Goal: Task Accomplishment & Management: Manage account settings

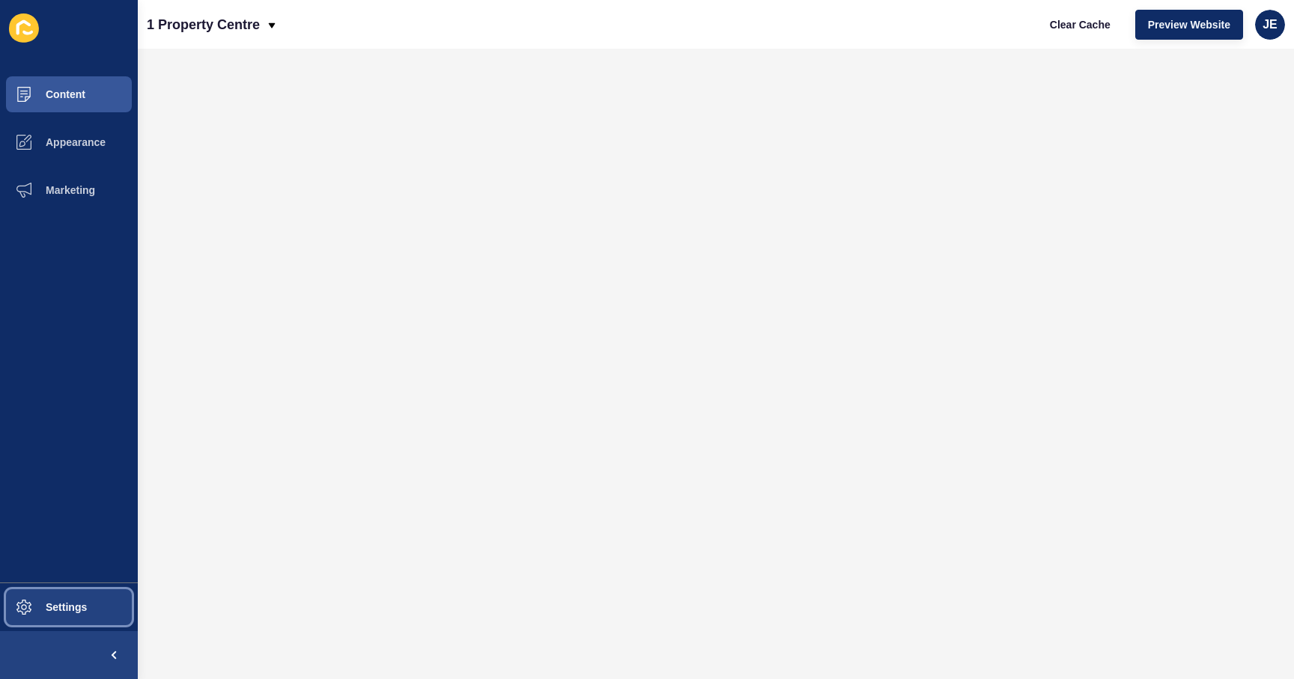
click at [61, 613] on button "Settings" at bounding box center [69, 607] width 138 height 48
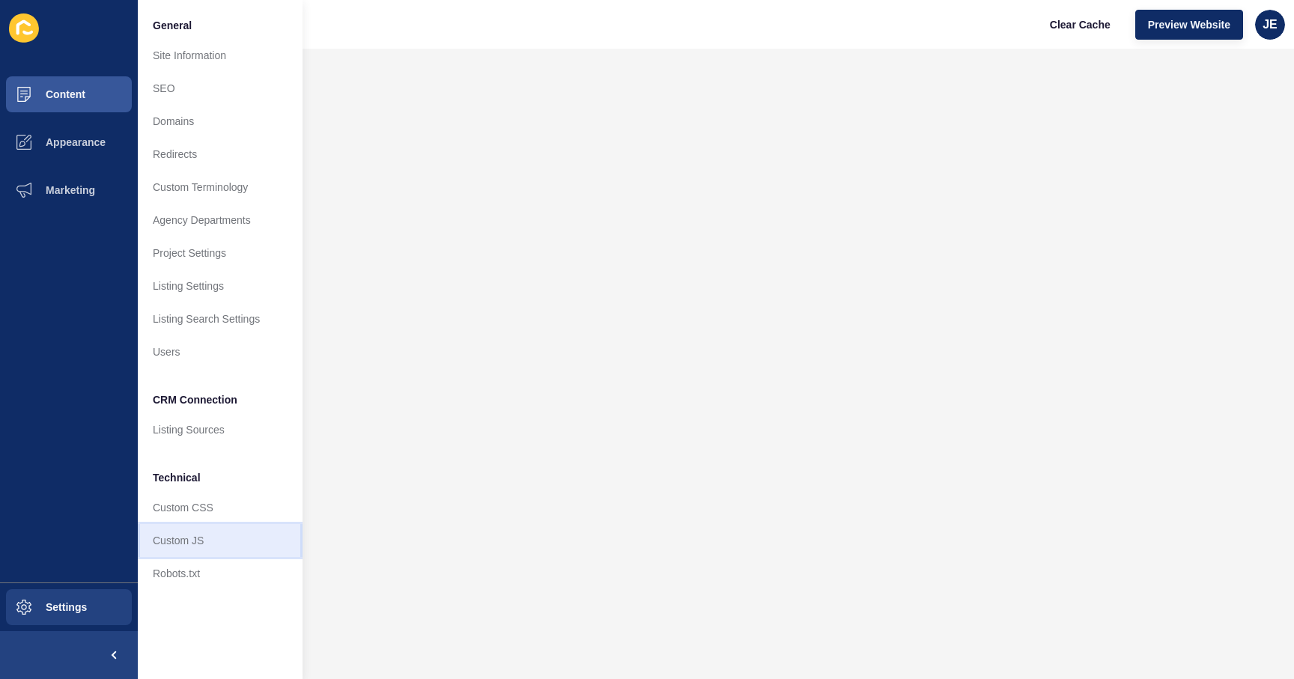
click at [176, 541] on link "Custom JS" at bounding box center [220, 540] width 165 height 33
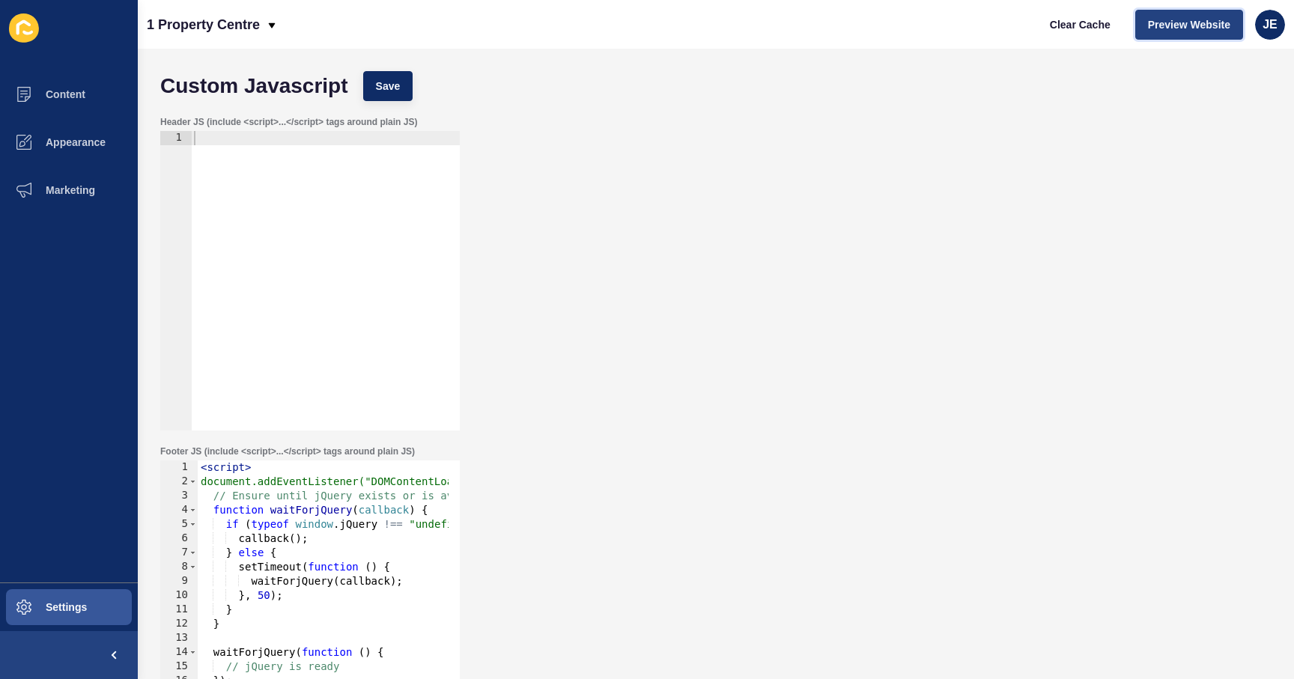
click at [1153, 17] on span "Preview Website" at bounding box center [1189, 24] width 82 height 15
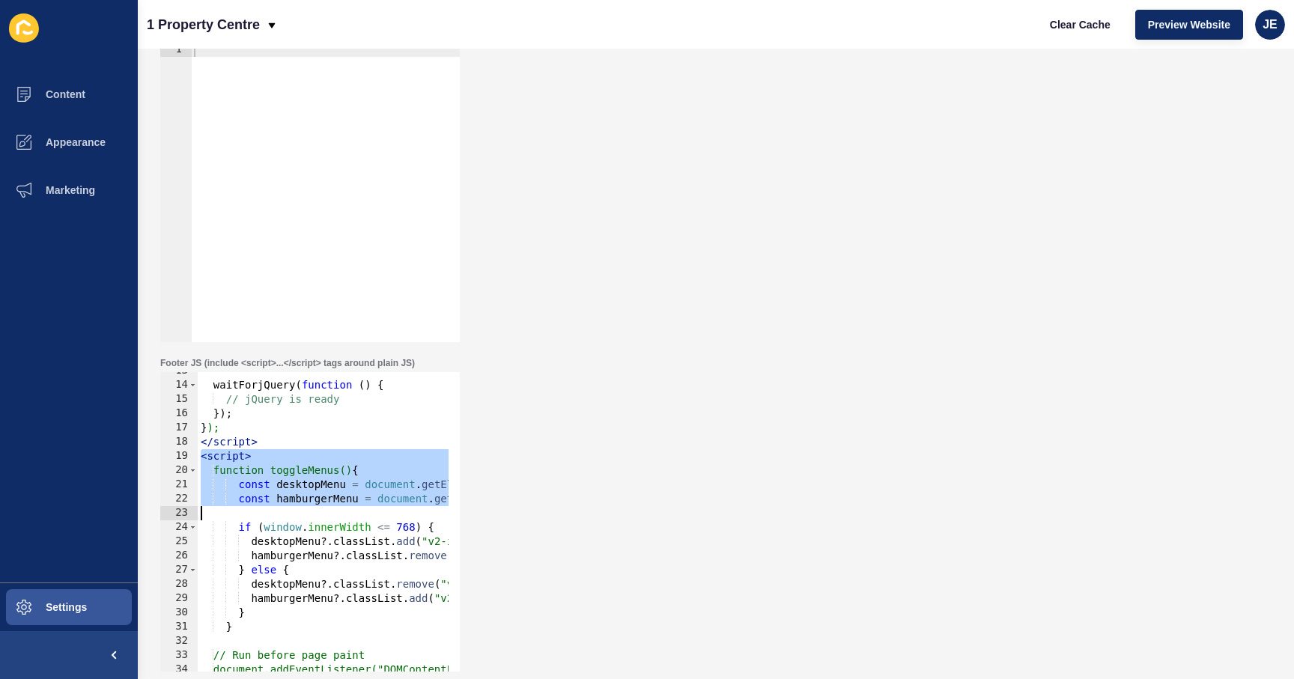
scroll to position [224, 0]
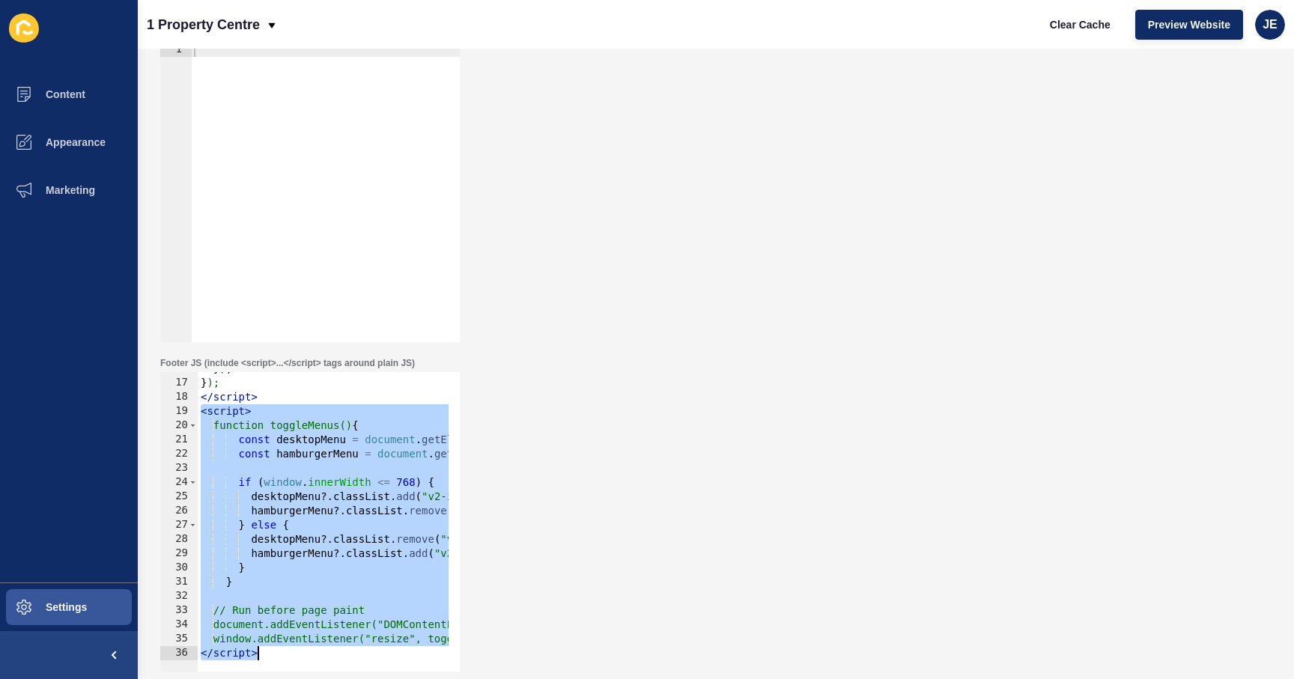
drag, startPoint x: 201, startPoint y: 455, endPoint x: 281, endPoint y: 652, distance: 211.7
click at [281, 652] on div "}) ; } ); </ script > < script > function toggleMenus() { const desktopMenu = d…" at bounding box center [465, 520] width 535 height 317
type textarea "window.addEventListener("resize", toggleMenus); </script>"
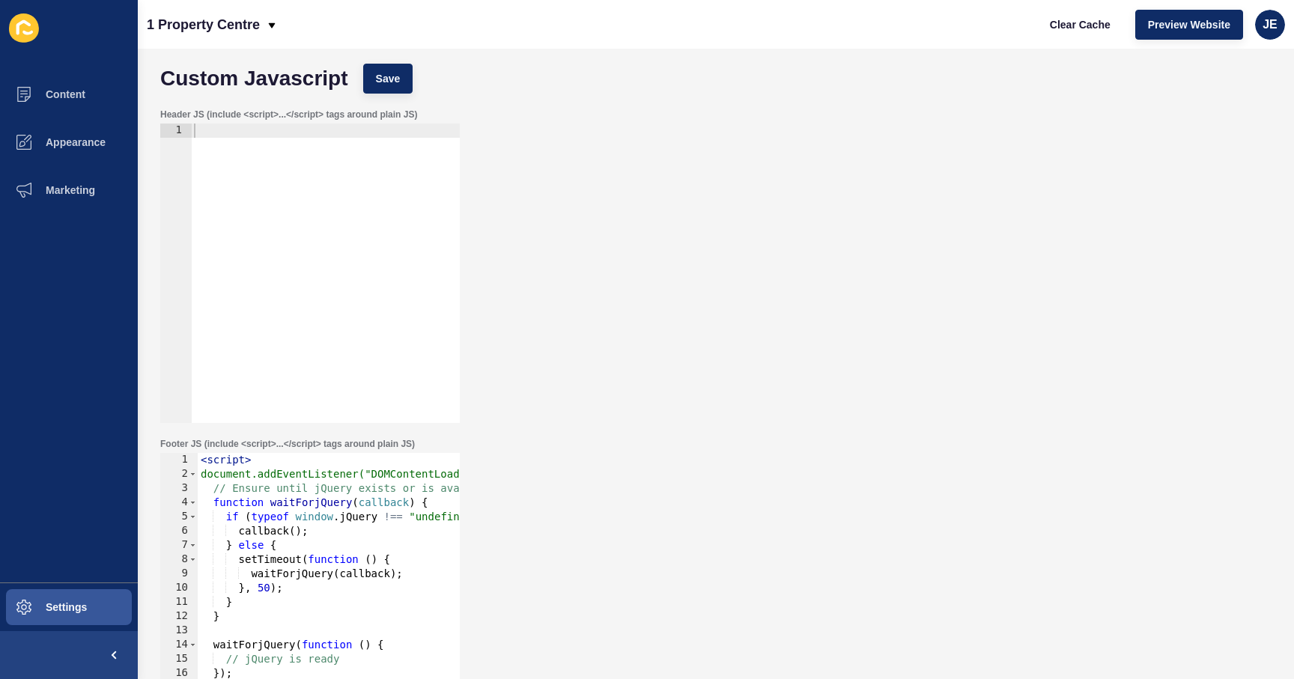
scroll to position [0, 0]
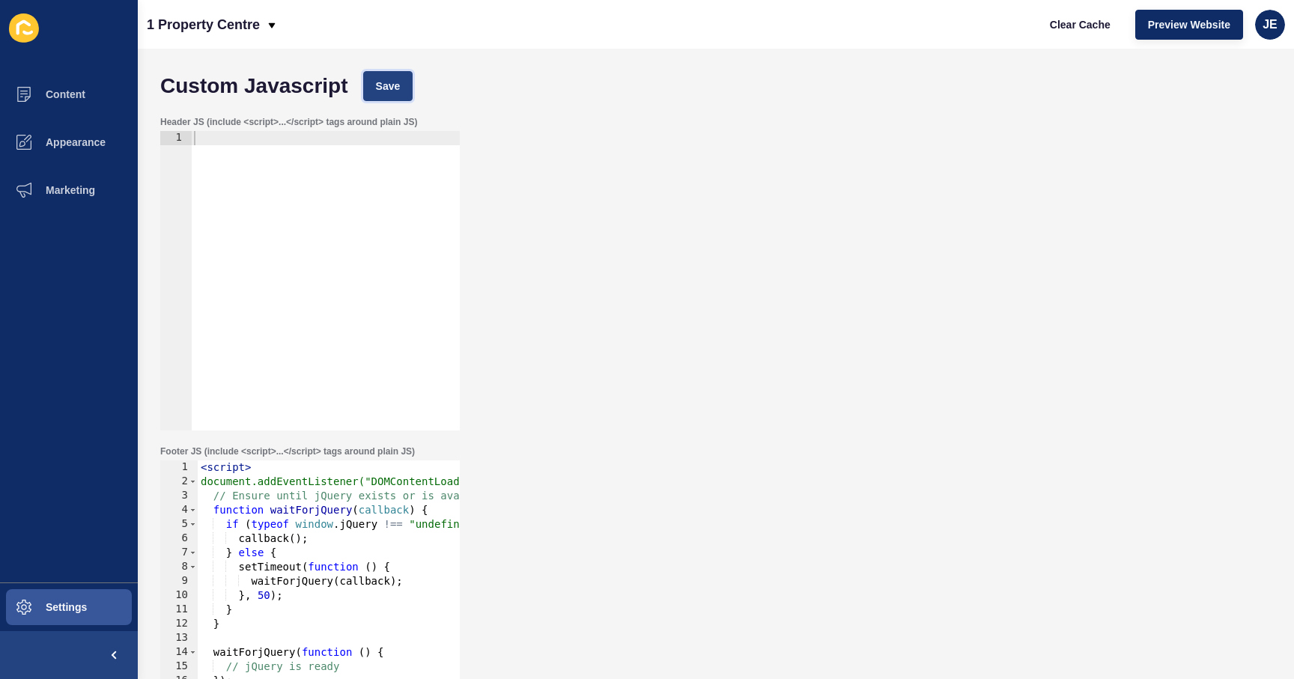
click at [407, 84] on button "Save" at bounding box center [388, 86] width 50 height 30
click at [1057, 22] on span "Clear Cache" at bounding box center [1080, 24] width 61 height 15
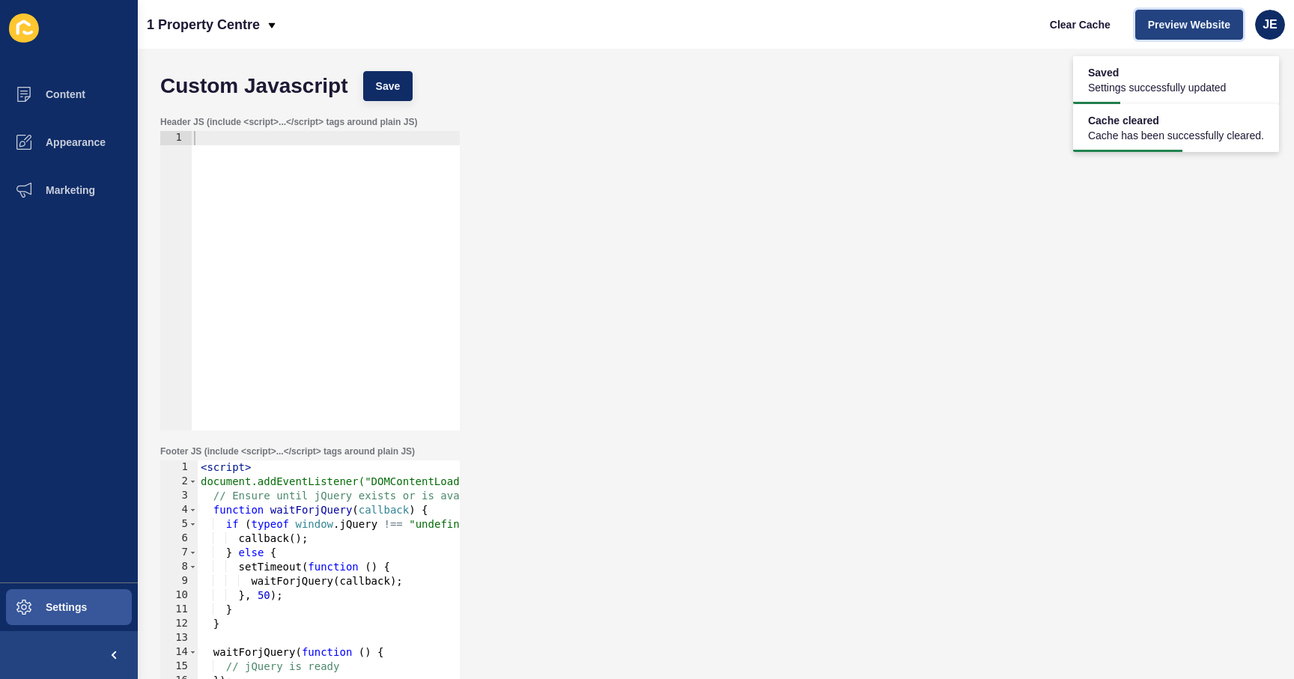
click at [1178, 28] on span "Preview Website" at bounding box center [1189, 24] width 82 height 15
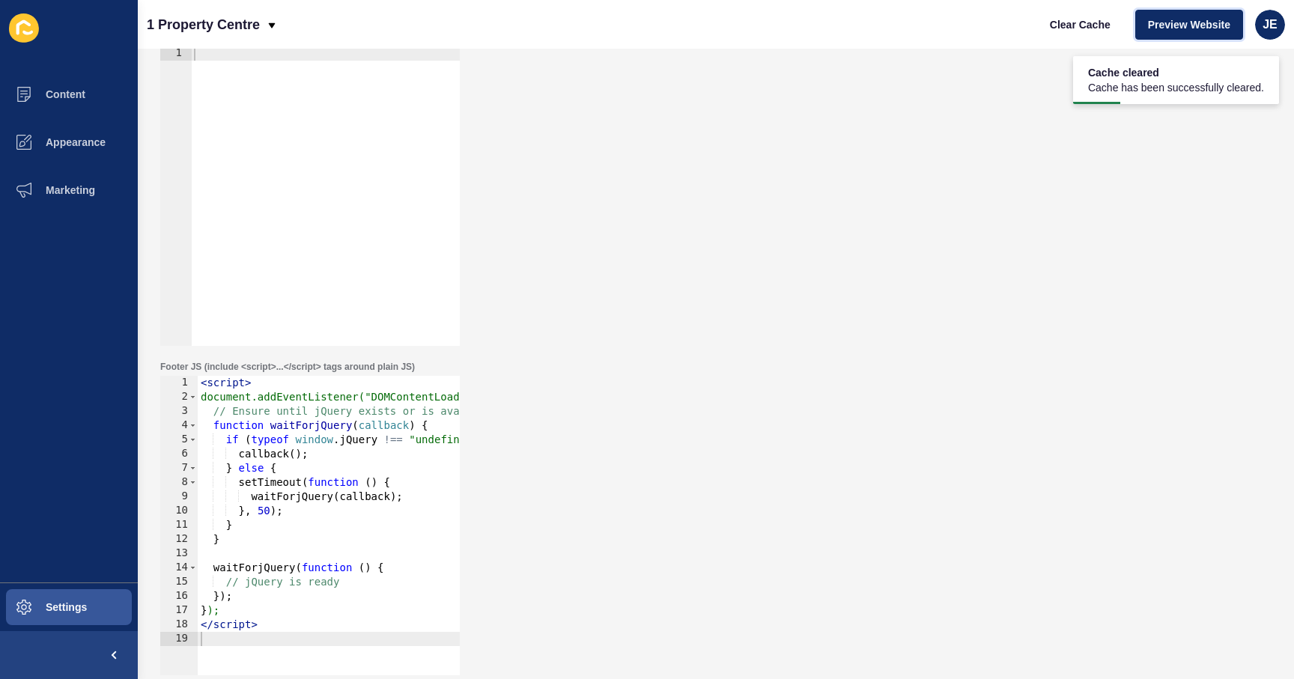
scroll to position [88, 0]
click at [272, 634] on div "< script > document.addEventListener("DOMContentLoaded", function () { // Ensur…" at bounding box center [465, 530] width 535 height 317
paste textarea "</script>"
type textarea "</script>"
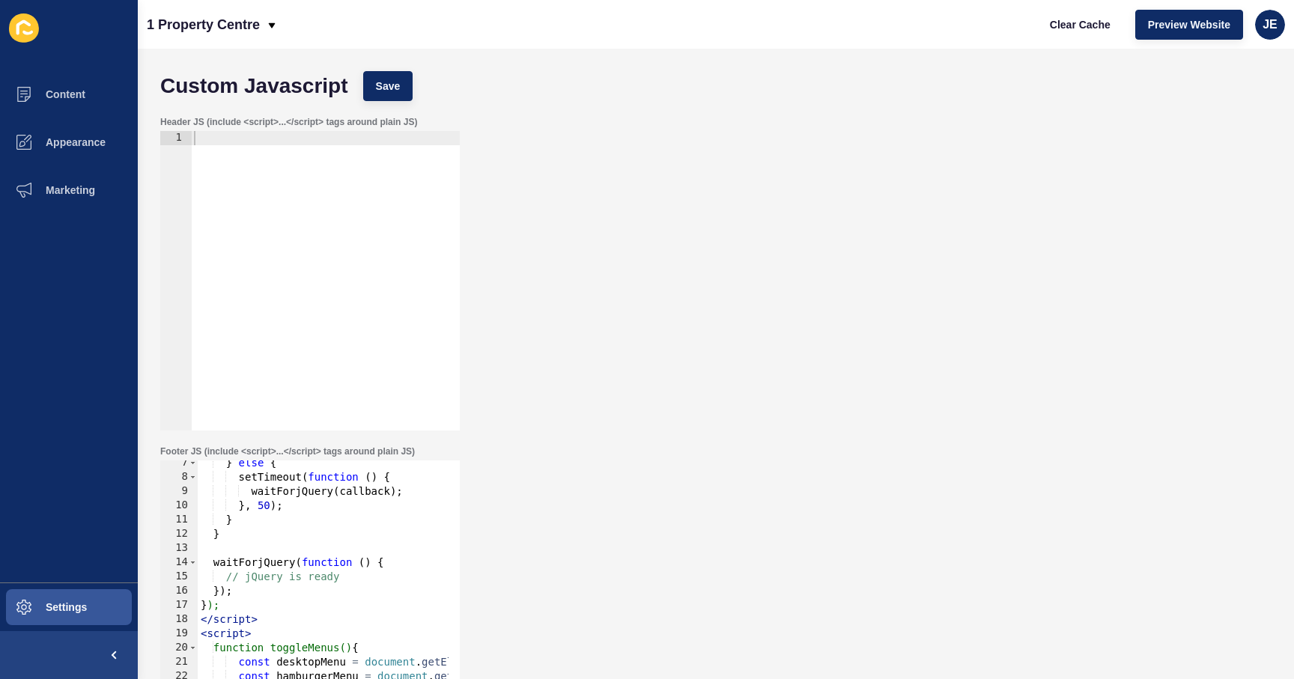
scroll to position [135, 0]
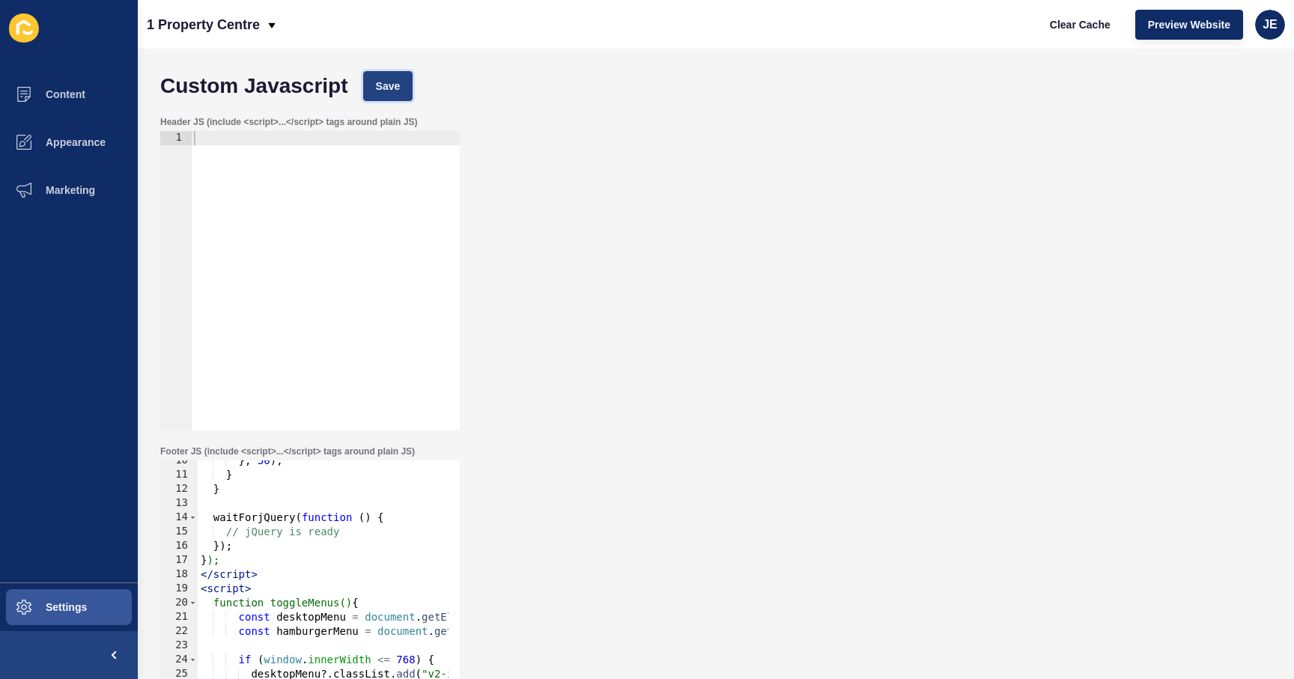
click at [368, 72] on button "Save" at bounding box center [388, 86] width 50 height 30
click at [1092, 29] on span "Clear Cache" at bounding box center [1080, 24] width 61 height 15
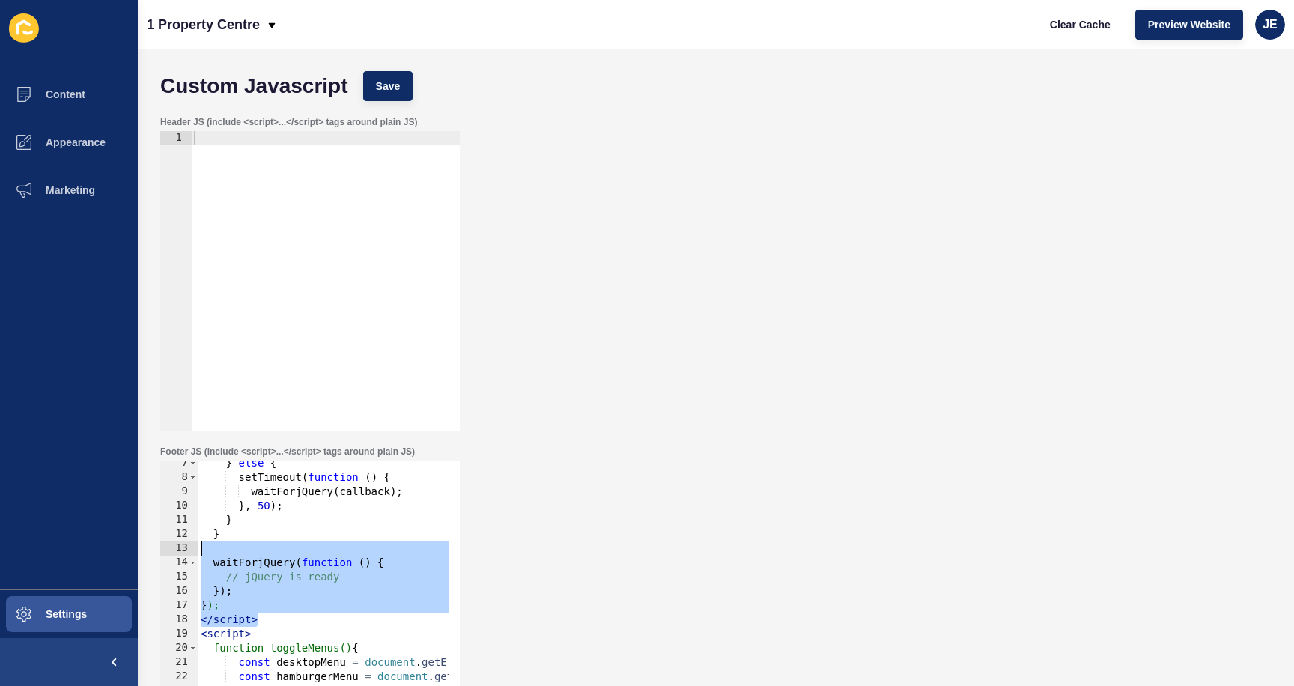
scroll to position [0, 0]
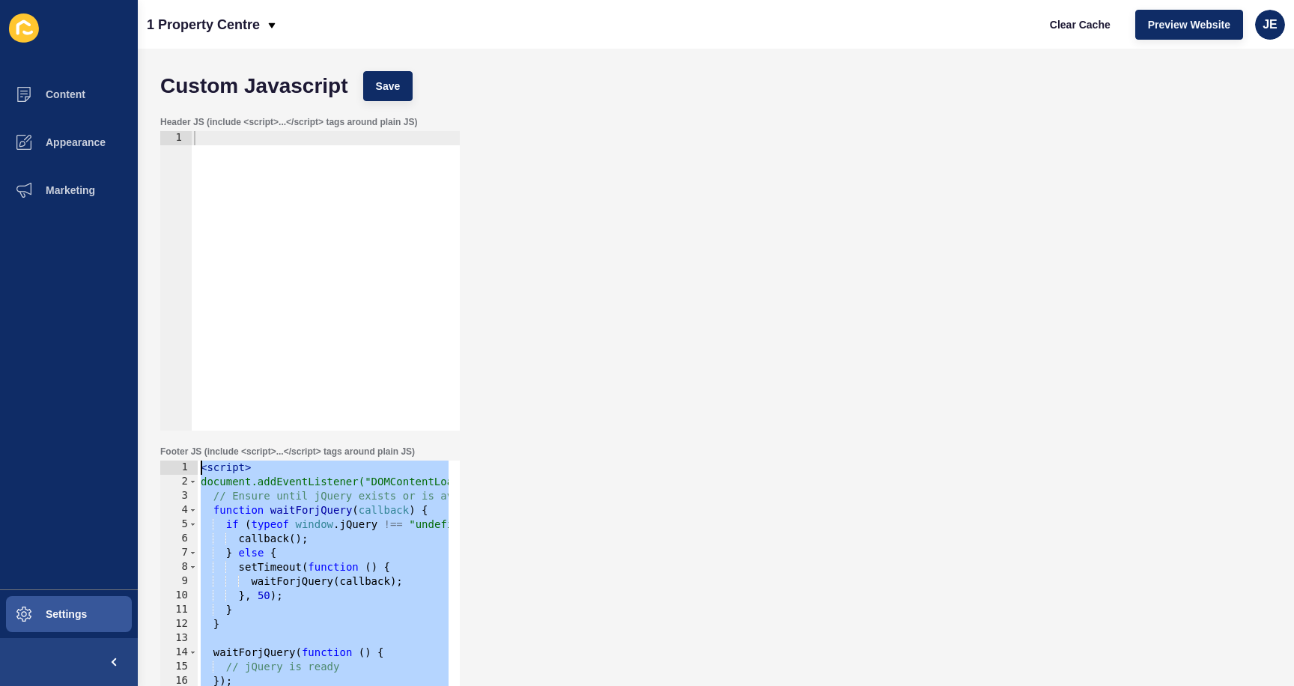
drag, startPoint x: 280, startPoint y: 527, endPoint x: 152, endPoint y: 460, distance: 144.4
click at [153, 460] on div "Footer JS (include <script>...</script> tags around plain JS) </script> 1 2 3 4…" at bounding box center [716, 603] width 1126 height 330
paste textarea "})();"
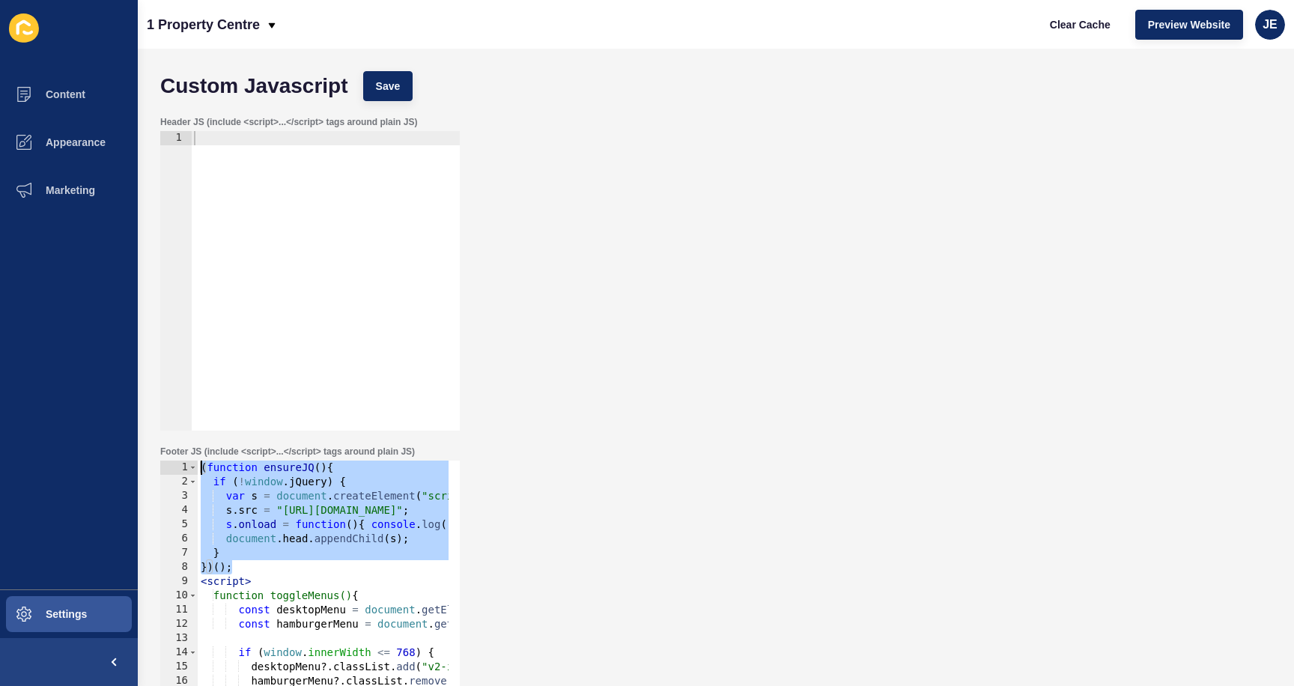
drag, startPoint x: 261, startPoint y: 567, endPoint x: 103, endPoint y: 458, distance: 191.7
click at [103, 458] on div "Content Appearance Marketing Settings 1 Property Centre Clear Cache Preview Web…" at bounding box center [647, 343] width 1294 height 686
type textarea "(function ensureJQ(){ if (!window.jQuery) {"
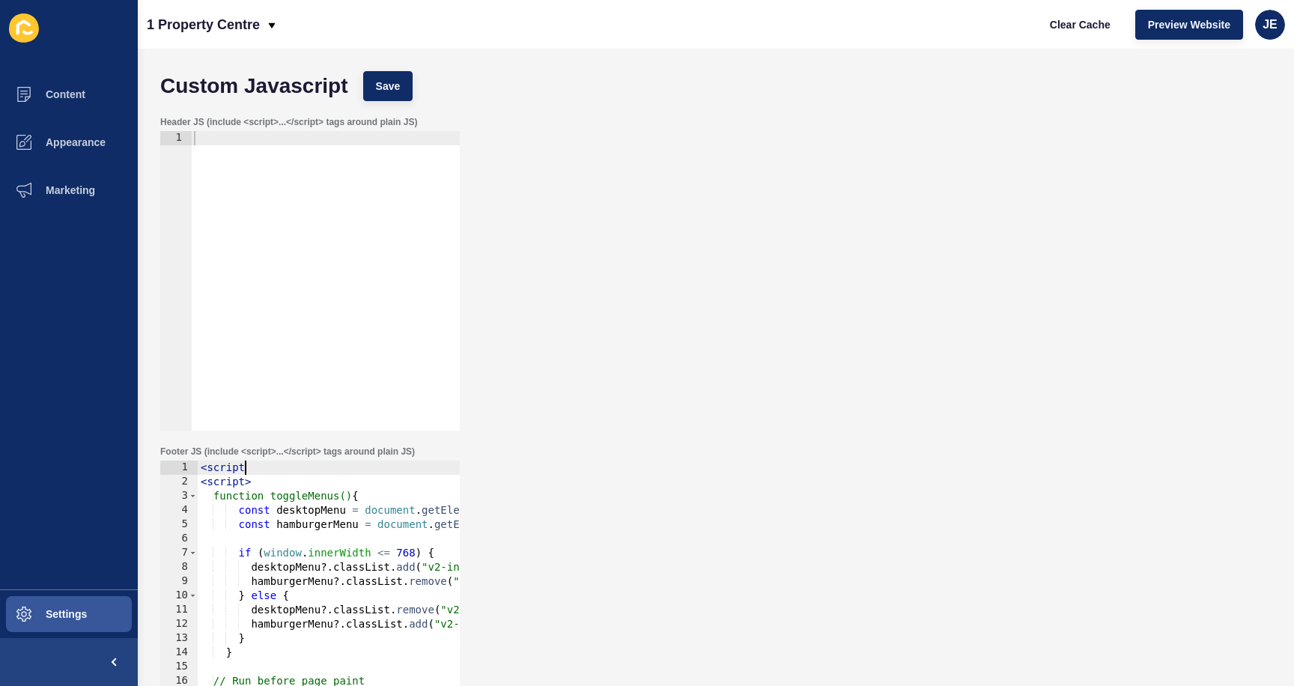
scroll to position [0, 2]
type textarea "<script>"
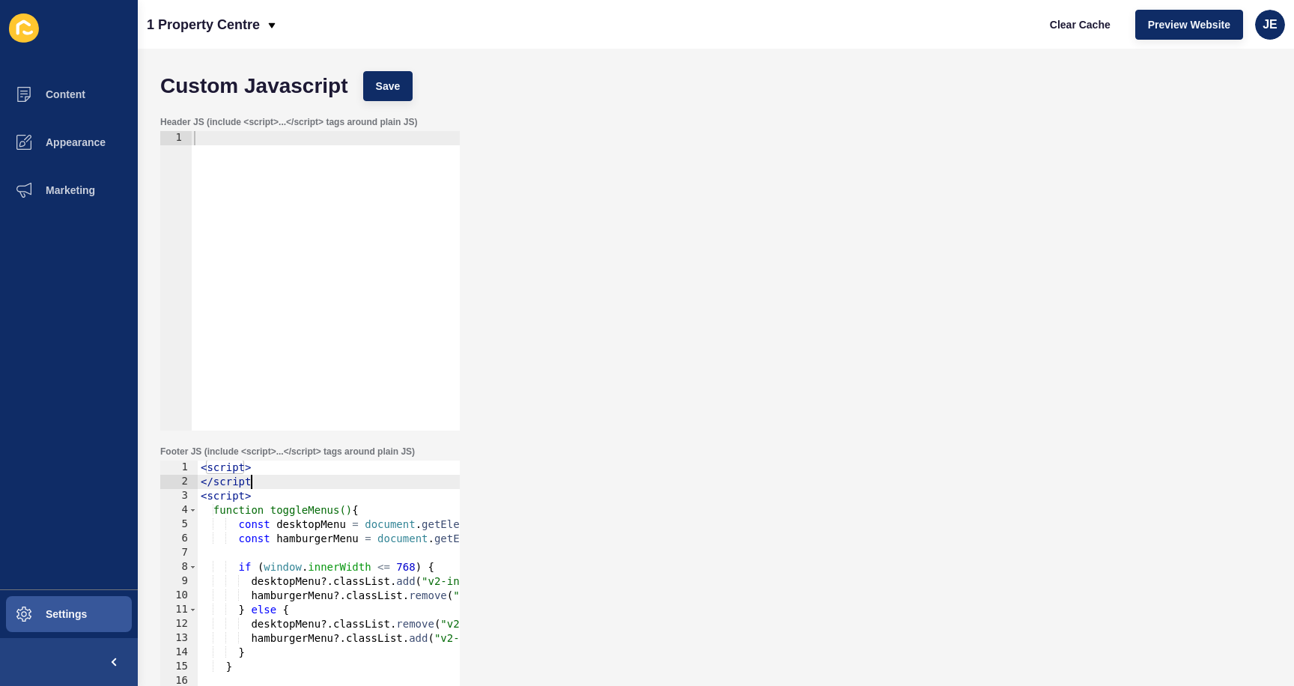
scroll to position [0, 3]
type textarea "<script>"
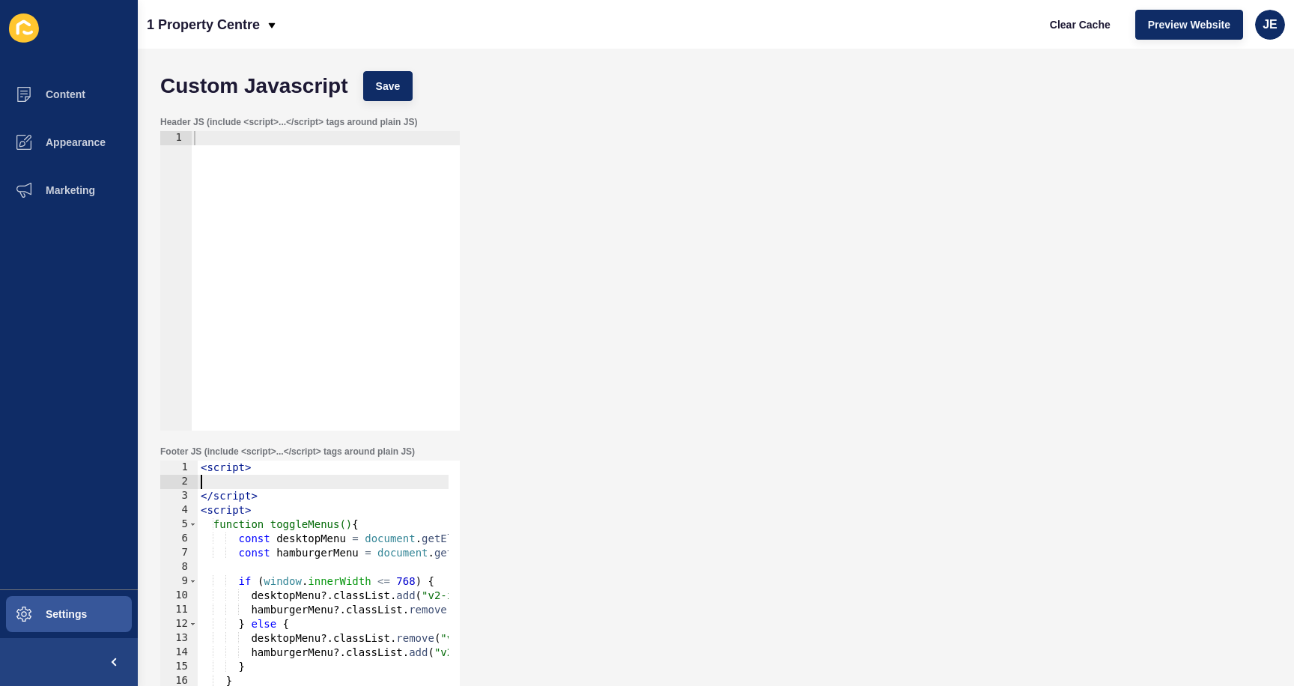
scroll to position [0, 0]
paste textarea "})();"
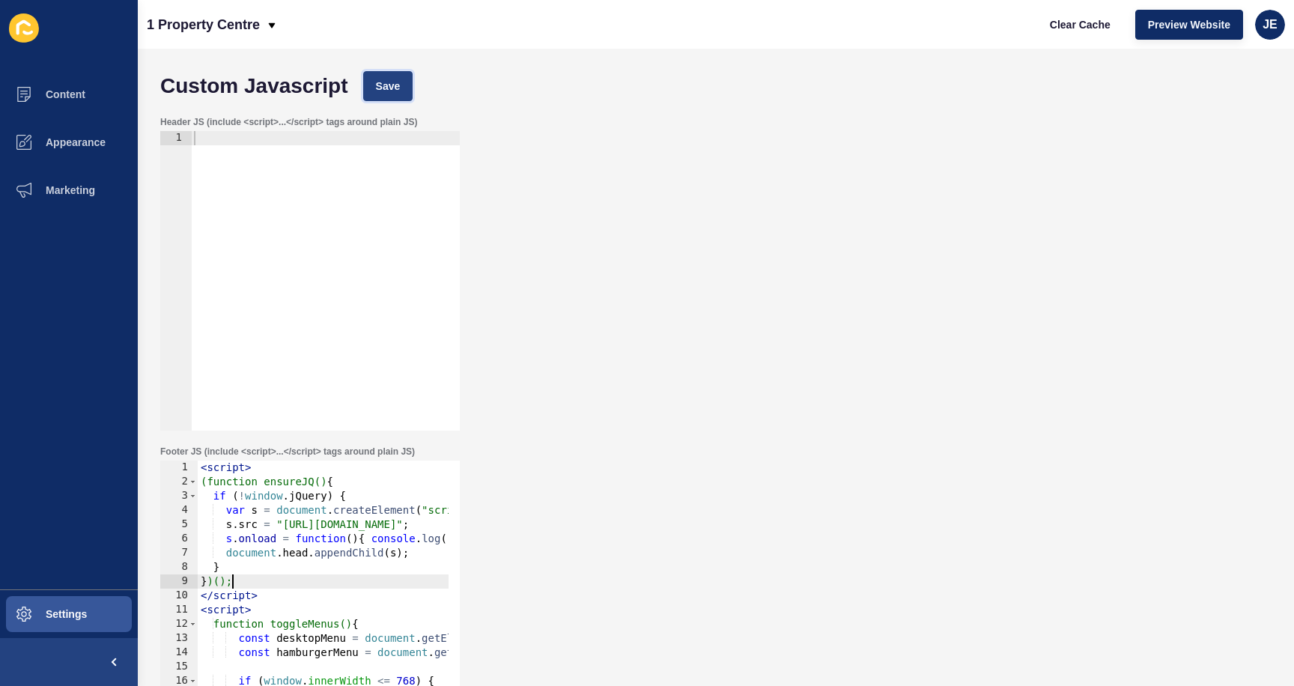
click at [387, 79] on span "Save" at bounding box center [388, 86] width 25 height 15
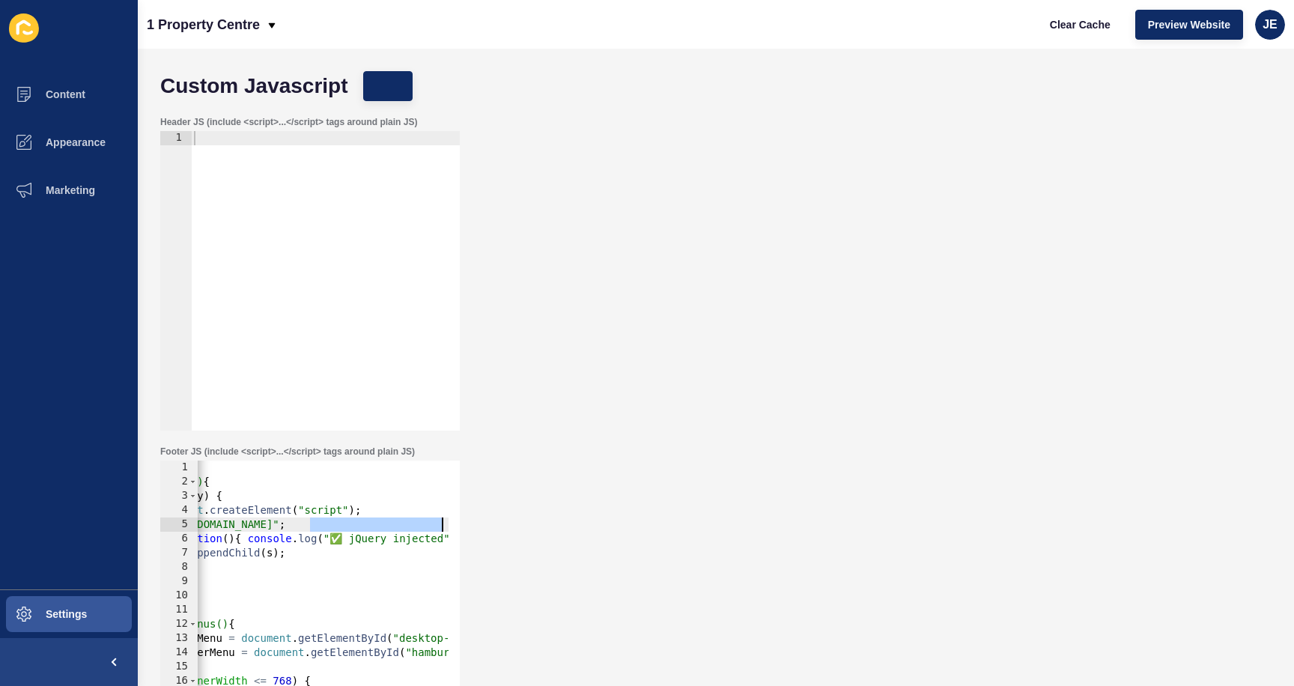
drag, startPoint x: 440, startPoint y: 525, endPoint x: 466, endPoint y: 525, distance: 26.2
click at [469, 526] on div "Footer JS (include <script>...</script> tags around plain JS) s.src = "https://…" at bounding box center [716, 603] width 1126 height 330
click at [359, 527] on div "< script > (function ensureJQ() { if ( ! window . jQuery ) { var s = document .…" at bounding box center [297, 619] width 446 height 317
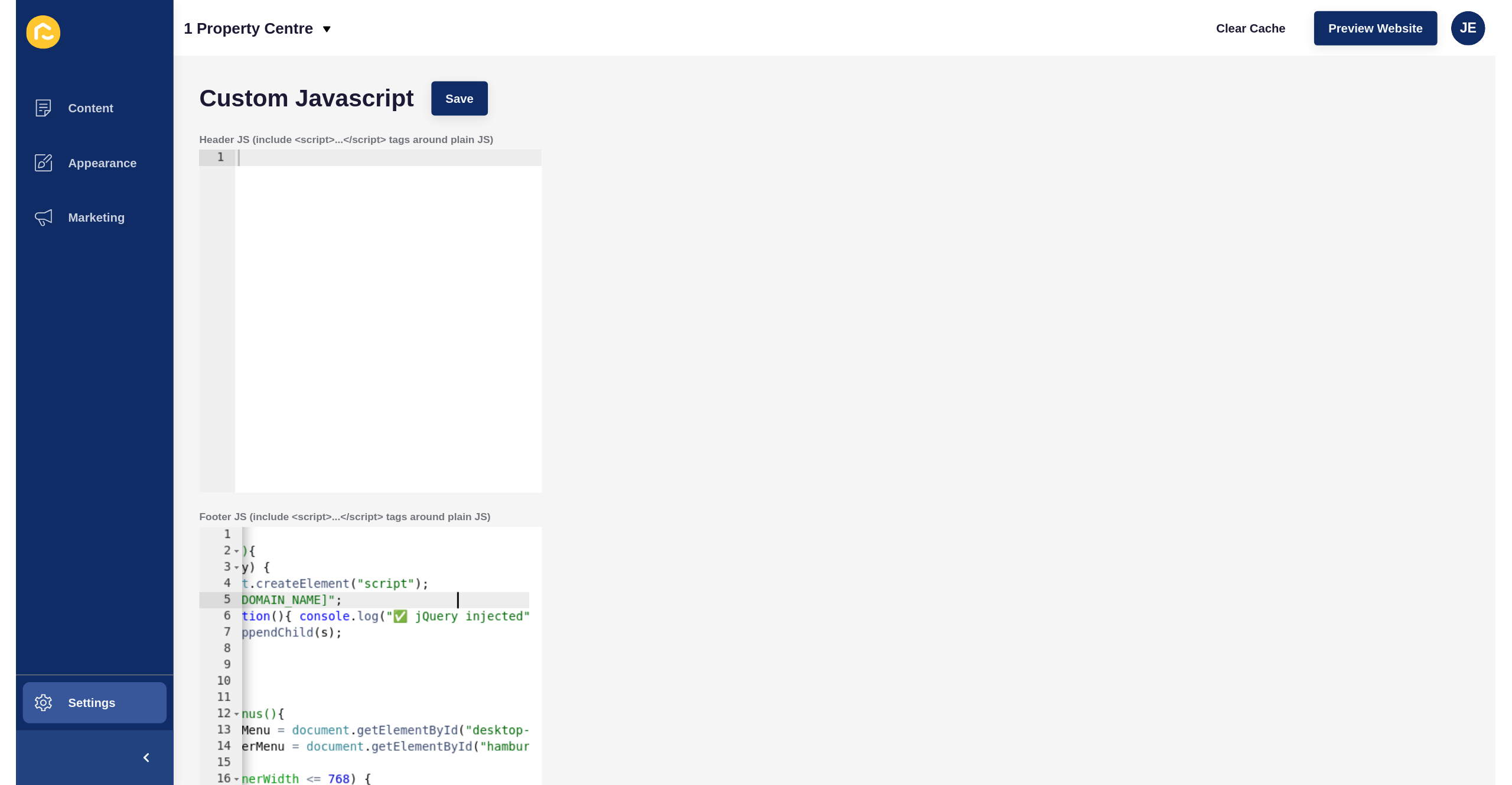
scroll to position [0, 17]
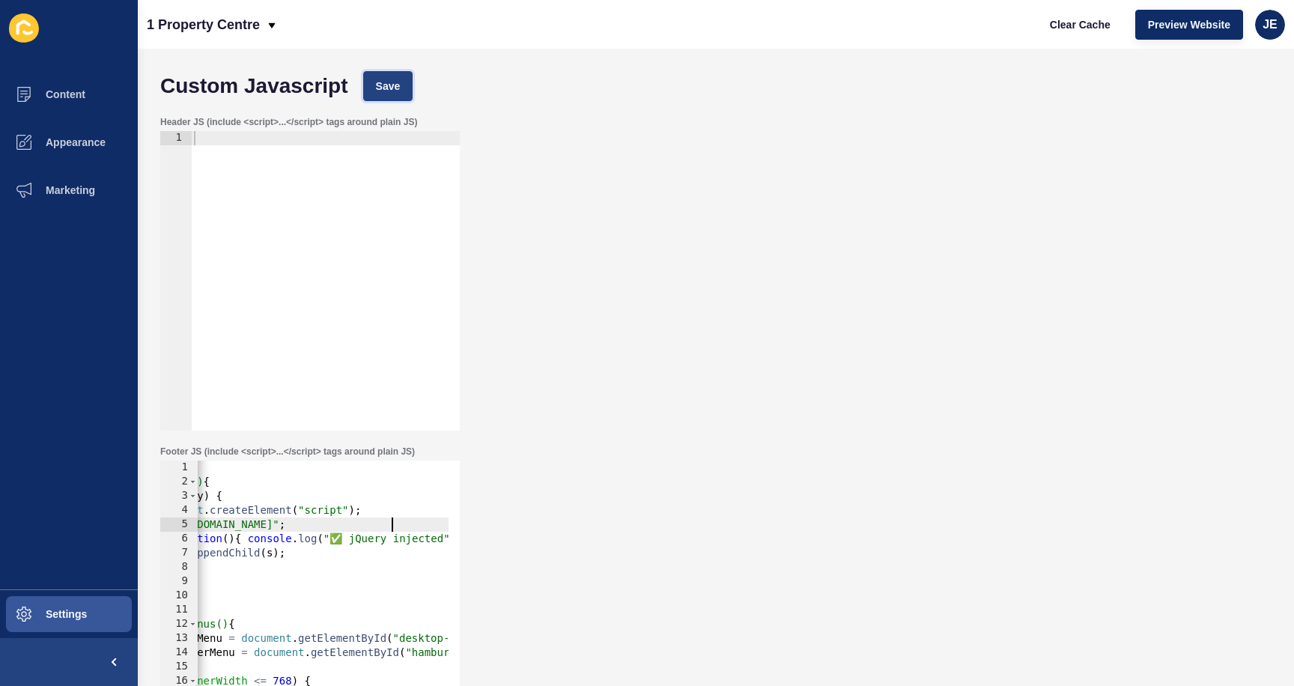
click at [397, 82] on span "Save" at bounding box center [388, 86] width 25 height 15
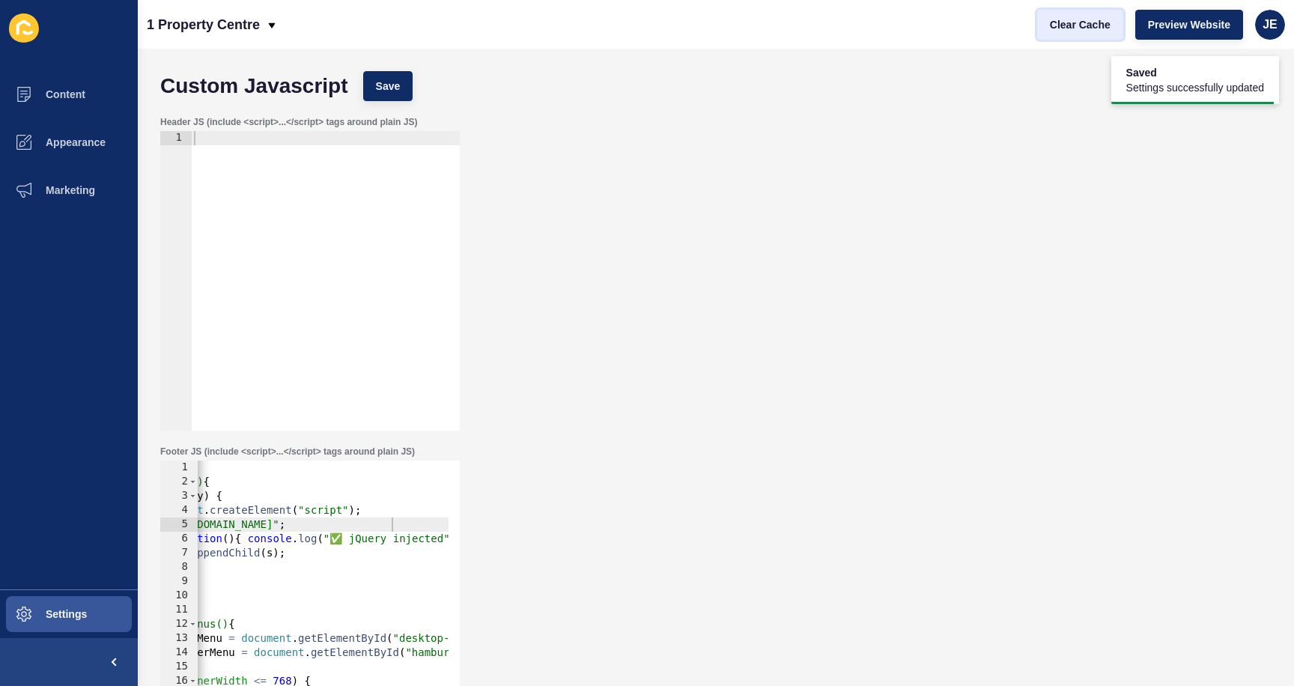
click at [1082, 31] on span "Clear Cache" at bounding box center [1080, 24] width 61 height 15
click at [1068, 29] on span "Clear Cache" at bounding box center [1080, 24] width 61 height 15
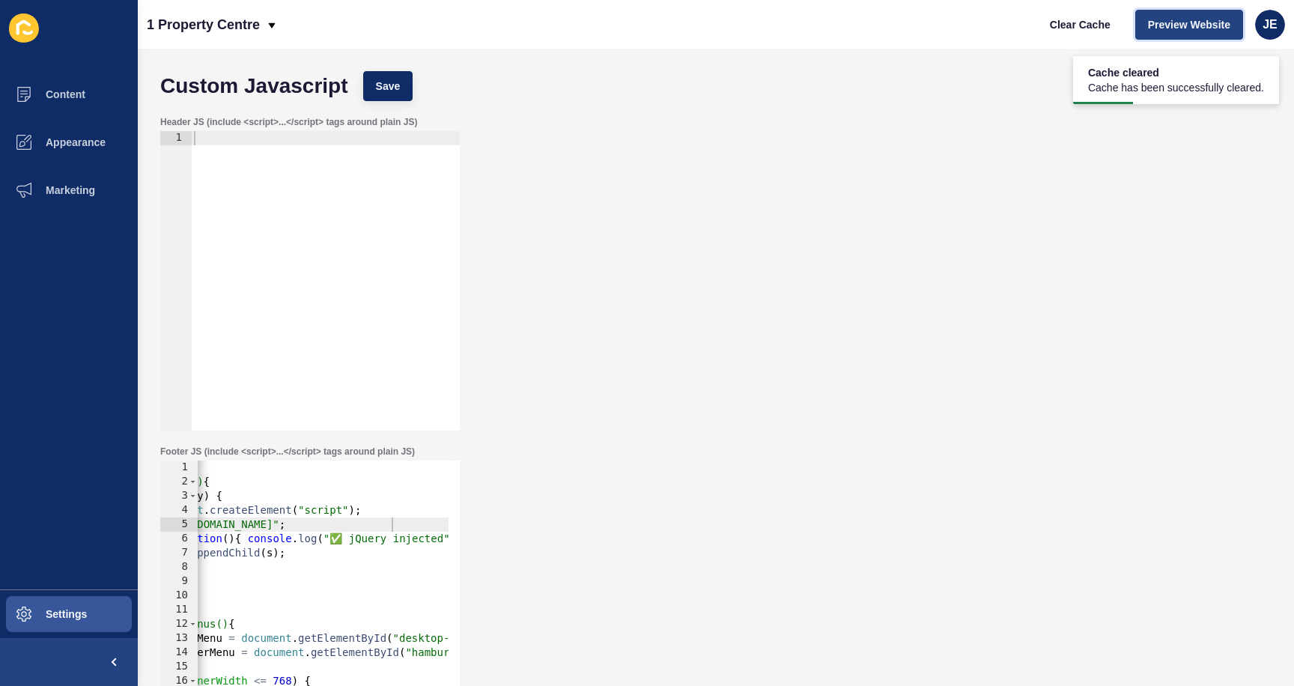
click at [1171, 22] on span "Preview Website" at bounding box center [1189, 24] width 82 height 15
click at [1154, 28] on span "Preview Website" at bounding box center [1189, 24] width 82 height 15
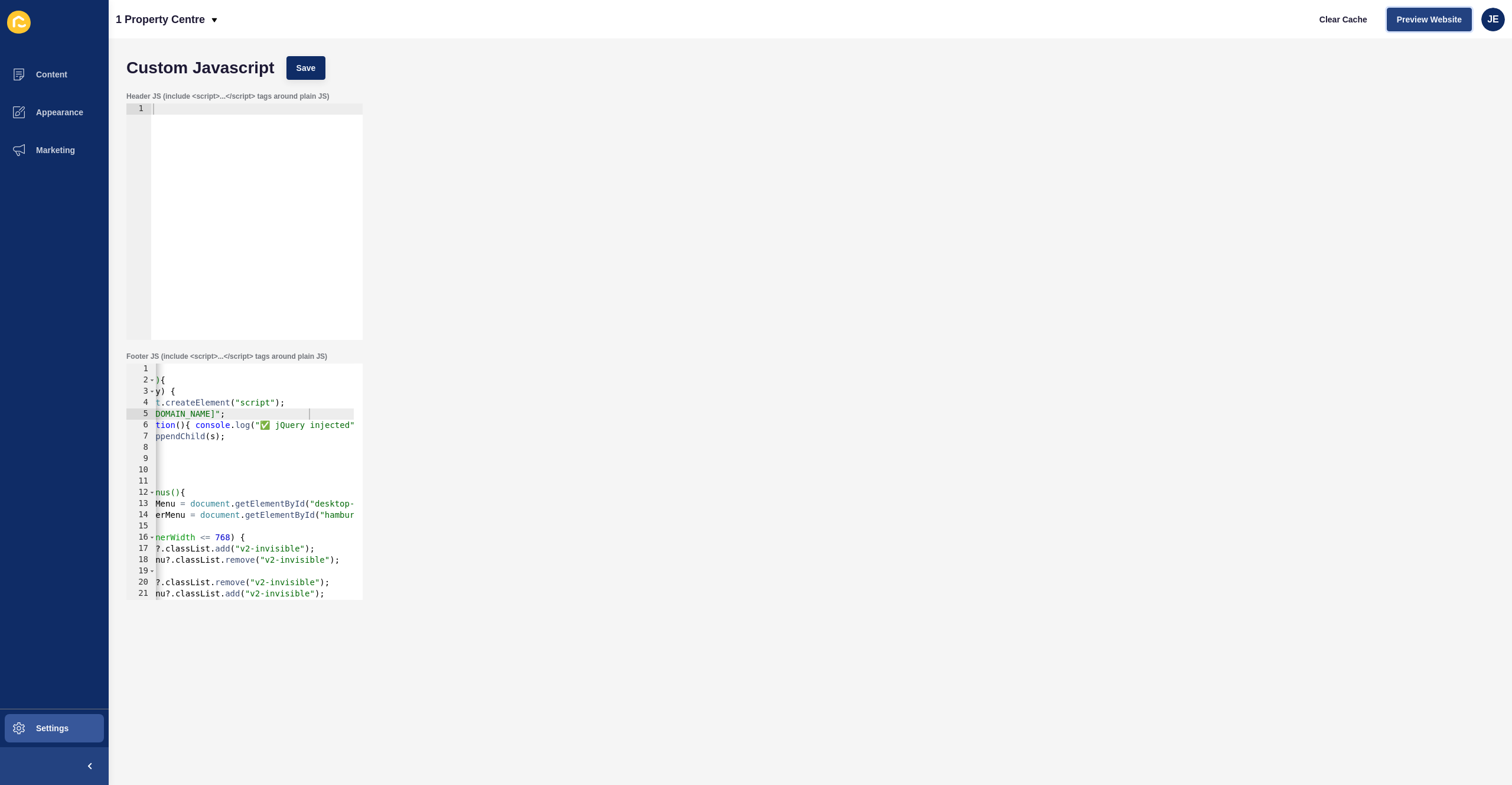
click at [1020, 22] on span "Preview Website" at bounding box center [1429, 19] width 65 height 12
click at [1020, 21] on span "Preview Website" at bounding box center [1429, 19] width 65 height 12
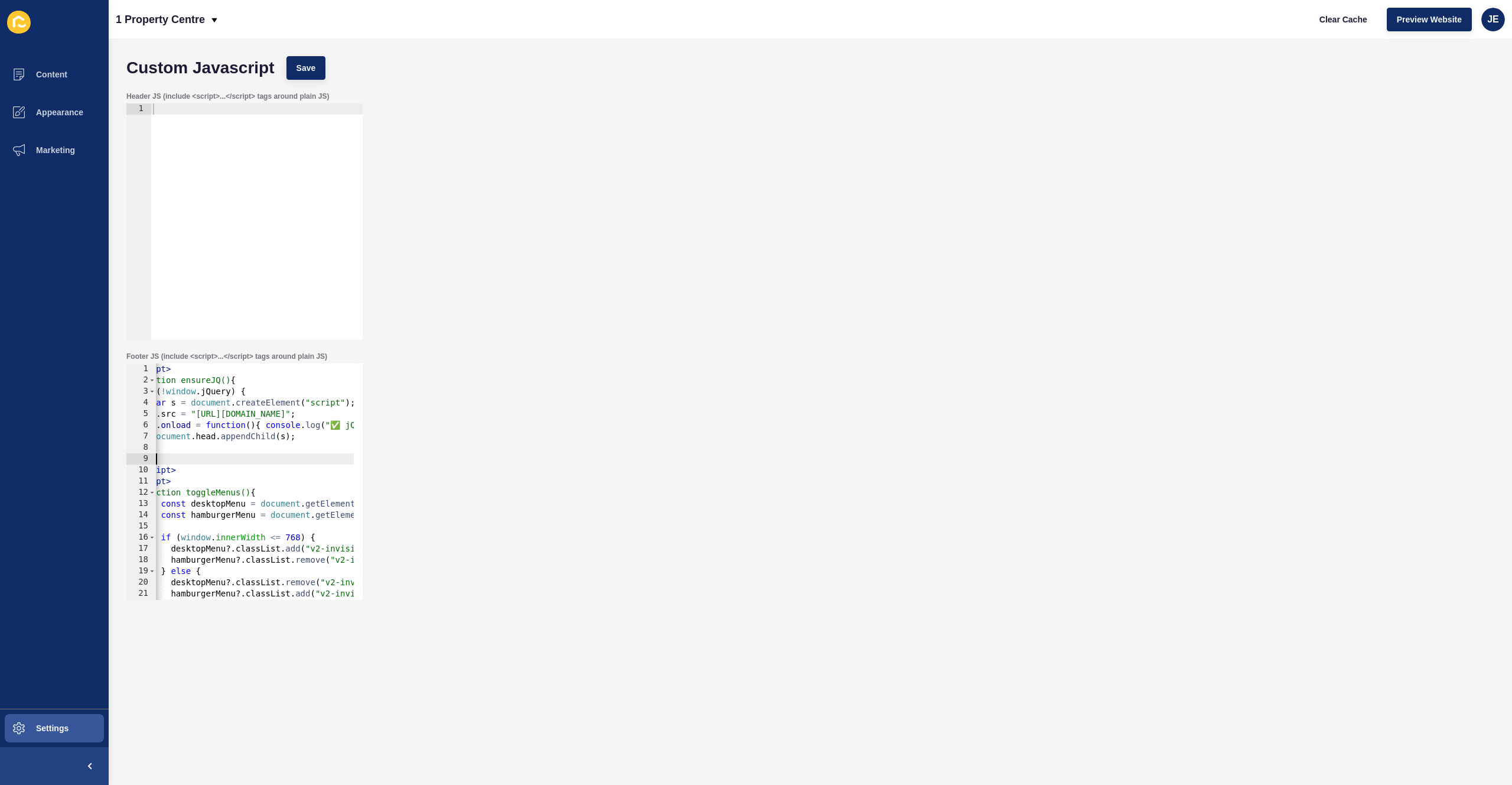
scroll to position [0, 0]
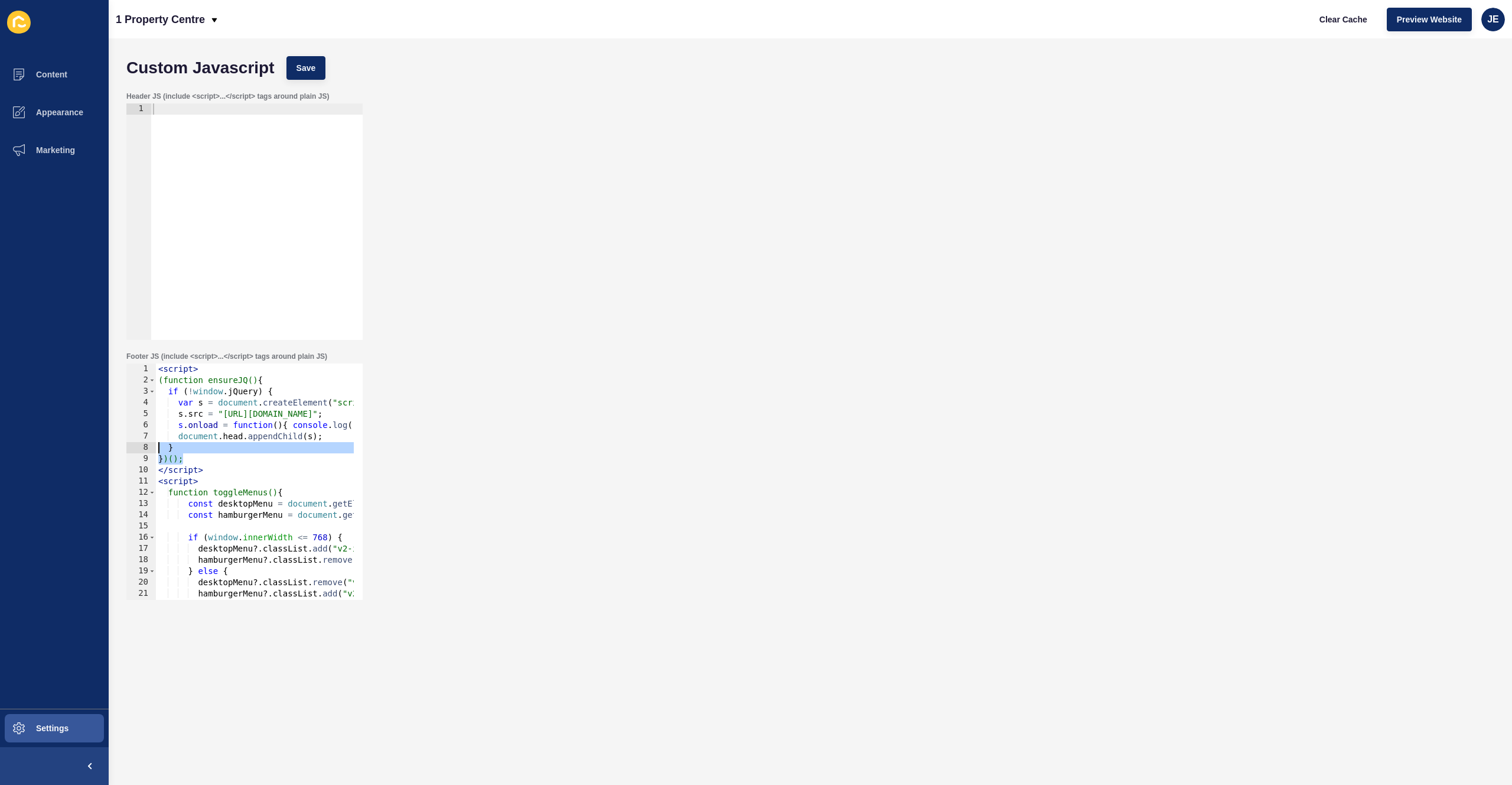
drag, startPoint x: 207, startPoint y: 461, endPoint x: 99, endPoint y: 453, distance: 108.3
click at [99, 453] on div "Content Appearance Marketing Settings 1 Property Centre Clear Cache Preview Web…" at bounding box center [756, 392] width 1512 height 785
click at [213, 469] on div "< script > (function ensureJQ() { if ( ! window . jQuery ) { var s = document .…" at bounding box center [332, 488] width 352 height 250
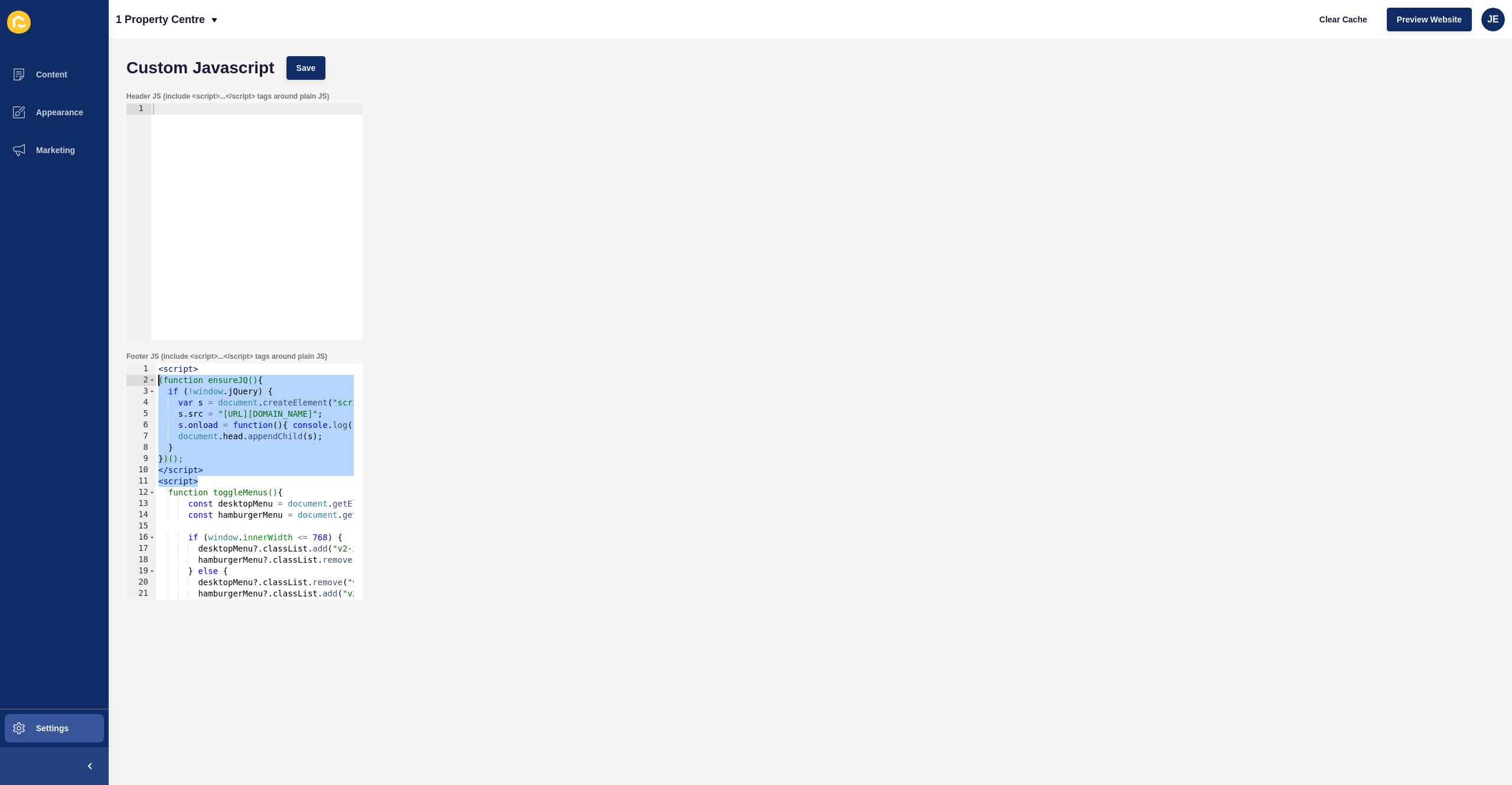
drag, startPoint x: 227, startPoint y: 476, endPoint x: 136, endPoint y: 377, distance: 134.5
click at [136, 377] on div "</script> 1 2 3 4 5 6 7 8 9 10 11 12 13 14 15 16 17 18 19 20 21 22 23 < script …" at bounding box center [245, 482] width 237 height 237
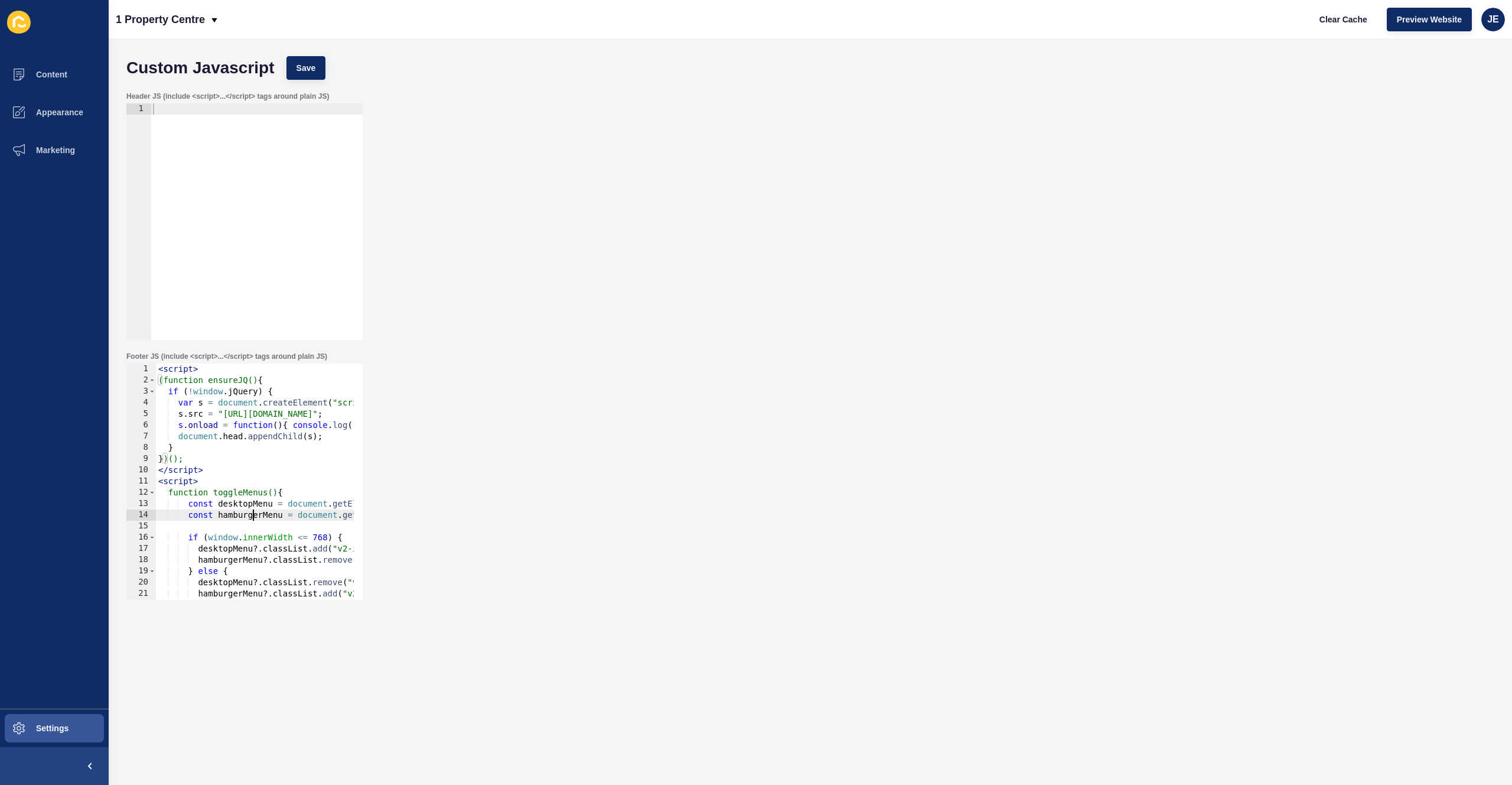
click at [252, 510] on div "< script > (function ensureJQ() { if ( ! window . jQuery ) { var s = document .…" at bounding box center [332, 488] width 352 height 250
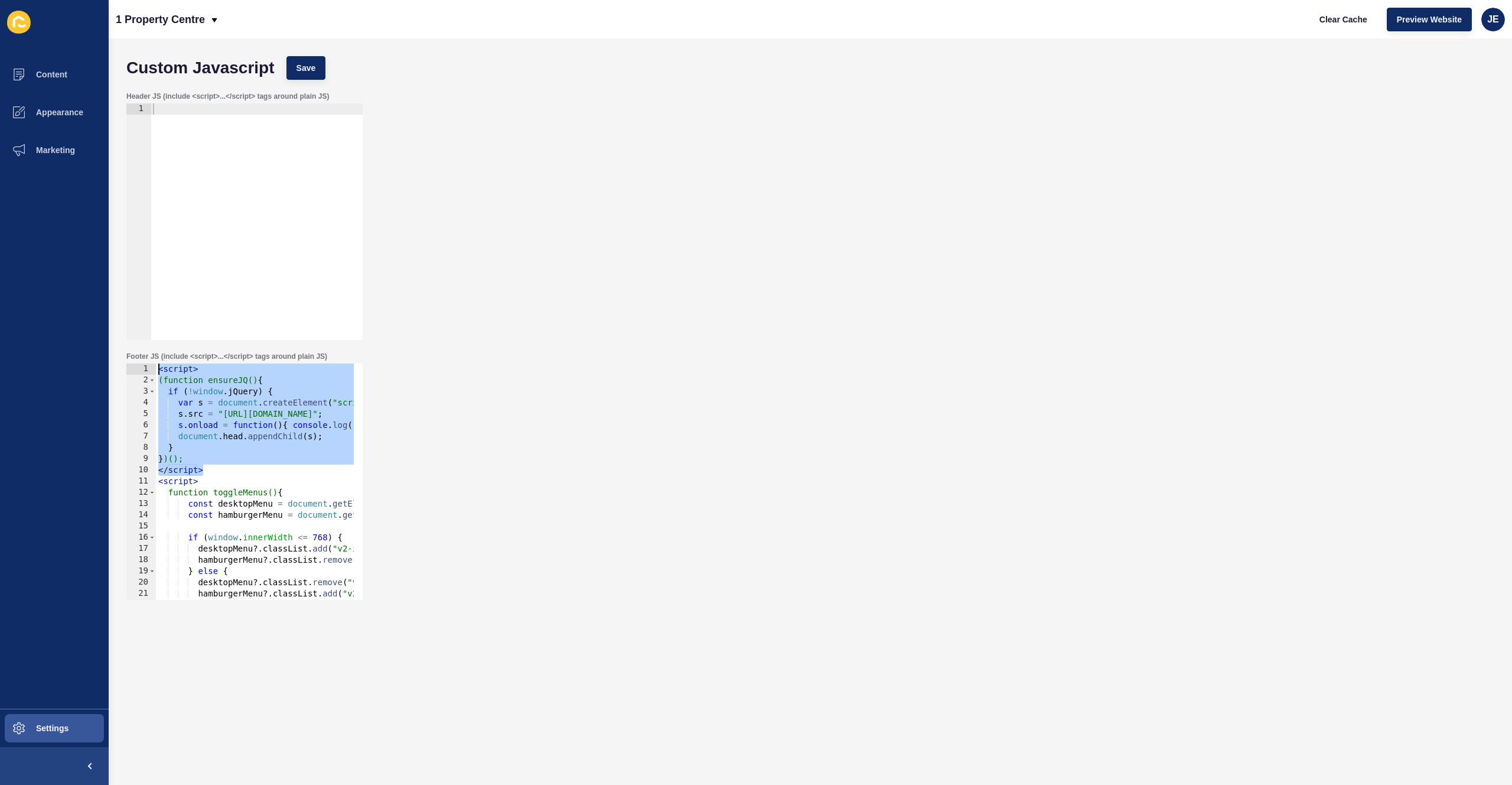
drag, startPoint x: 223, startPoint y: 474, endPoint x: 81, endPoint y: 370, distance: 176.0
click at [81, 370] on div "Content Appearance Marketing Settings 1 Property Centre Clear Cache Preview Web…" at bounding box center [756, 392] width 1512 height 785
type textarea "<script> (function ensureJQ(){"
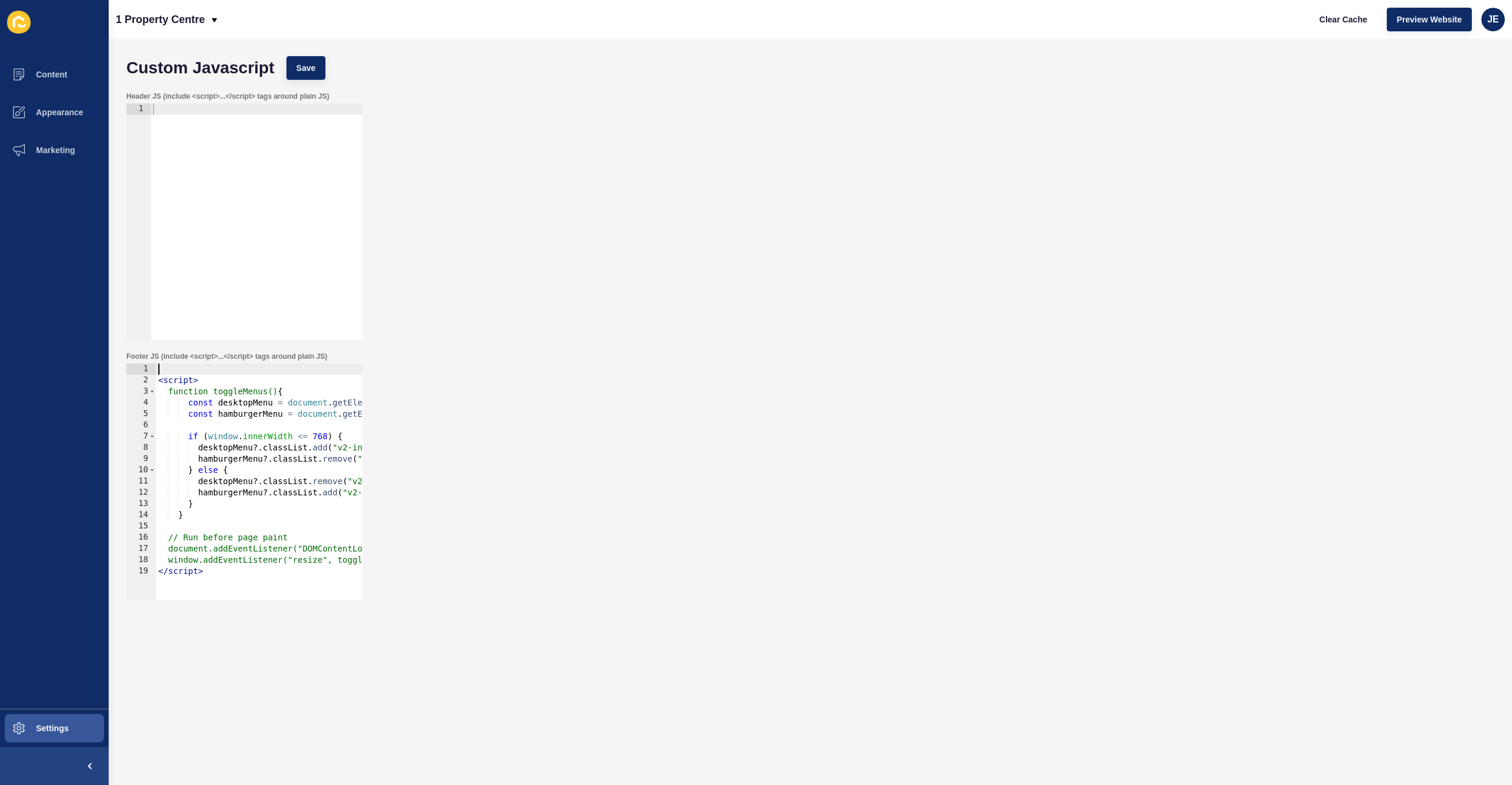
click at [224, 138] on div at bounding box center [256, 233] width 212 height 259
paste textarea "</script>"
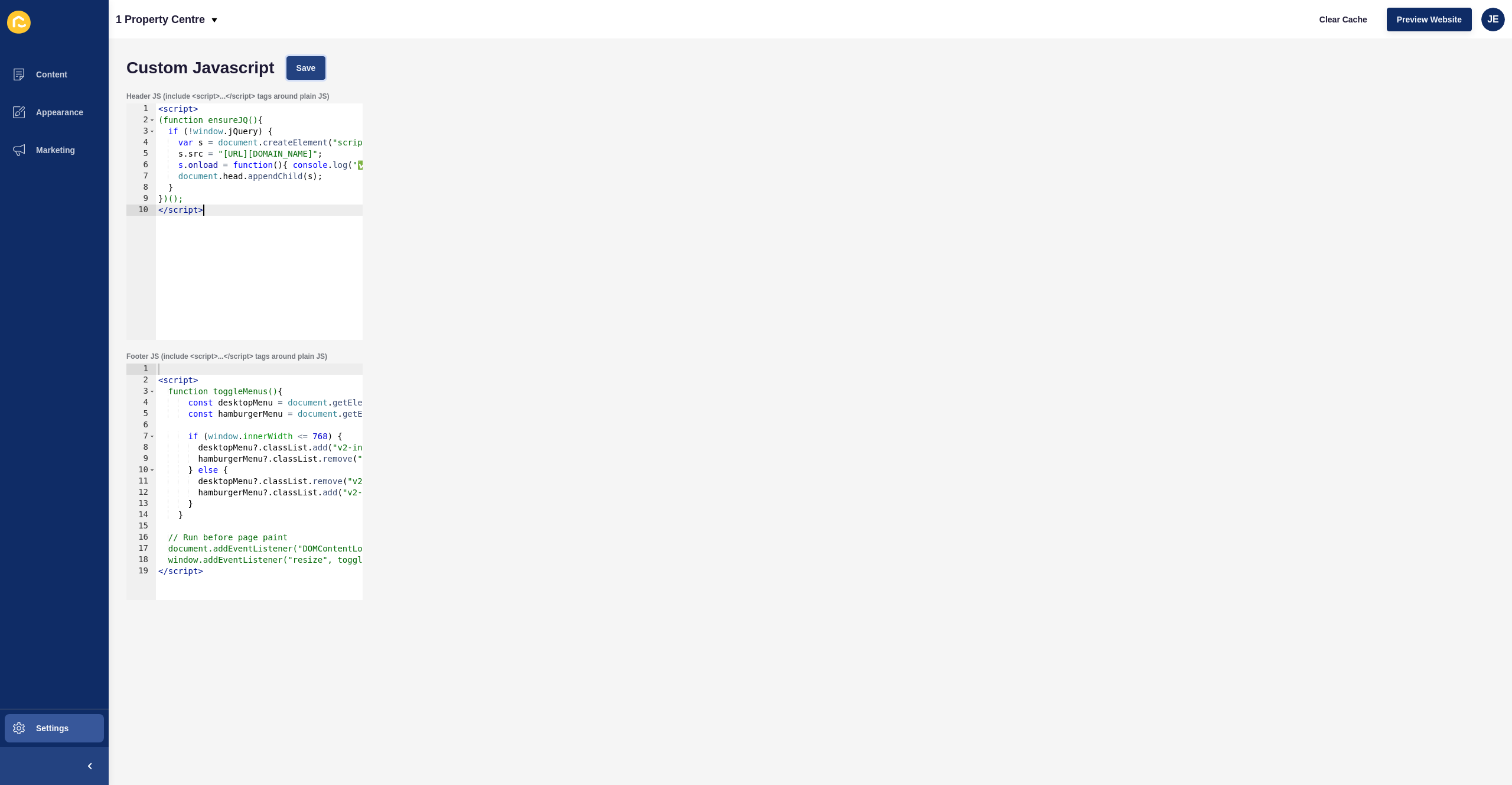
click at [293, 66] on button "Save" at bounding box center [306, 68] width 39 height 24
click at [1020, 22] on span "Clear Cache" at bounding box center [1343, 19] width 48 height 12
click at [1020, 22] on span "Preview Website" at bounding box center [1429, 19] width 65 height 12
click at [1020, 19] on span "Preview Website" at bounding box center [1429, 19] width 65 height 12
click at [1020, 20] on button "Preview Website" at bounding box center [1430, 20] width 85 height 24
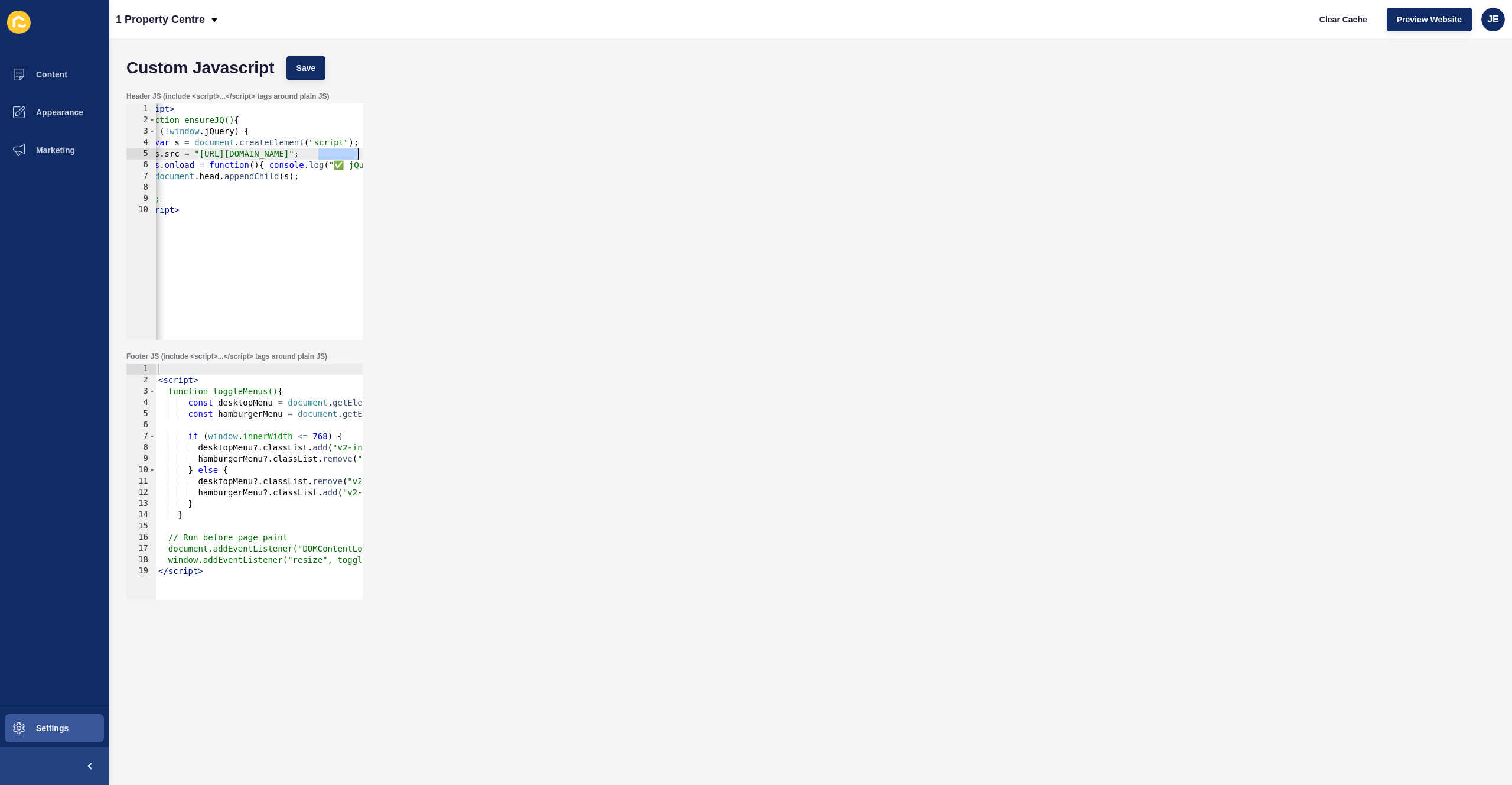
scroll to position [0, 93]
drag, startPoint x: 343, startPoint y: 155, endPoint x: 365, endPoint y: 153, distance: 22.1
click at [365, 153] on div "Header JS (include <script>...</script> tags around plain JS) s.src = "https://…" at bounding box center [811, 216] width 1380 height 260
drag, startPoint x: 183, startPoint y: 179, endPoint x: 147, endPoint y: 175, distance: 36.2
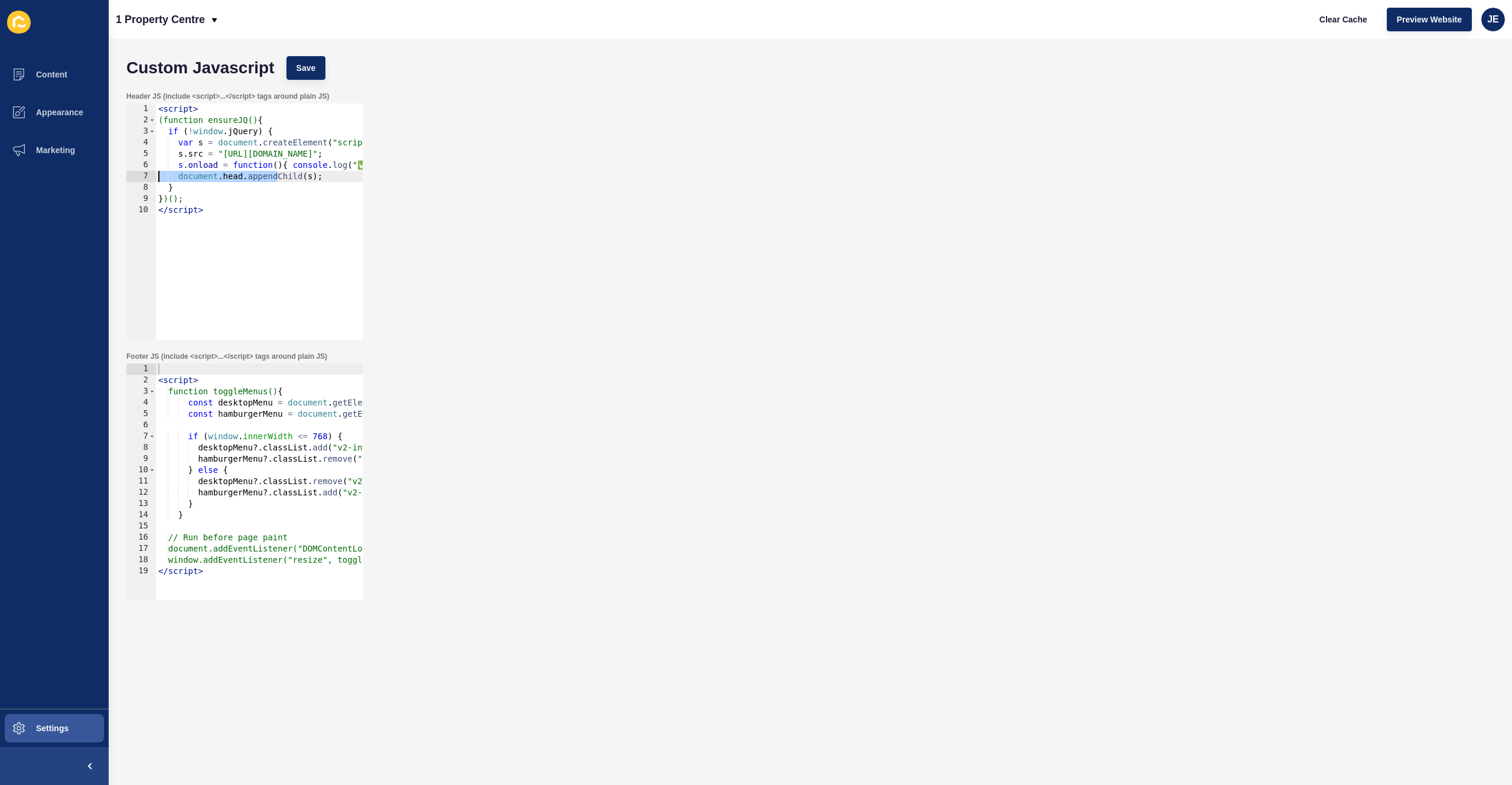
click at [147, 175] on div "s.src = "https://code.jquery.com/jquery-1.11.0.min.js"; 1 2 3 4 5 6 7 8 9 10 < …" at bounding box center [245, 222] width 237 height 237
drag, startPoint x: 175, startPoint y: 144, endPoint x: 368, endPoint y: 153, distance: 193.2
click at [368, 153] on div "Header JS (include <script>...</script> tags around plain JS) document.head.app…" at bounding box center [811, 216] width 1380 height 260
type textarea "s.src = "[URL][DOMAIN_NAME]";"
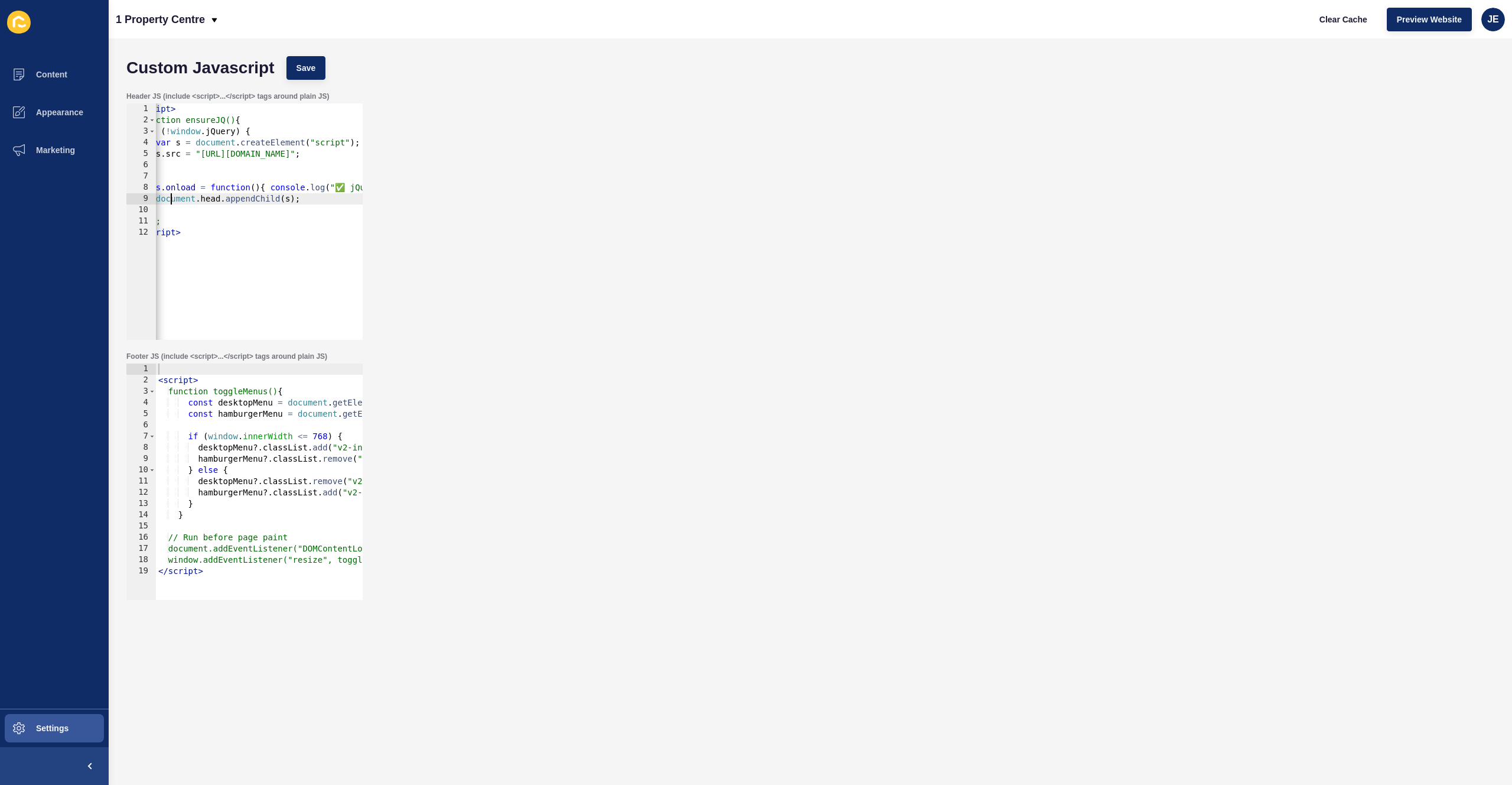
scroll to position [0, 0]
drag, startPoint x: 166, startPoint y: 193, endPoint x: 112, endPoint y: 187, distance: 54.3
click at [112, 187] on div "Custom Javascript Save Header JS (include <script>...</script> tags around plai…" at bounding box center [811, 412] width 1404 height 746
type textarea "s.onload = function(){ console.log("✅ jQuery injected"); }; document.head.appen…"
click at [240, 171] on div "< script > (function ensureJQ() { if ( ! window . jQuery ) { var s = document .…" at bounding box center [315, 228] width 317 height 250
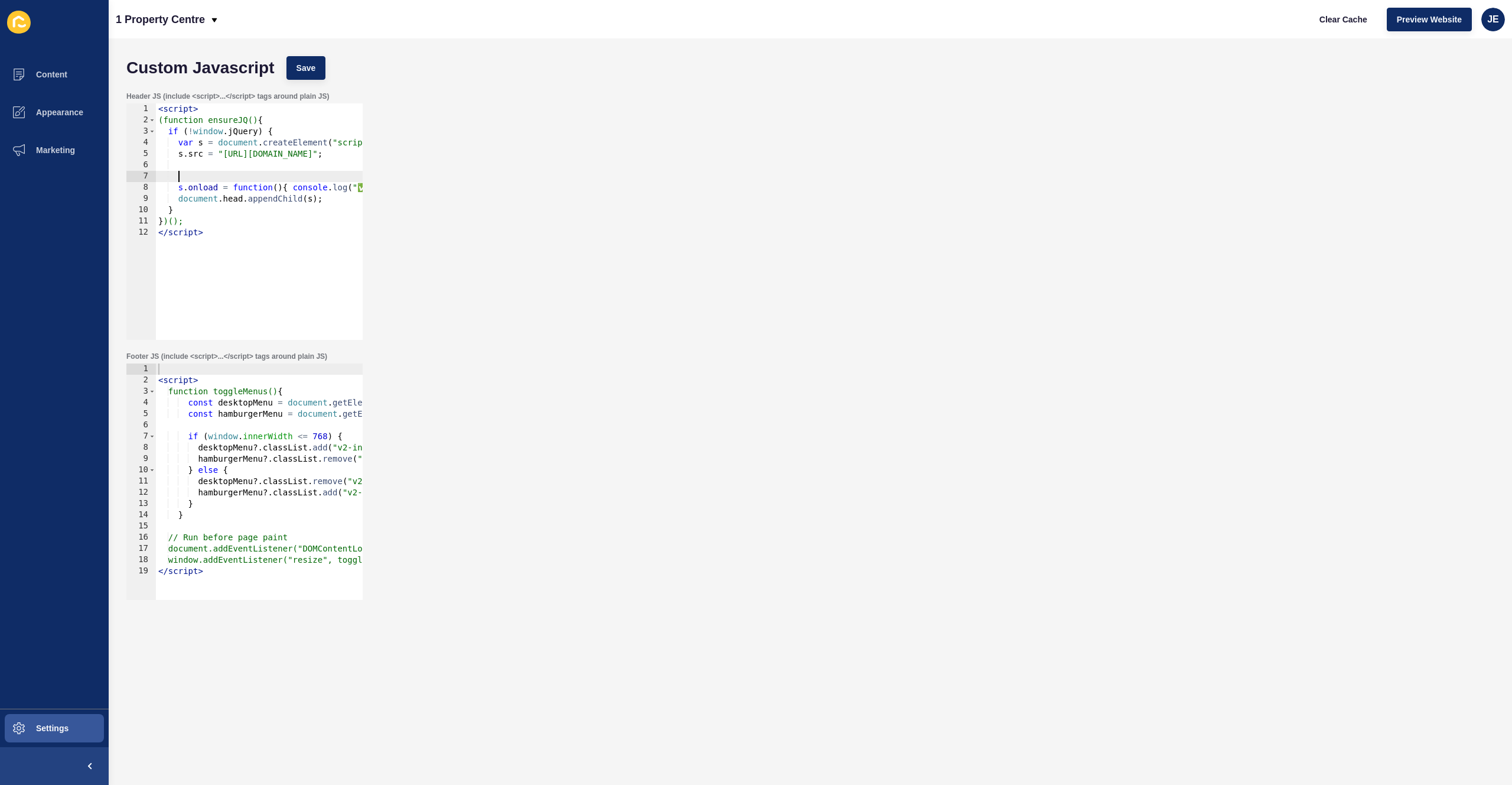
click at [197, 168] on div "< script > (function ensureJQ() { if ( ! window . jQuery ) { var s = document .…" at bounding box center [315, 228] width 317 height 250
paste textarea "s.src = "[URL][DOMAIN_NAME]";"
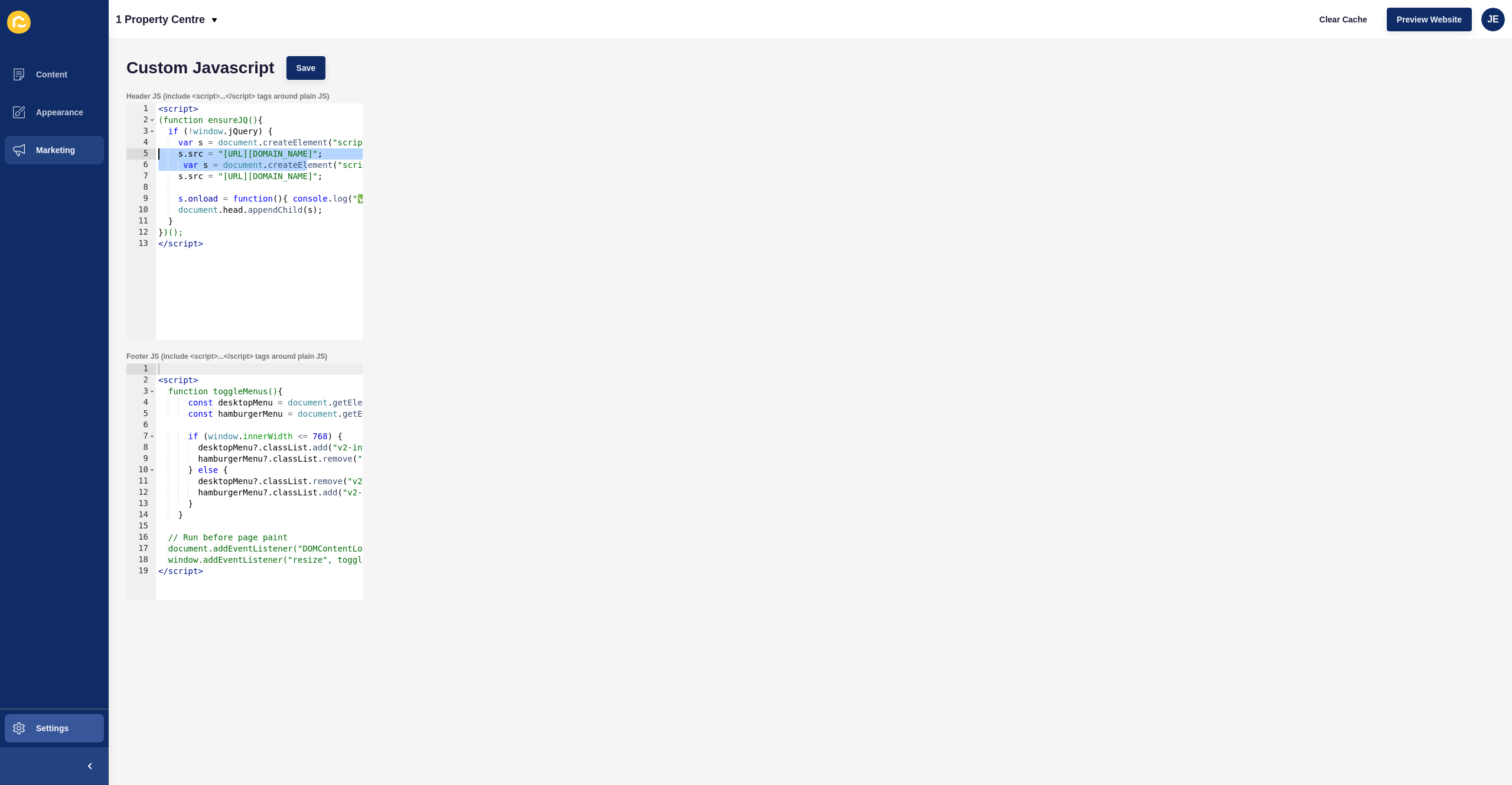
drag, startPoint x: 215, startPoint y: 167, endPoint x: 50, endPoint y: 159, distance: 165.2
click at [50, 159] on div "Content Appearance Marketing Settings 1 Property Centre Clear Cache Preview Web…" at bounding box center [756, 392] width 1512 height 785
click at [177, 167] on div "< script > (function ensureJQ() { if ( ! window . jQuery ) { var s = document .…" at bounding box center [315, 228] width 317 height 250
click at [185, 168] on div "< script > (function ensureJQ() { if ( ! window . jQuery ) { var s = document .…" at bounding box center [315, 228] width 317 height 250
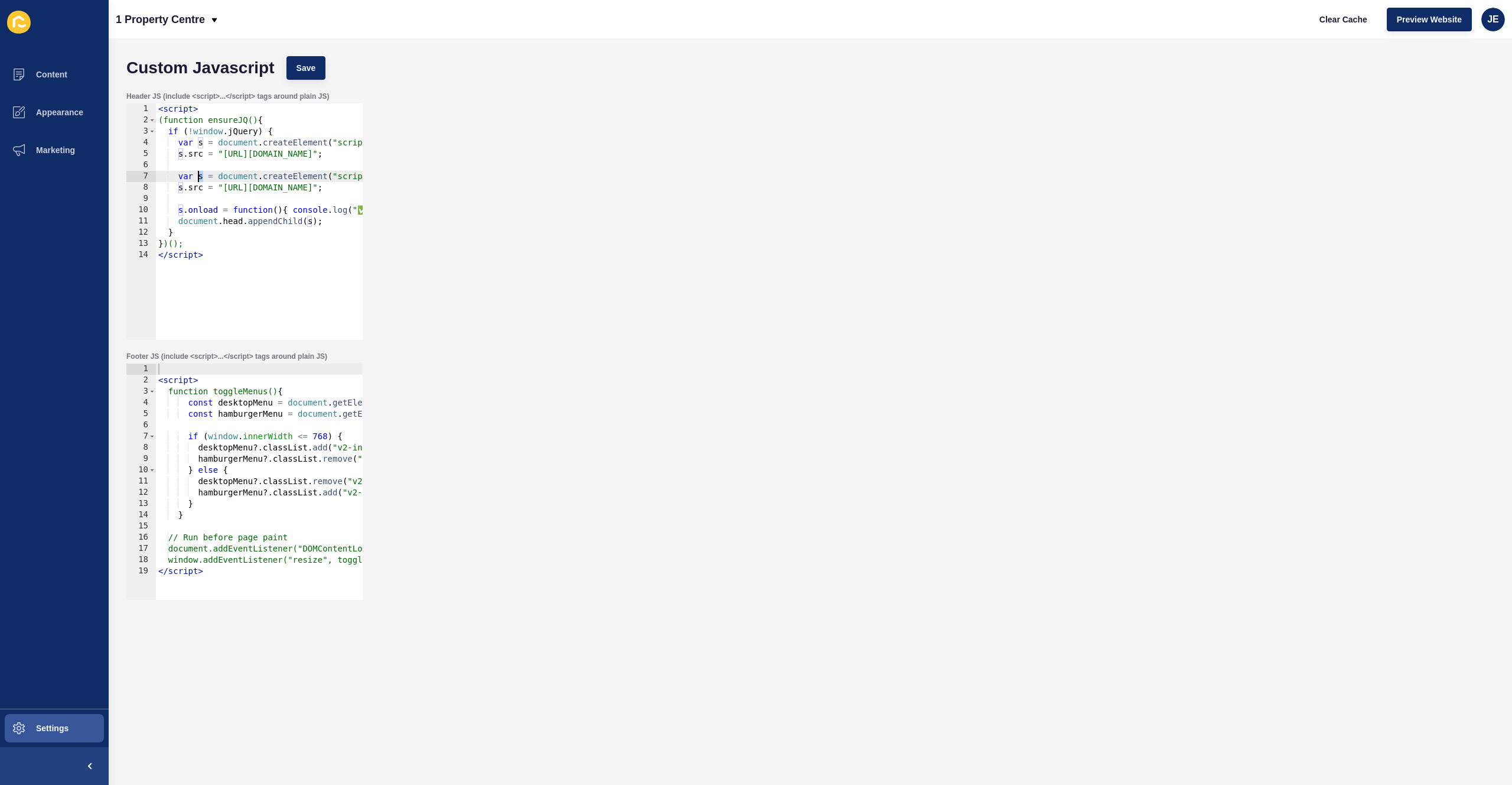
click at [200, 175] on div "< script > (function ensureJQ() { if ( ! window . jQuery ) { var s = document .…" at bounding box center [315, 228] width 317 height 250
click at [180, 186] on div "< script > (function ensureJQ() { if ( ! window . jQuery ) { var s = document .…" at bounding box center [315, 228] width 317 height 250
click at [196, 209] on div "< script > (function ensureJQ() { if ( ! window . jQuery ) { var s = document .…" at bounding box center [315, 228] width 317 height 250
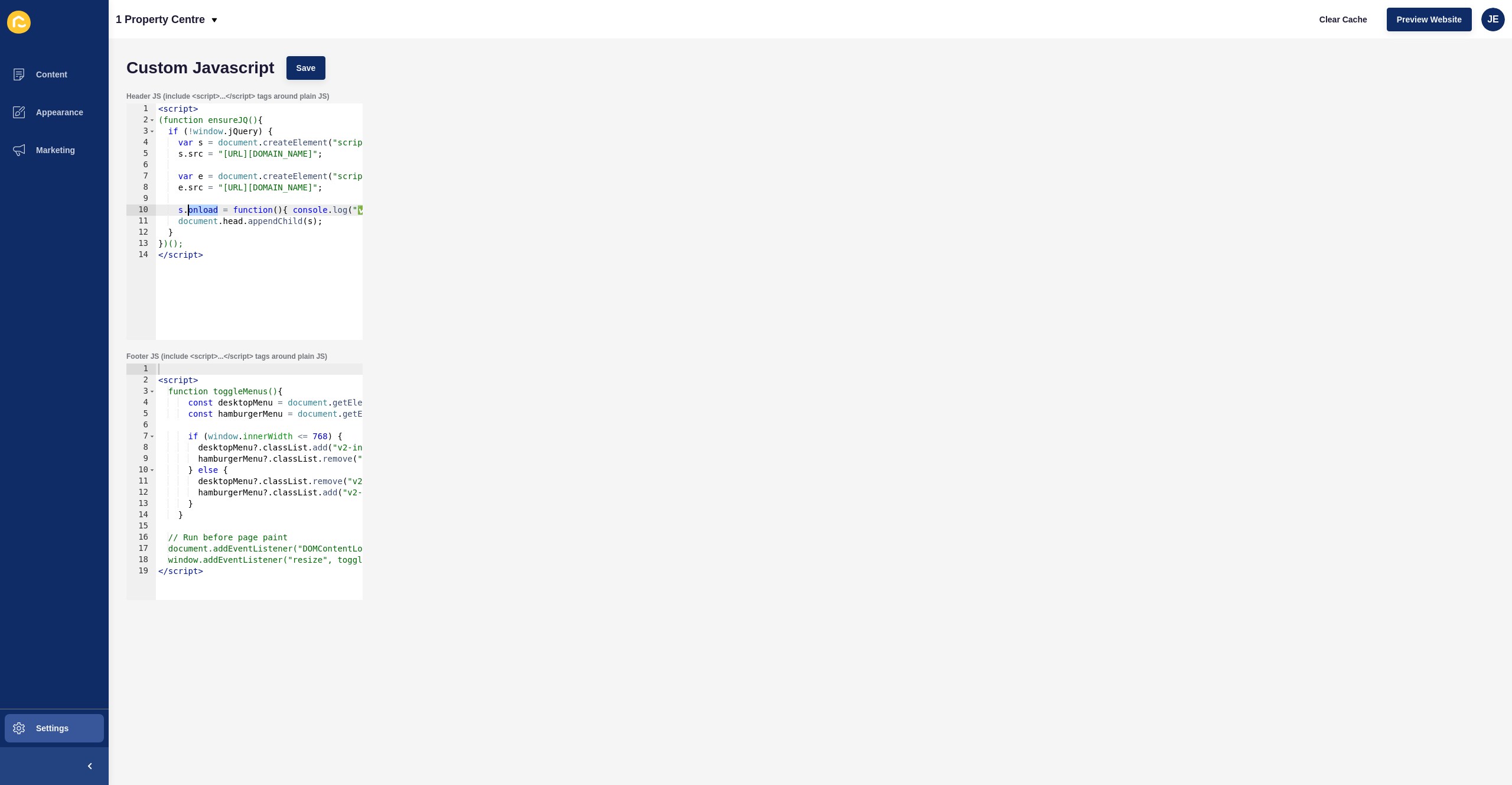
click at [196, 209] on div "< script > (function ensureJQ() { if ( ! window . jQuery ) { var s = document .…" at bounding box center [315, 228] width 317 height 250
type textarea "s.onload = function(){ console.log("✅ jQuery injected"); }; document.head.appen…"
drag, startPoint x: 328, startPoint y: 218, endPoint x: 138, endPoint y: 209, distance: 190.2
click at [138, 209] on div "s.onload = function(){ console.log("✅ jQuery injected"); }; document.head.appen…" at bounding box center [245, 222] width 237 height 237
click at [237, 200] on div "< script > (function ensureJQ() { if ( ! window . jQuery ) { var s = document .…" at bounding box center [315, 228] width 317 height 250
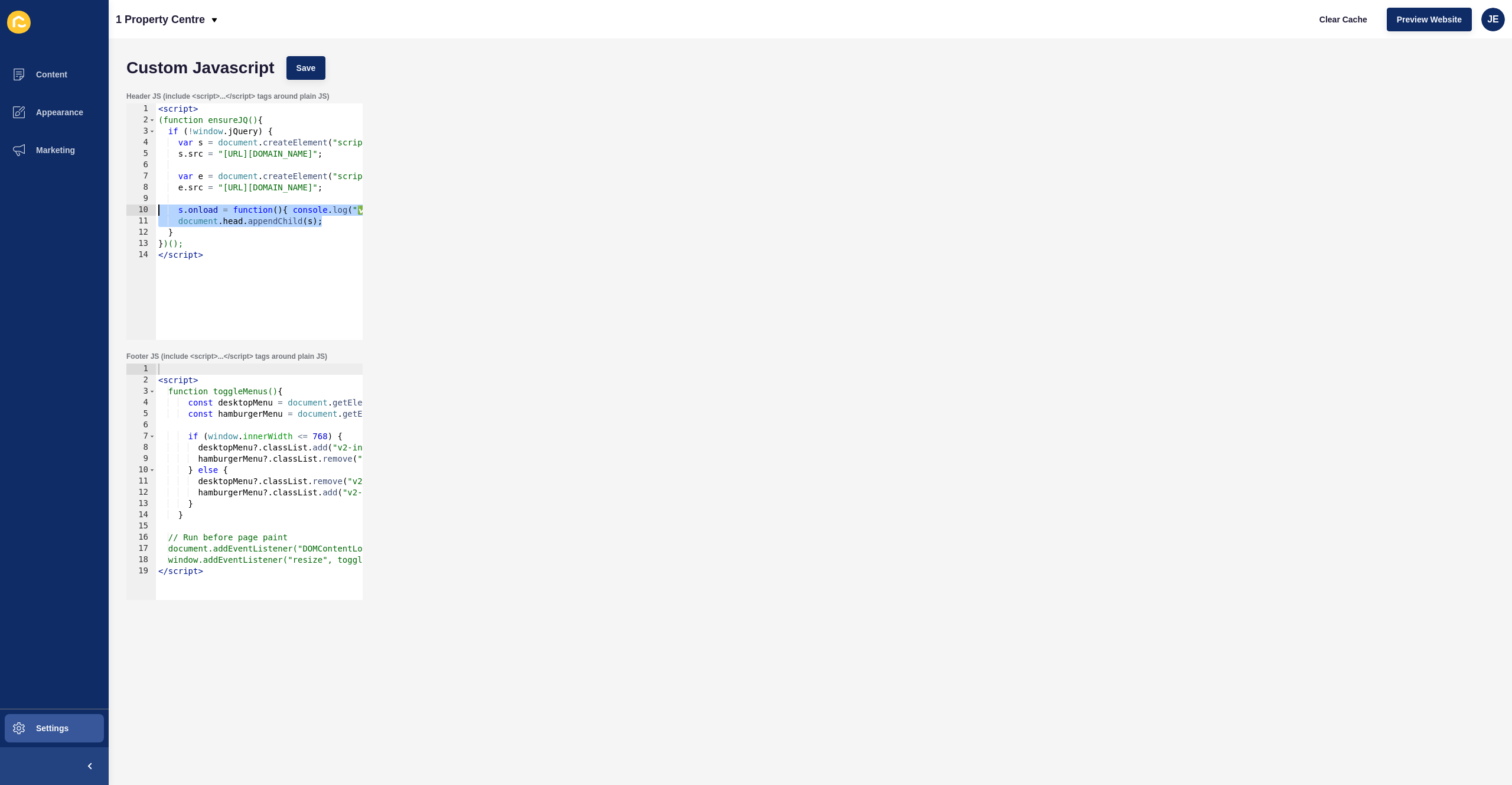
scroll to position [0, 1]
paste textarea "document.head.appendChild(s);"
click at [199, 201] on div "< script > (function ensureJQ() { if ( ! window . jQuery ) { var s = document .…" at bounding box center [325, 228] width 338 height 250
click at [177, 211] on div "< script > (function ensureJQ() { if ( ! window . jQuery ) { var s = document .…" at bounding box center [315, 228] width 317 height 250
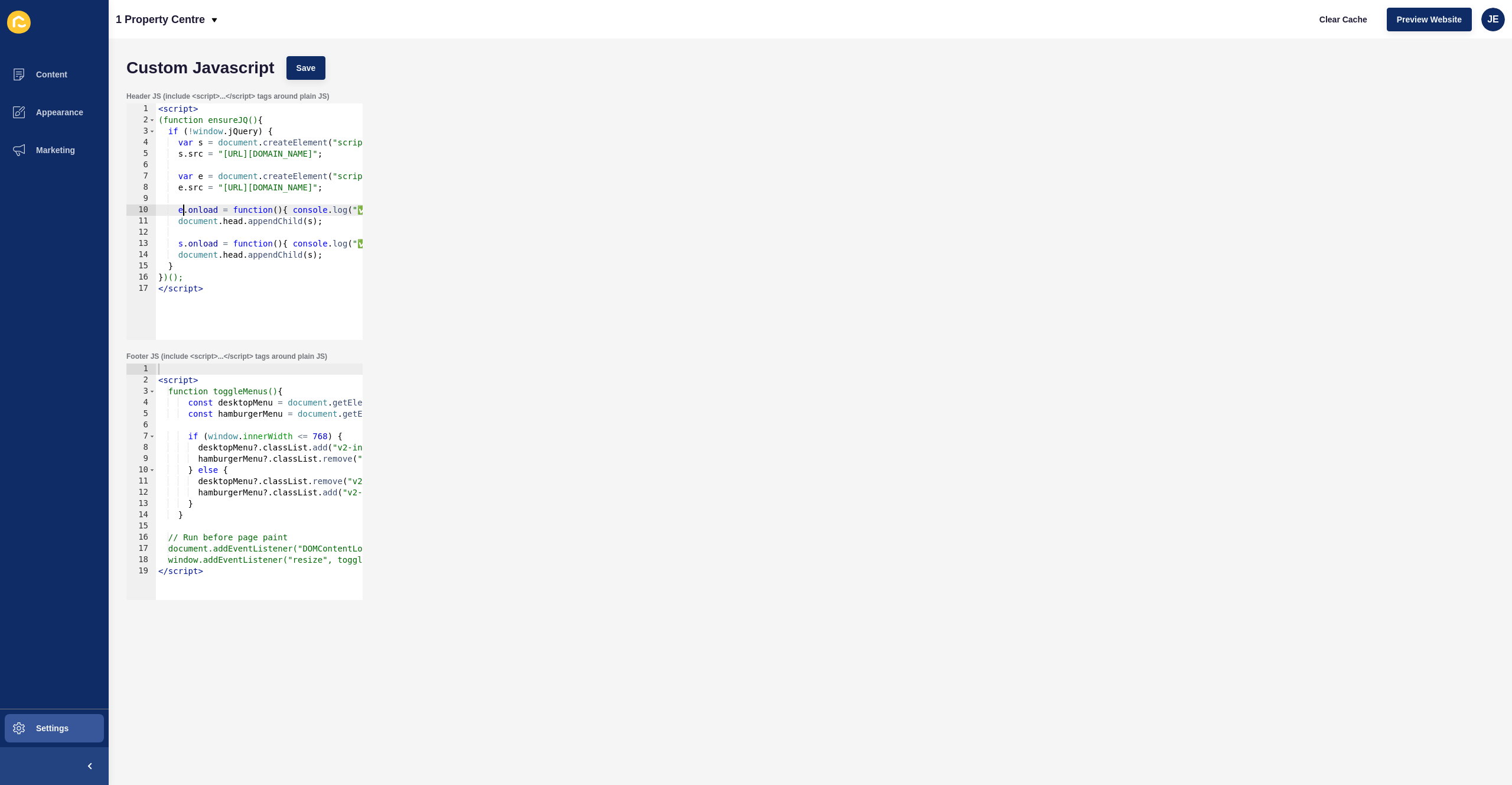
scroll to position [0, 2]
click at [310, 224] on div "< script > (function ensureJQ() { if ( ! window . jQuery ) { var s = document .…" at bounding box center [315, 228] width 317 height 250
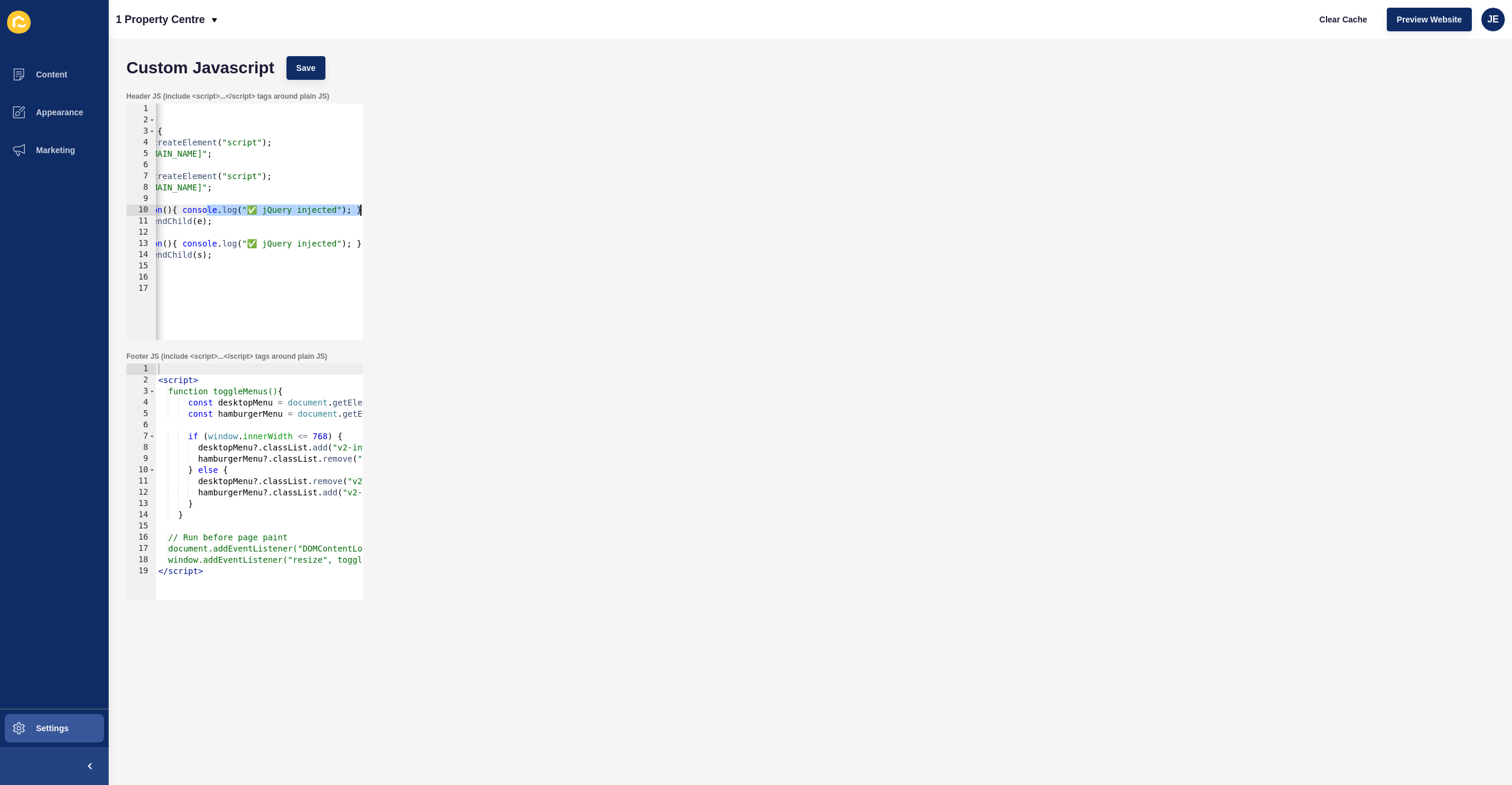
drag, startPoint x: 319, startPoint y: 207, endPoint x: 331, endPoint y: 206, distance: 12.0
click at [368, 206] on div "Header JS (include <script>...</script> tags around plain JS) document.head.app…" at bounding box center [811, 216] width 1380 height 260
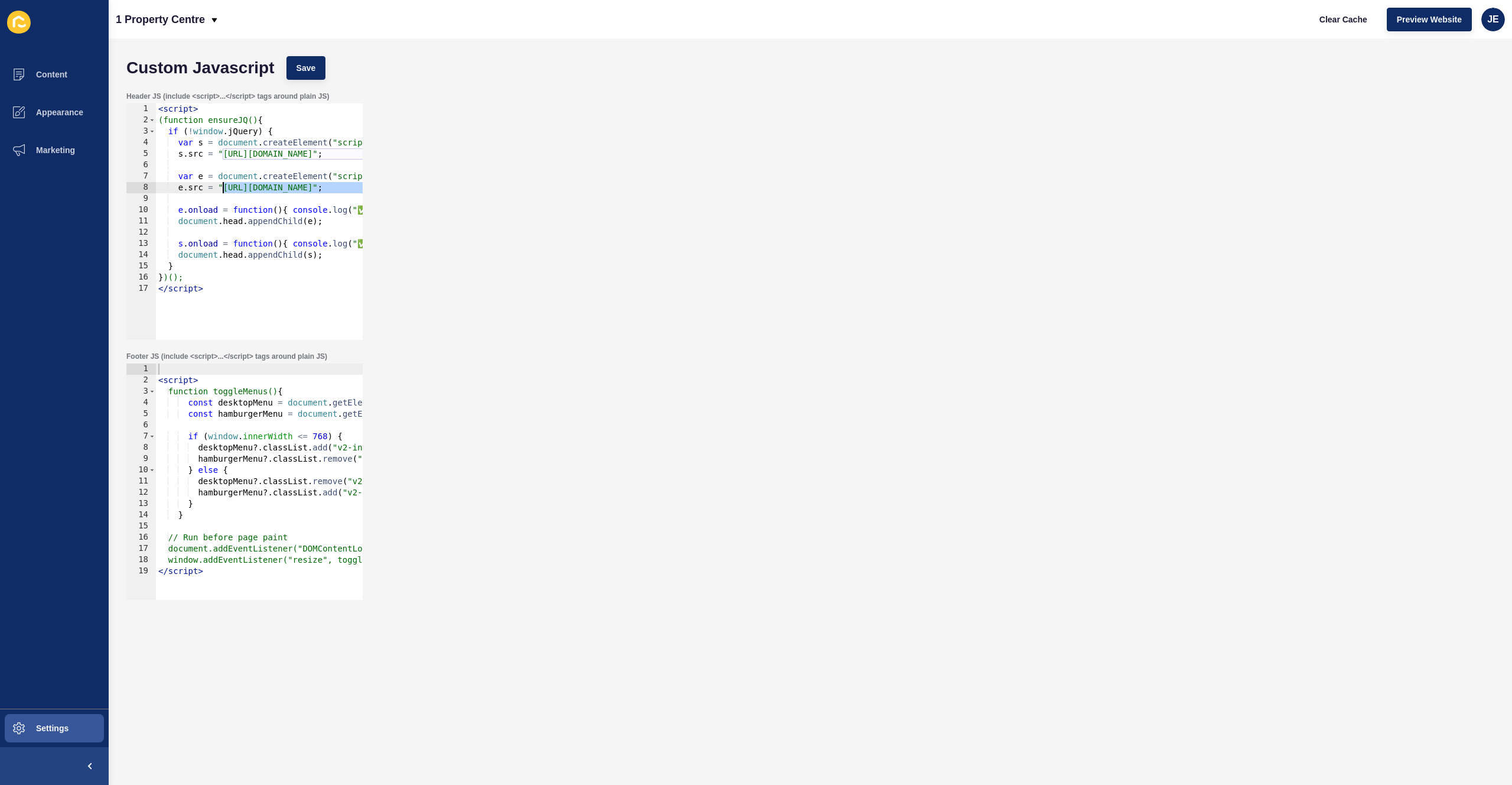
drag, startPoint x: 332, startPoint y: 189, endPoint x: 223, endPoint y: 189, distance: 109.0
click at [223, 189] on div "< script > (function ensureJQ() { if ( ! window . jQuery ) { var s = document .…" at bounding box center [315, 228] width 317 height 250
paste textarea "migrate-1.2.1"
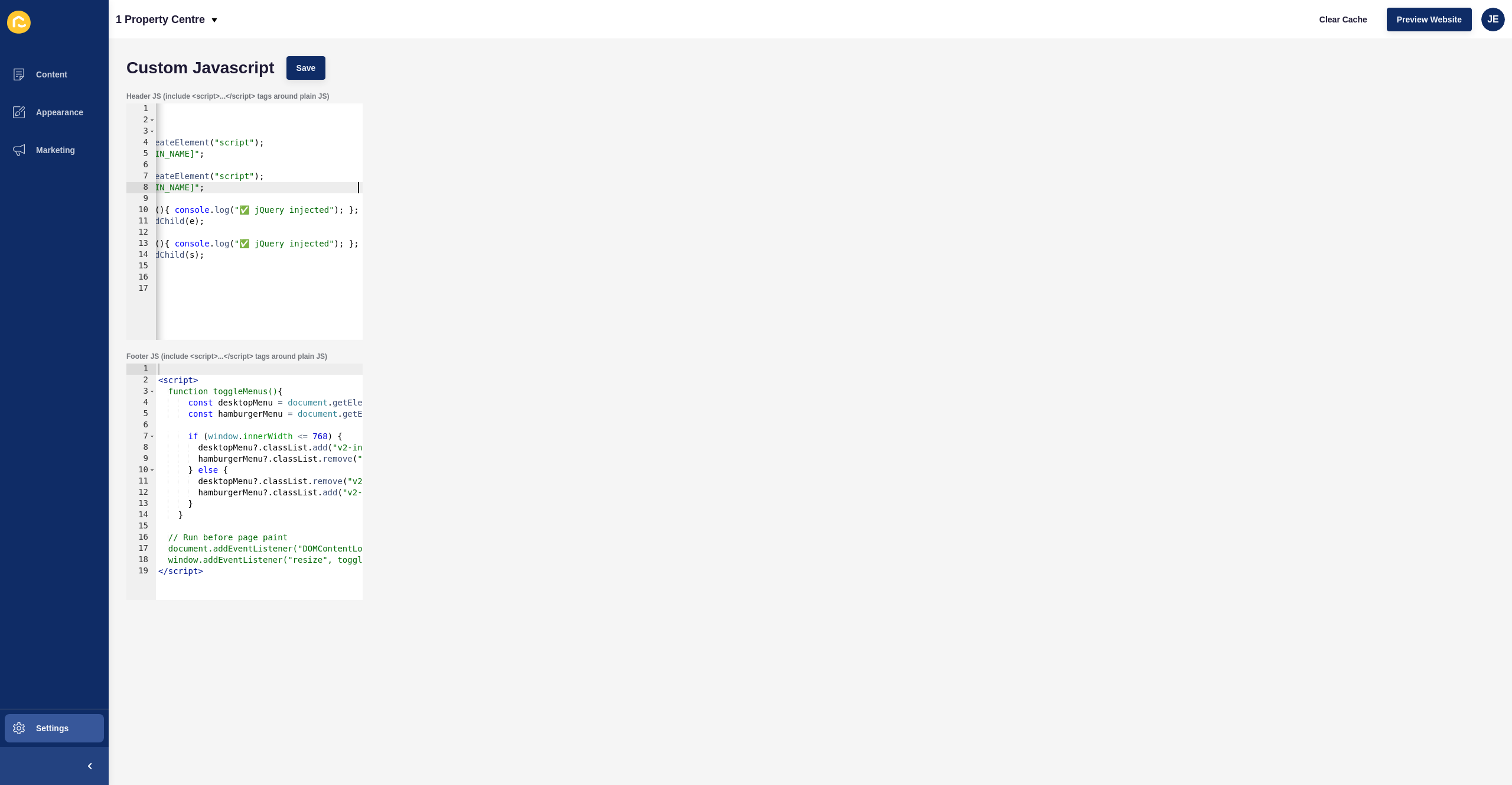
scroll to position [0, 118]
click at [312, 69] on span "Save" at bounding box center [306, 68] width 20 height 12
click at [1020, 14] on span "Clear Cache" at bounding box center [1343, 19] width 48 height 12
click at [1020, 13] on span "Preview Website" at bounding box center [1429, 19] width 65 height 12
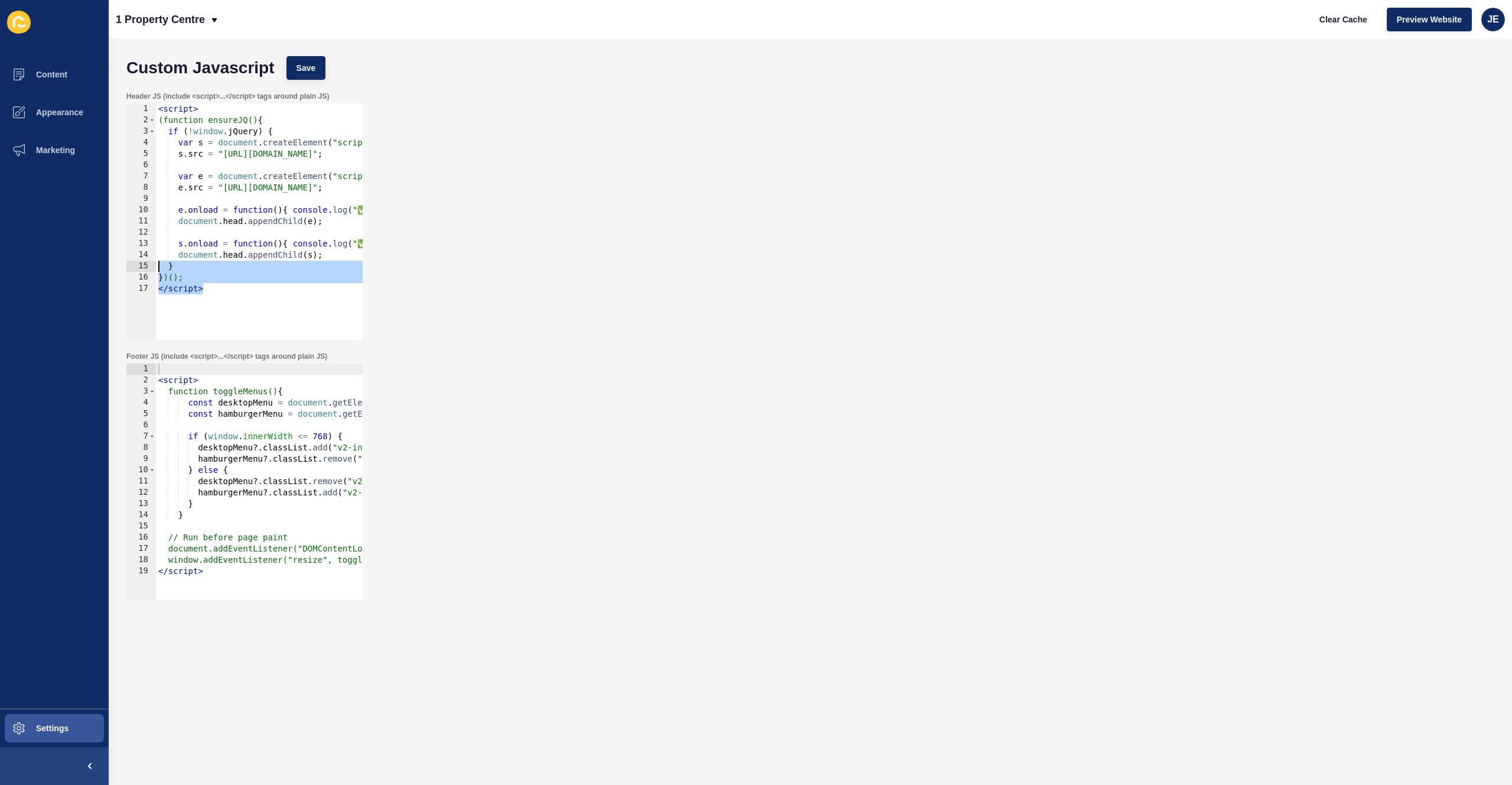
scroll to position [0, 0]
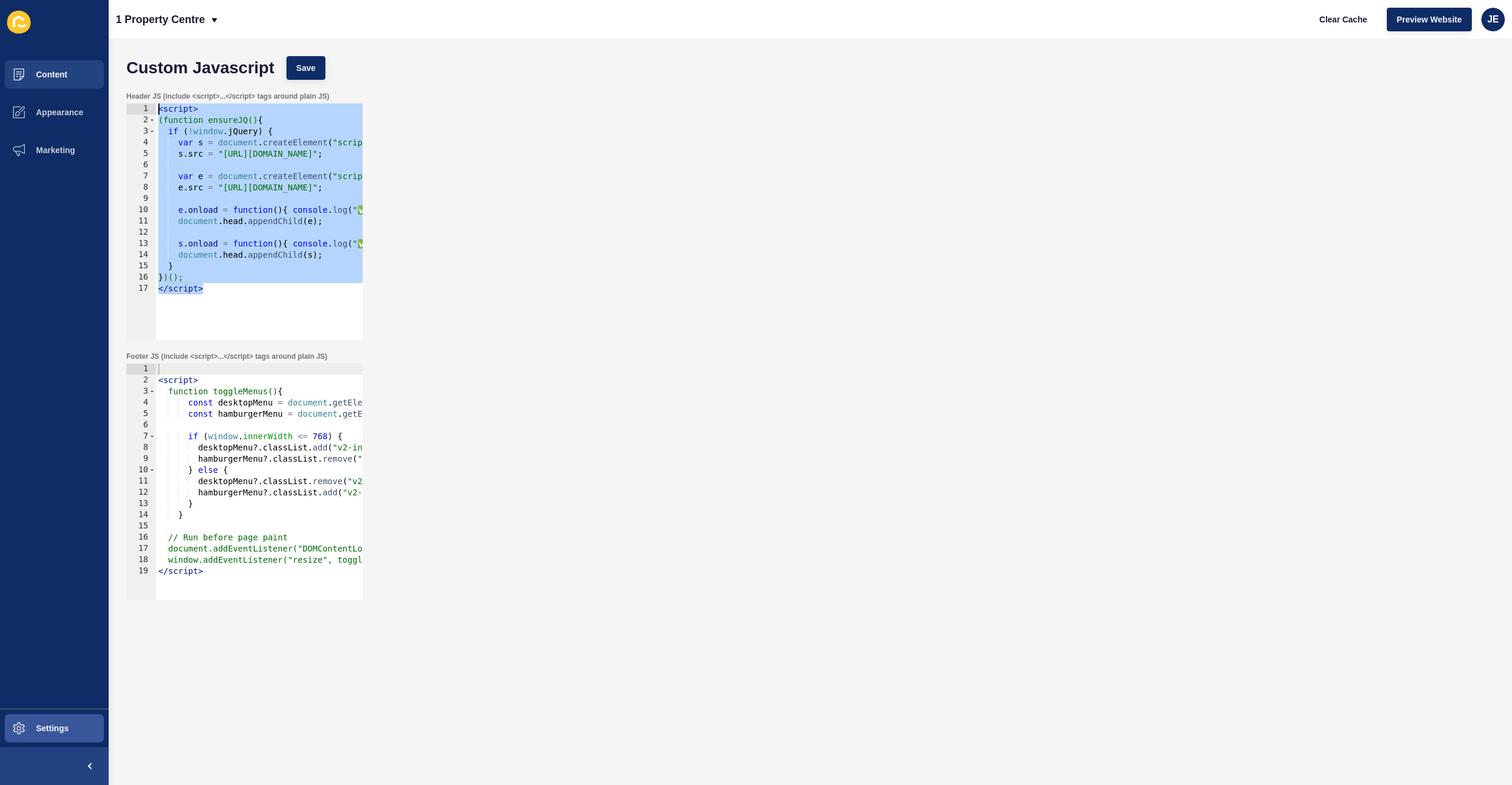
drag, startPoint x: 112, startPoint y: 259, endPoint x: 0, endPoint y: 84, distance: 207.8
click at [0, 84] on div "Content Appearance Marketing Settings 1 Property Centre Clear Cache Preview Web…" at bounding box center [756, 392] width 1512 height 785
type textarea "<script> (function ensureJQ(){"
paste textarea
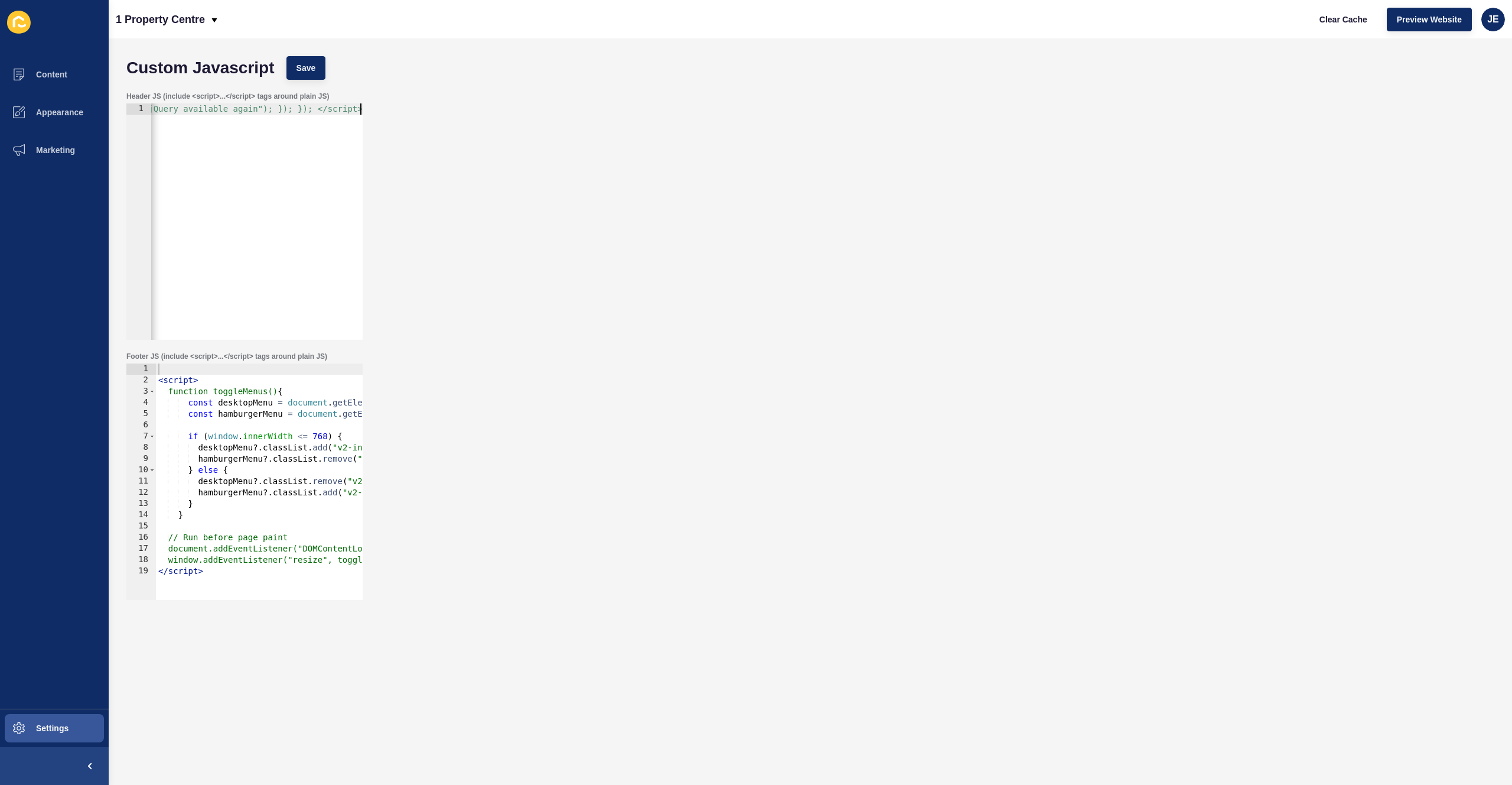
paste textarea "</script>"
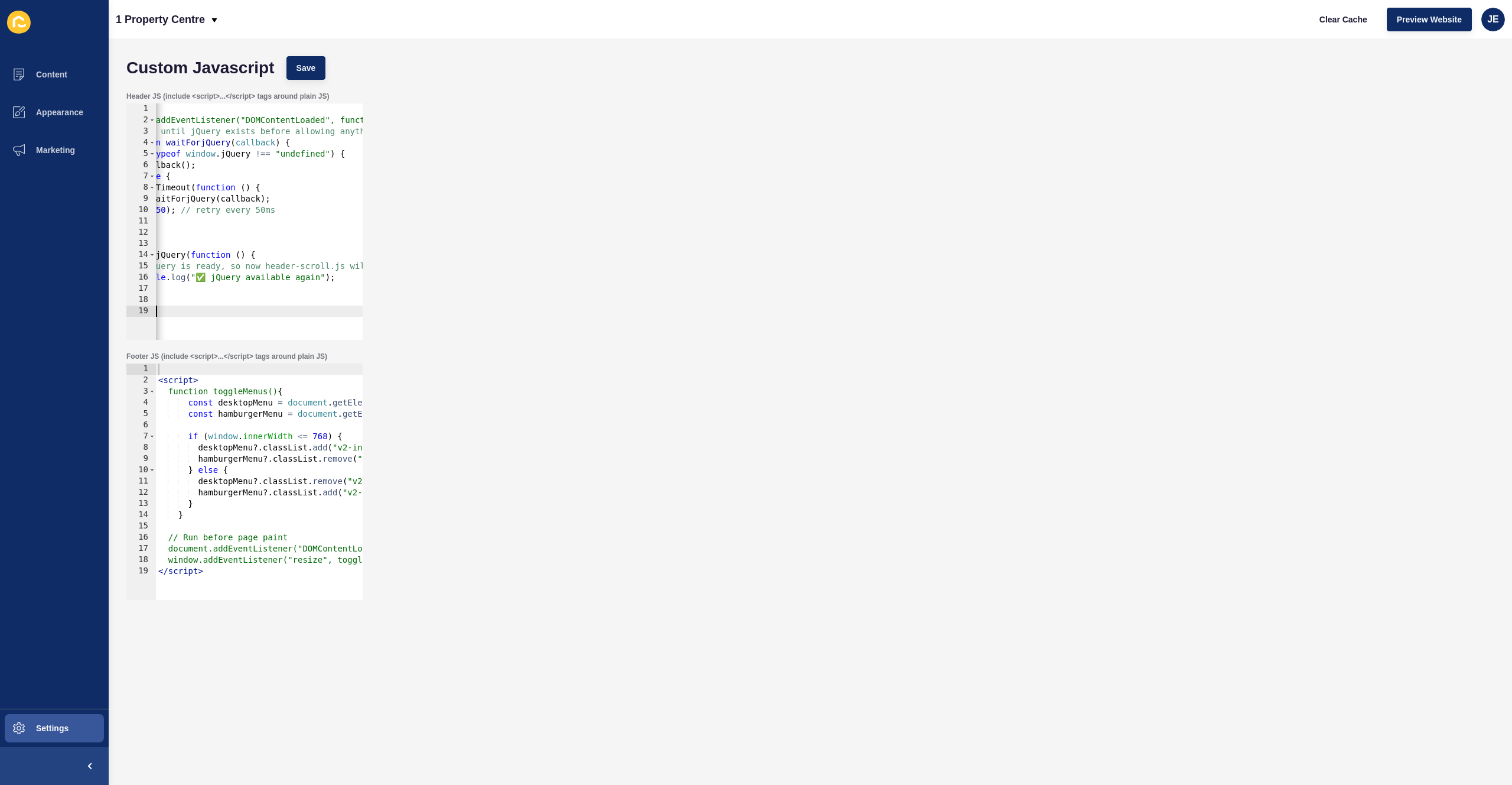
scroll to position [0, 27]
drag, startPoint x: 286, startPoint y: 219, endPoint x: 251, endPoint y: 215, distance: 35.2
click at [251, 215] on div "< script > document.addEventListener("DOMContentLoaded", function () { // Wait …" at bounding box center [309, 228] width 362 height 250
drag, startPoint x: 201, startPoint y: 211, endPoint x: 348, endPoint y: 215, distance: 147.1
click at [348, 215] on div "< script > document.addEventListener("DOMContentLoaded", function () { // Wait …" at bounding box center [309, 228] width 362 height 250
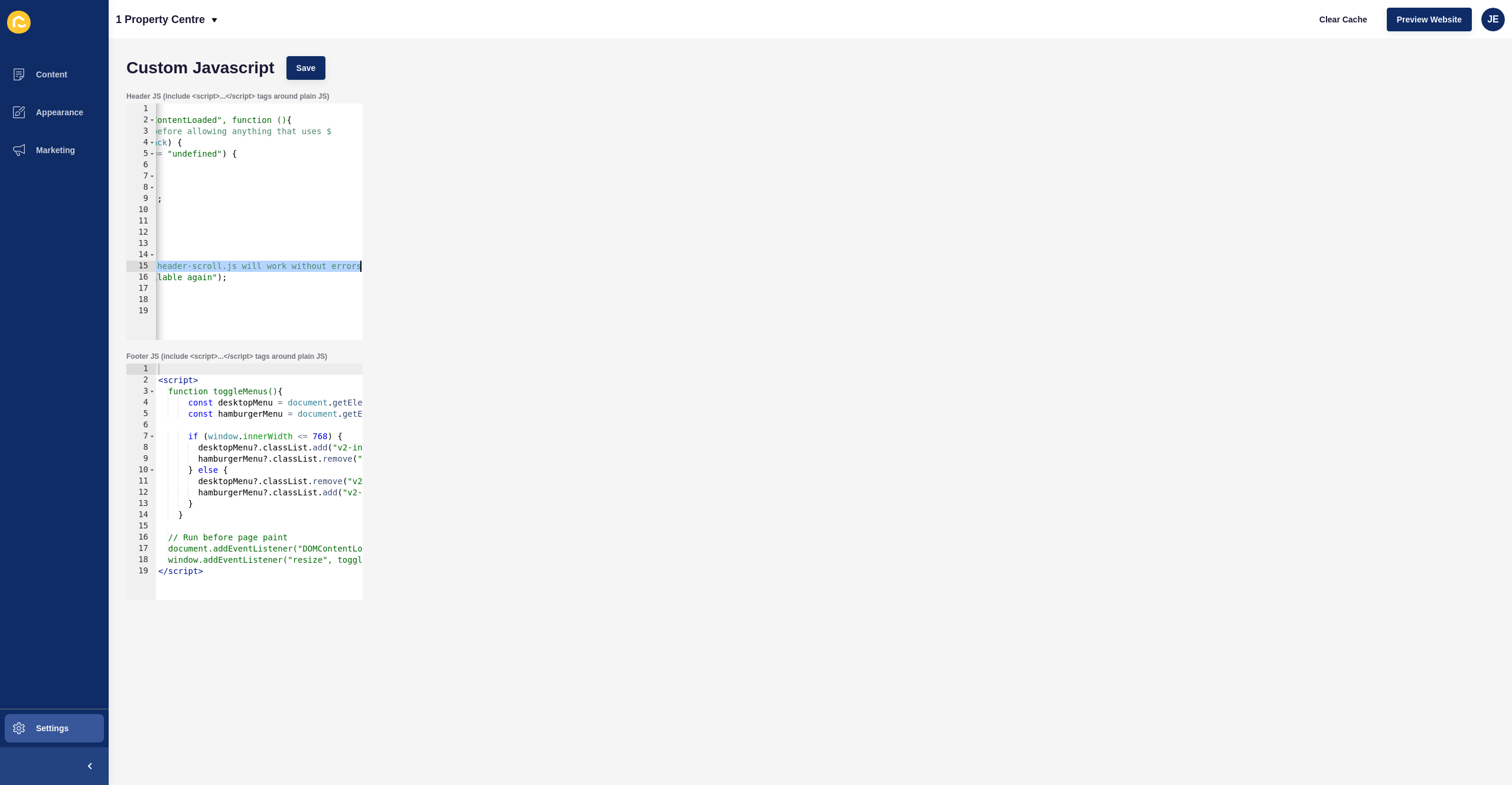
drag, startPoint x: 233, startPoint y: 273, endPoint x: 371, endPoint y: 266, distance: 138.2
click at [371, 266] on div "Header JS (include <script>...</script> tags around plain JS) }, 50); 1 2 3 4 5…" at bounding box center [811, 216] width 1380 height 260
type textarea "// j"
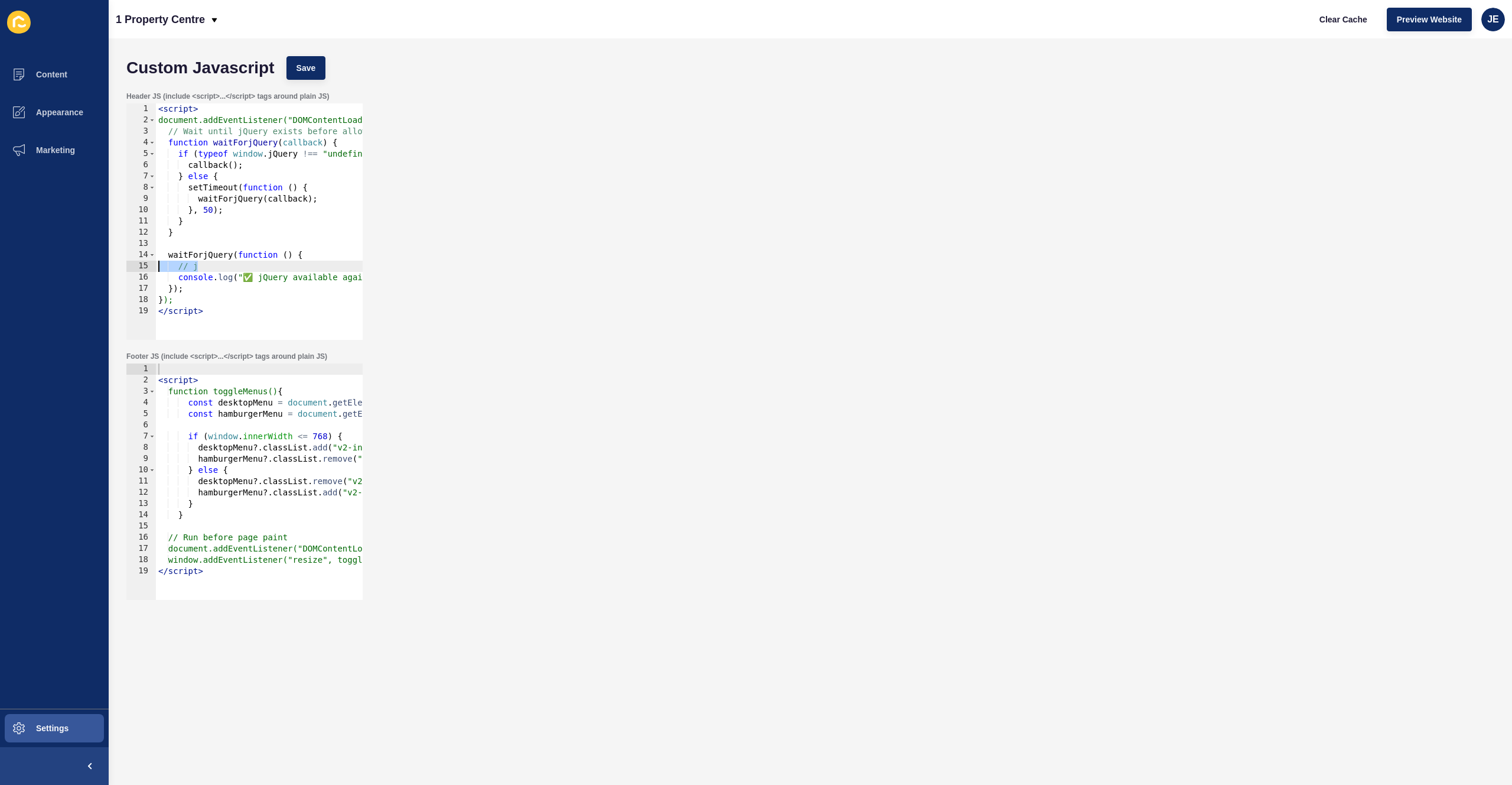
drag, startPoint x: 227, startPoint y: 265, endPoint x: 159, endPoint y: 267, distance: 68.0
click at [86, 263] on div "Content Appearance Marketing Settings 1 Property Centre Clear Cache Preview Web…" at bounding box center [756, 392] width 1512 height 785
click at [196, 267] on div "< script > document.addEventListener("DOMContentLoaded", function () { // Wait …" at bounding box center [323, 228] width 333 height 250
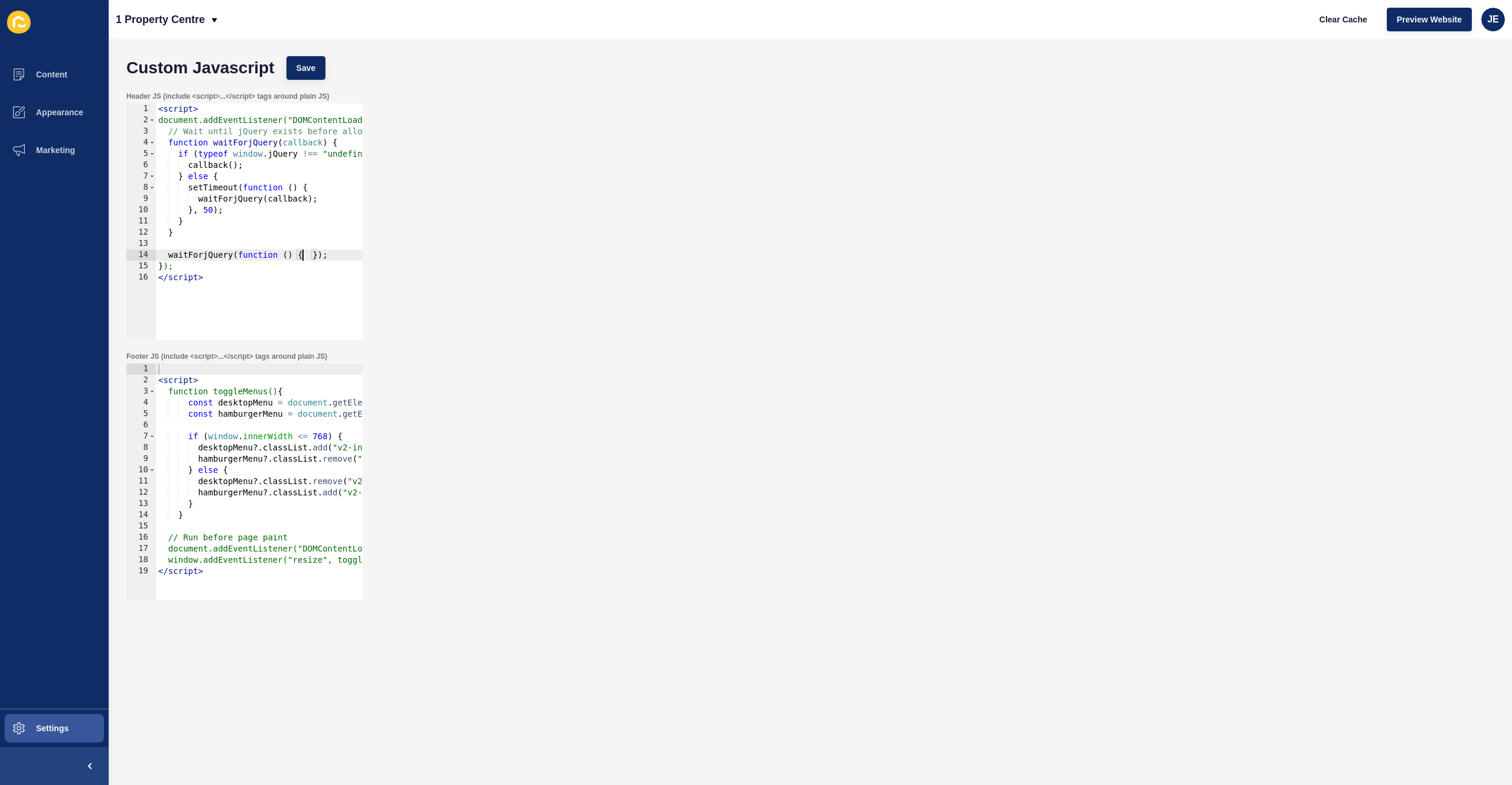
click at [314, 258] on div "< script > document.addEventListener("DOMContentLoaded", function () { // Wait …" at bounding box center [323, 228] width 333 height 250
click at [311, 74] on button "Save" at bounding box center [306, 68] width 39 height 24
click at [1020, 22] on span "Clear Cache" at bounding box center [1343, 19] width 48 height 12
click at [1020, 24] on span "Preview Website" at bounding box center [1429, 19] width 65 height 12
click at [304, 65] on span "Save" at bounding box center [306, 68] width 20 height 12
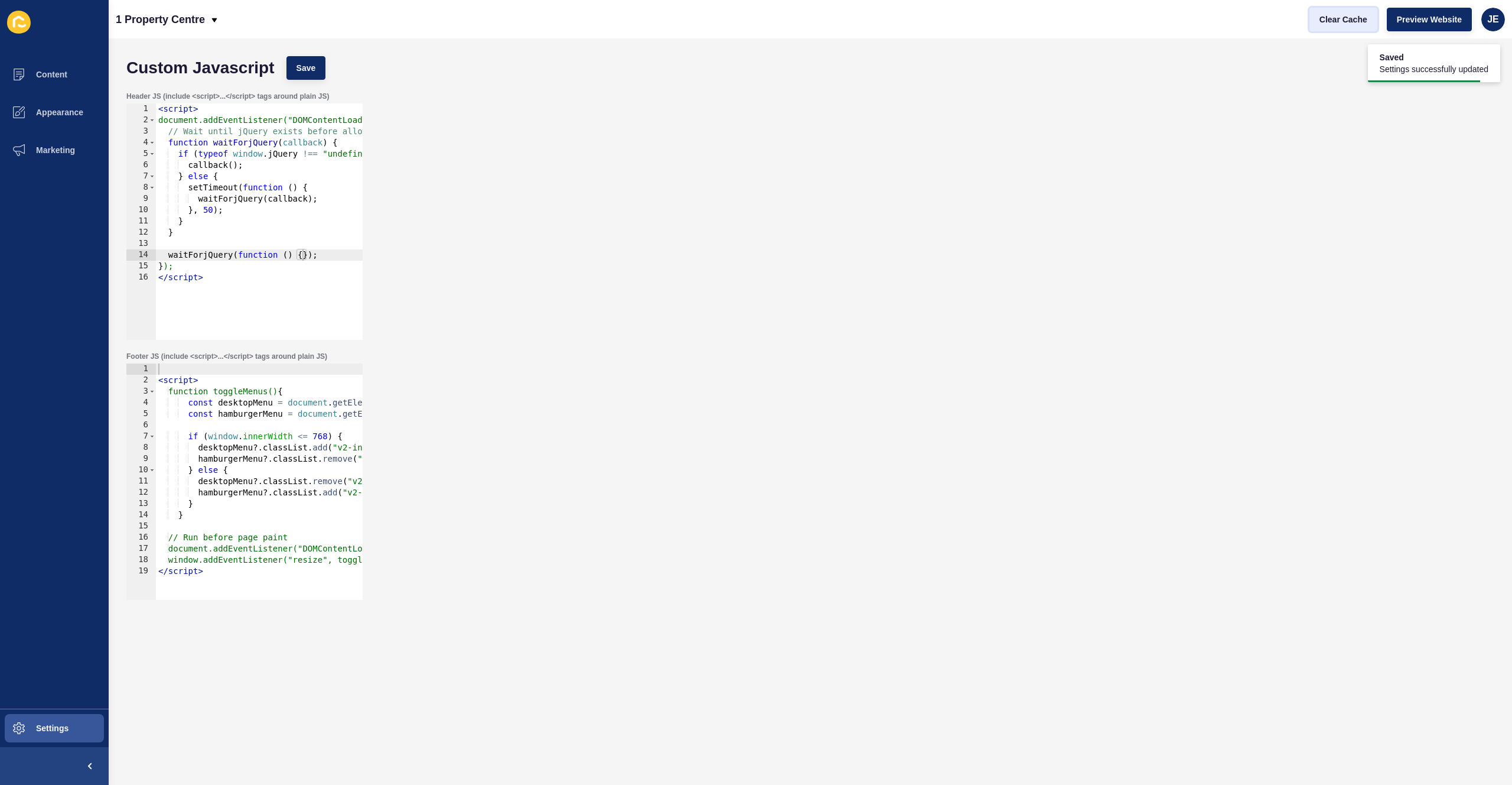
click at [1020, 23] on span "Clear Cache" at bounding box center [1343, 19] width 48 height 12
click at [1020, 21] on span "Preview Website" at bounding box center [1429, 19] width 65 height 12
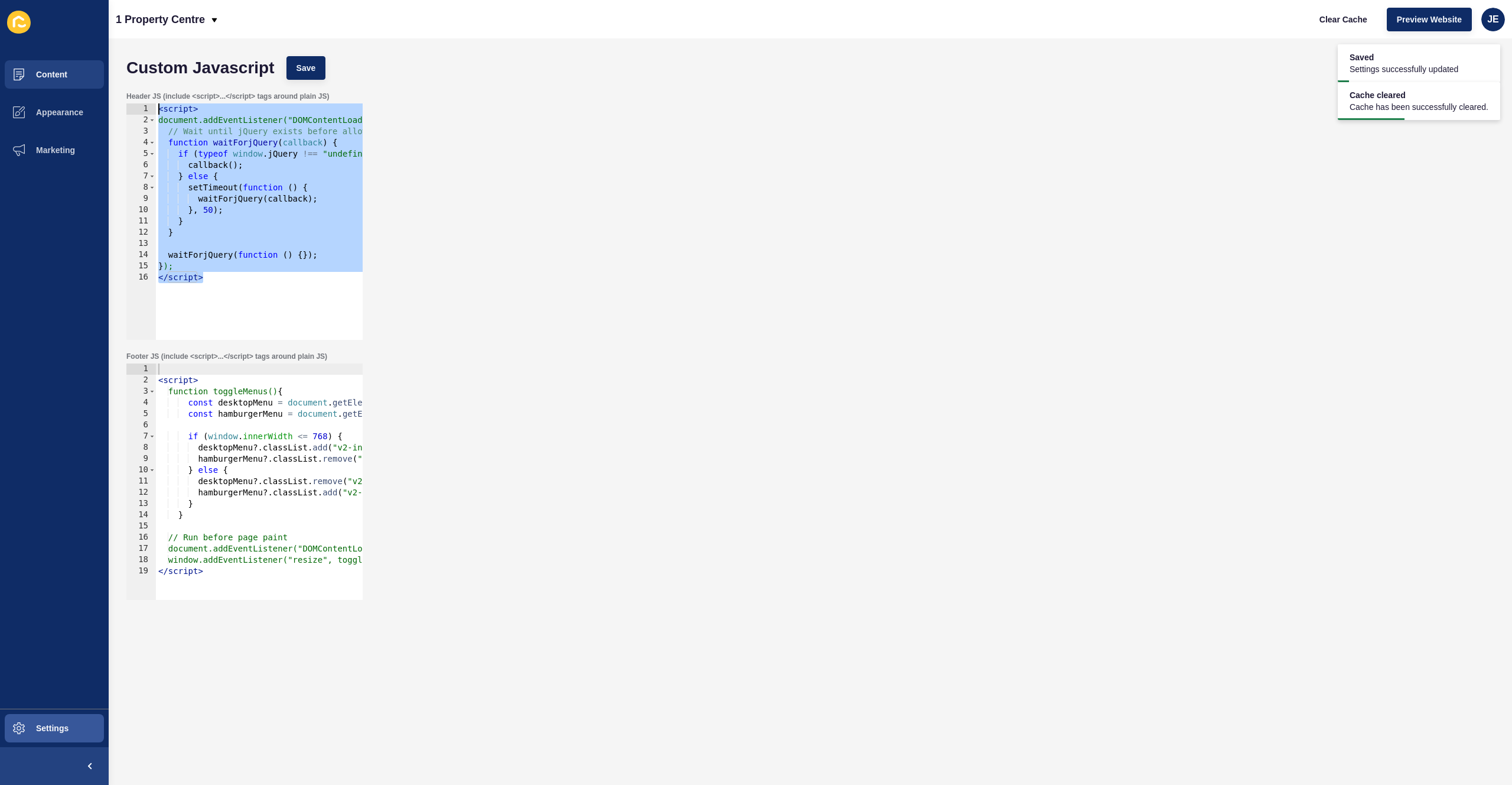
drag, startPoint x: 228, startPoint y: 287, endPoint x: 54, endPoint y: 67, distance: 280.5
click at [54, 67] on div "Content Appearance Marketing Settings 1 Property Centre Clear Cache Preview Web…" at bounding box center [756, 392] width 1512 height 785
type textarea "<script> document.addEventListener("DOMContentLoaded", function () {"
drag, startPoint x: 222, startPoint y: 283, endPoint x: 32, endPoint y: 95, distance: 267.3
click at [32, 95] on div "Content Appearance Marketing Settings 1 Property Centre Clear Cache Preview Web…" at bounding box center [756, 392] width 1512 height 785
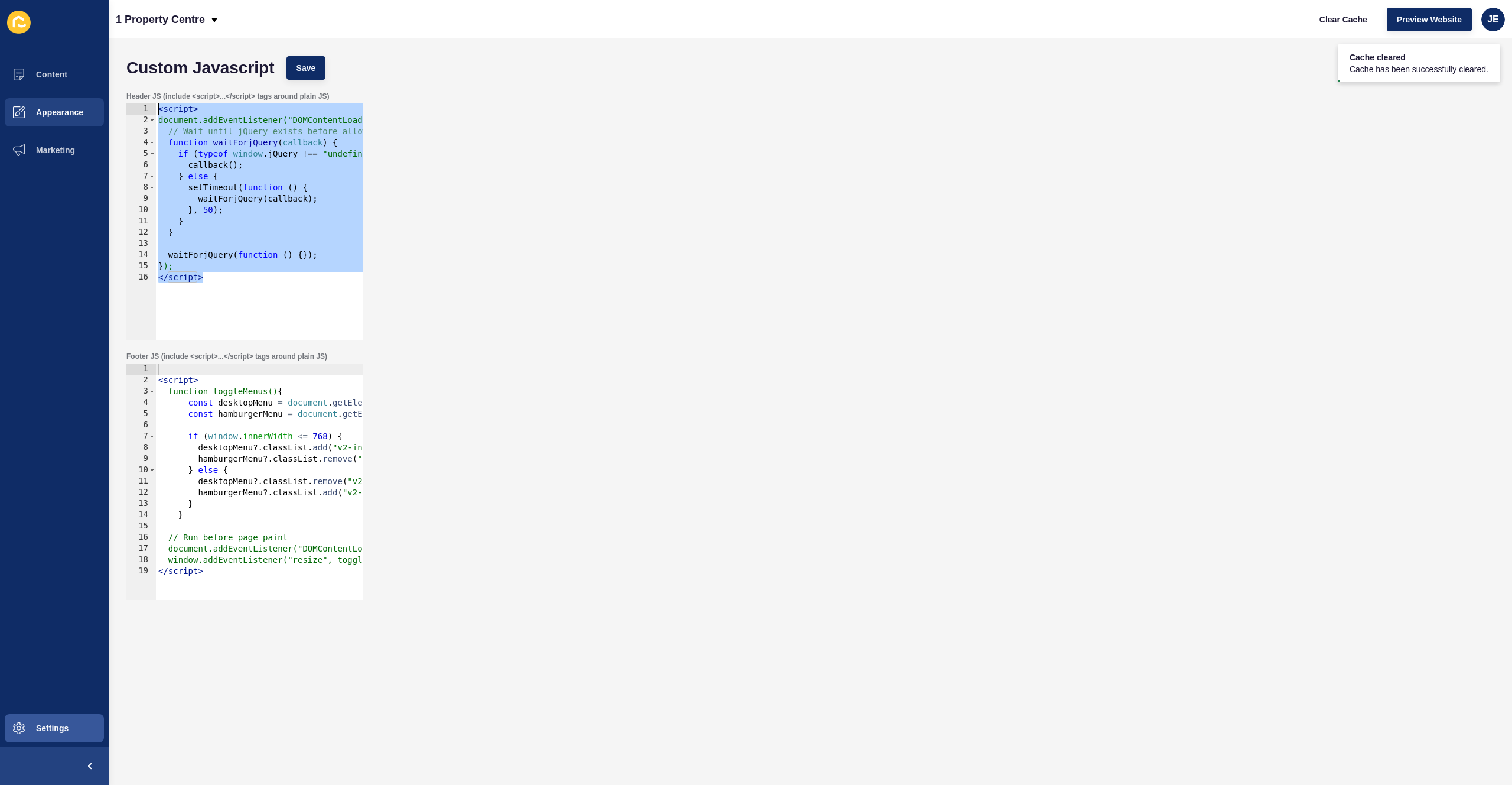
type textarea "<script> document.addEventListener("DOMContentLoaded", function () {"
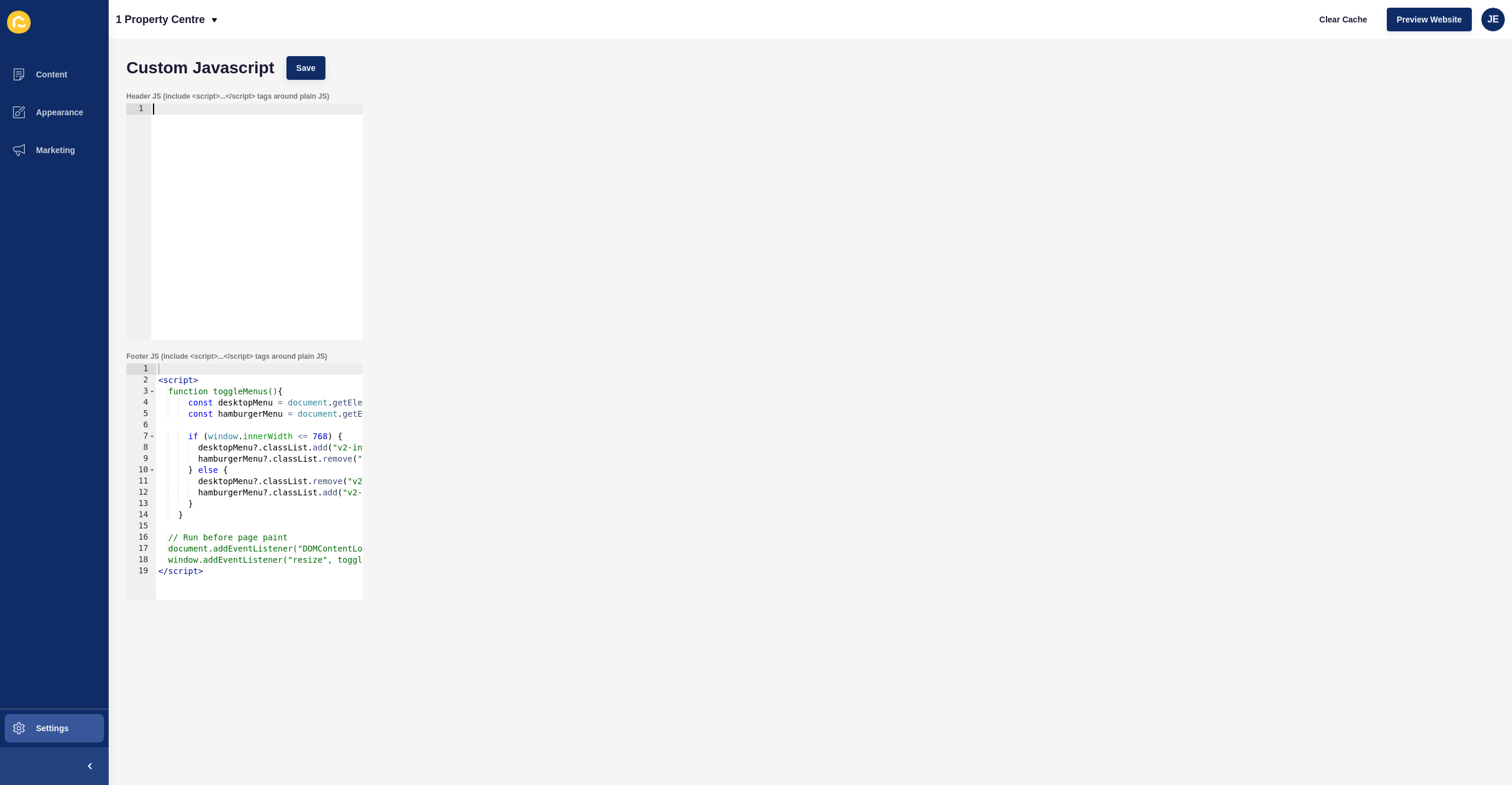
type textarea "<script>"
click at [161, 384] on div "< script > function toggleMenus() { const desktopMenu = document . getElementBy…" at bounding box center [332, 488] width 352 height 250
paste textarea "</script>"
type textarea "</script>"
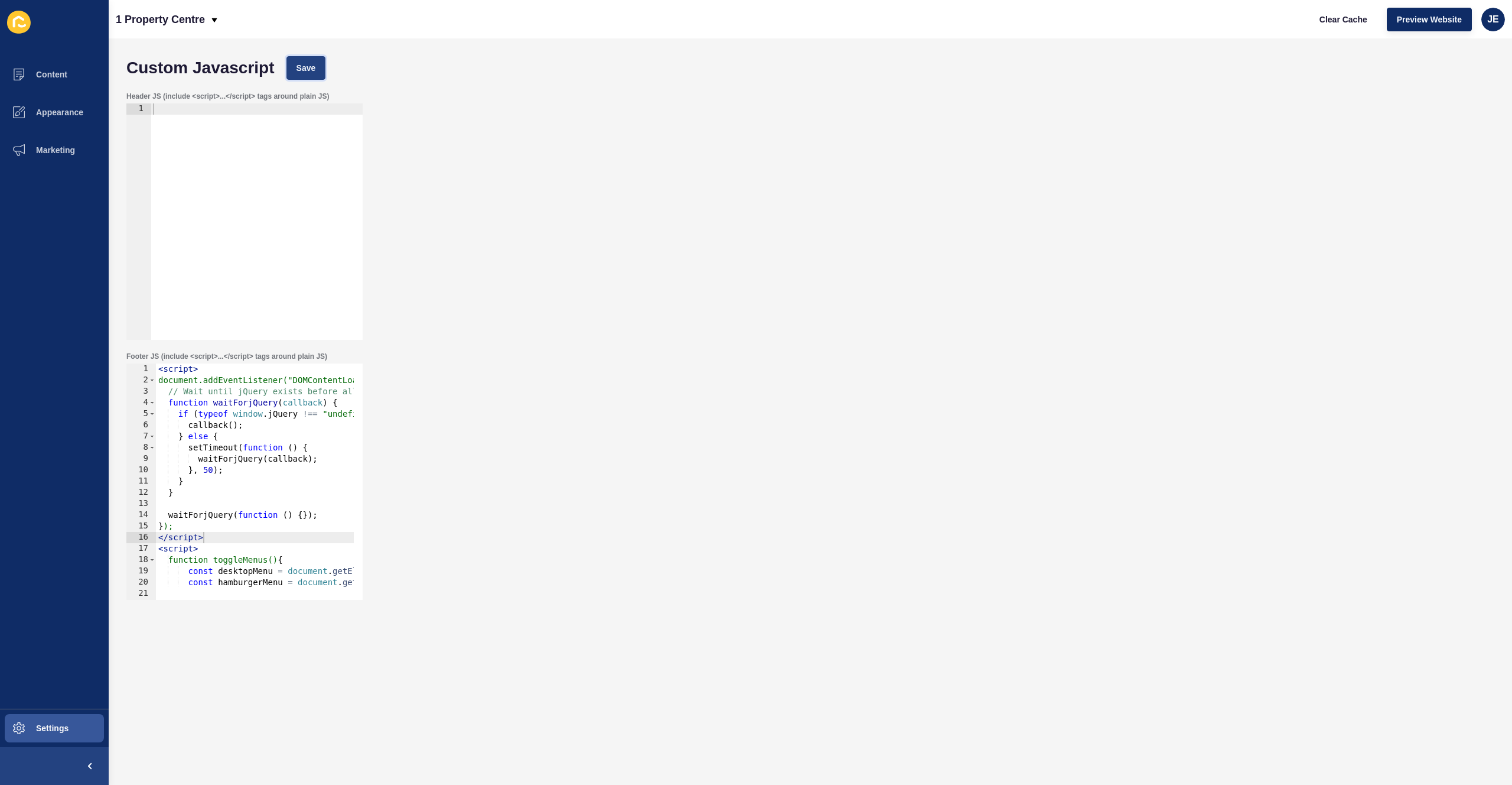
click at [308, 64] on span "Save" at bounding box center [306, 68] width 20 height 12
click at [1020, 14] on button "Clear Cache" at bounding box center [1343, 20] width 68 height 24
click at [1020, 20] on span "Preview Website" at bounding box center [1429, 19] width 65 height 12
click at [54, 536] on button "Settings" at bounding box center [54, 728] width 109 height 38
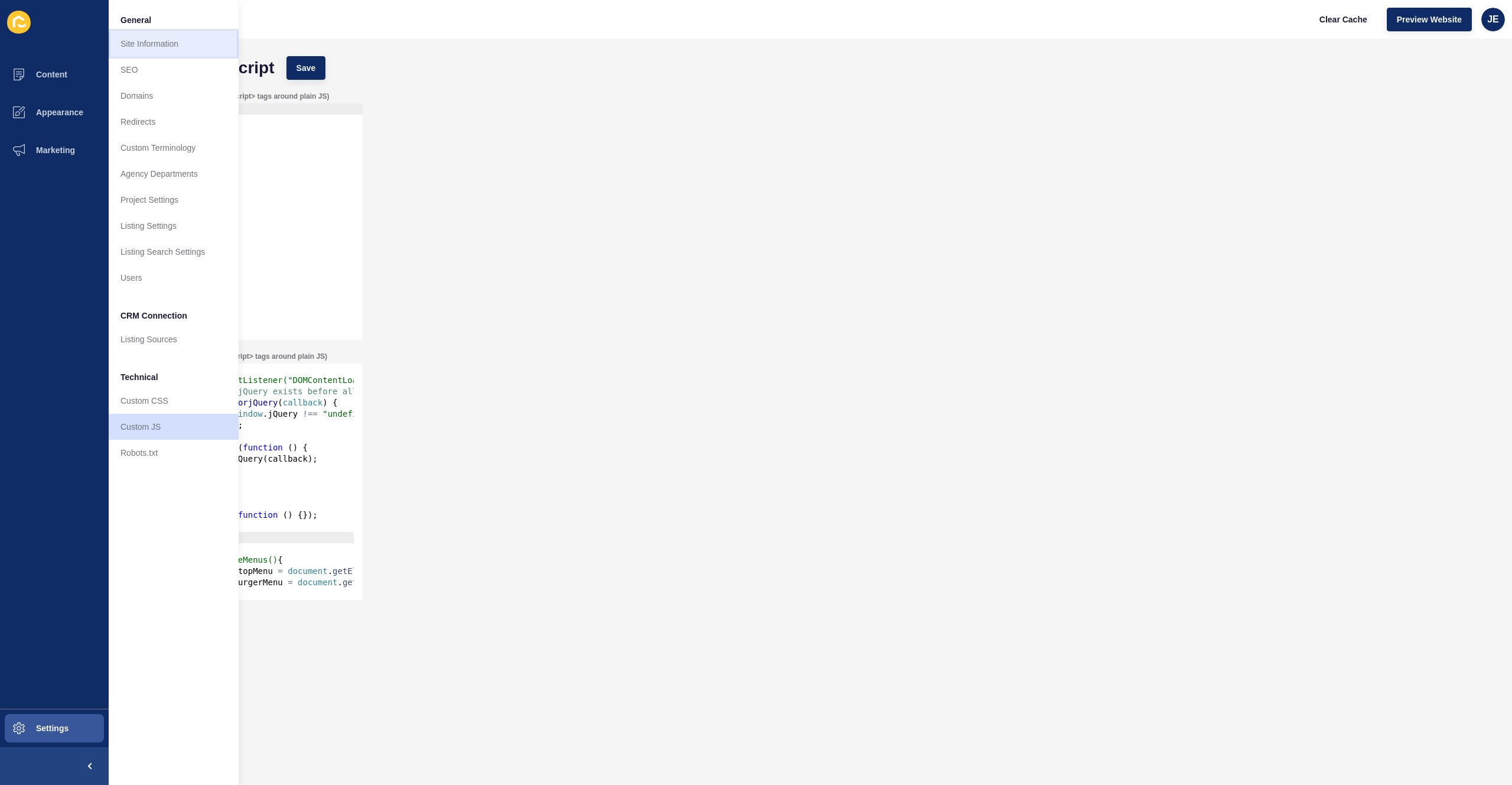
click at [161, 48] on link "Site Information" at bounding box center [174, 43] width 130 height 26
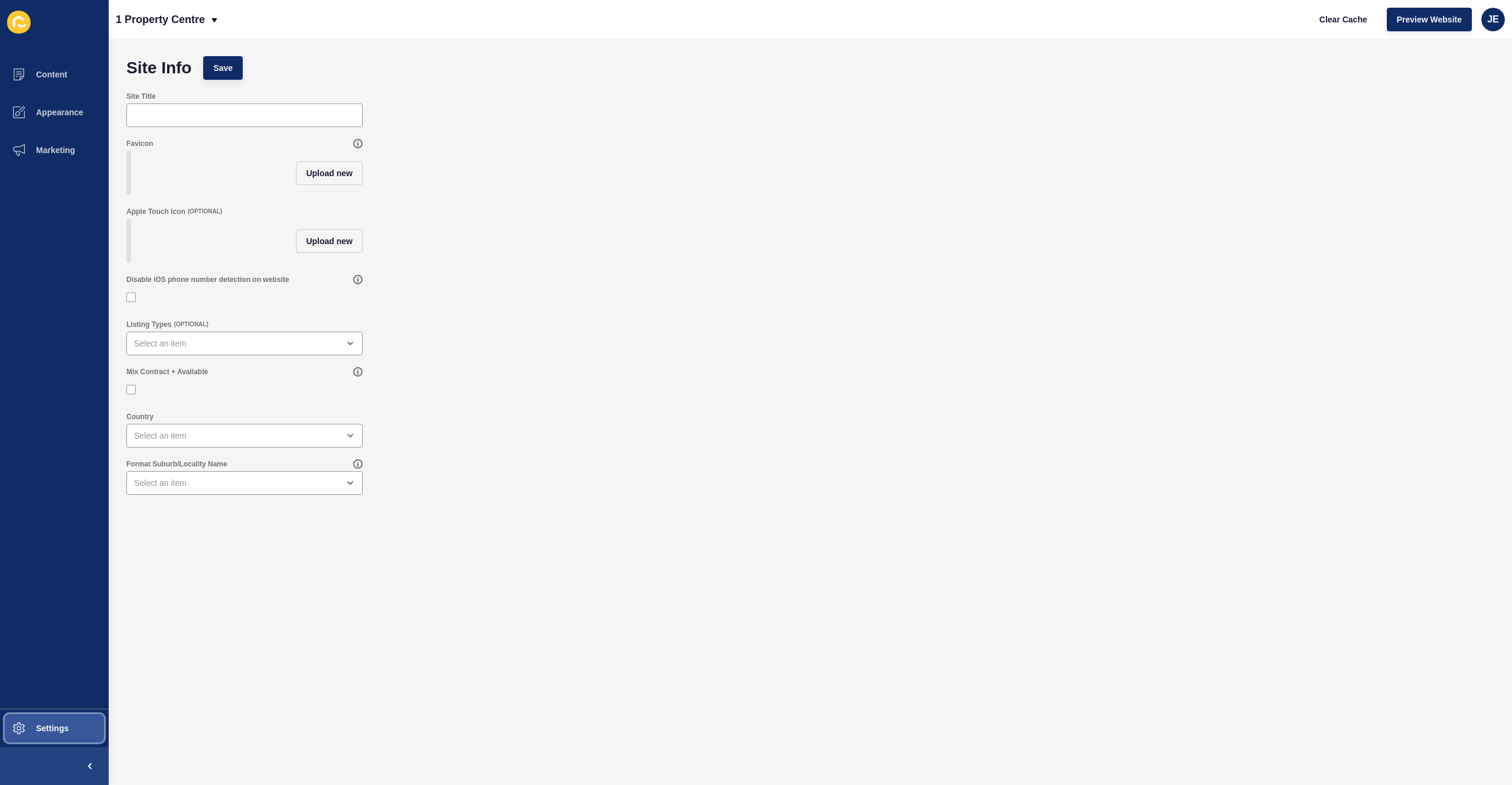
click at [43, 536] on button "Settings" at bounding box center [54, 728] width 109 height 38
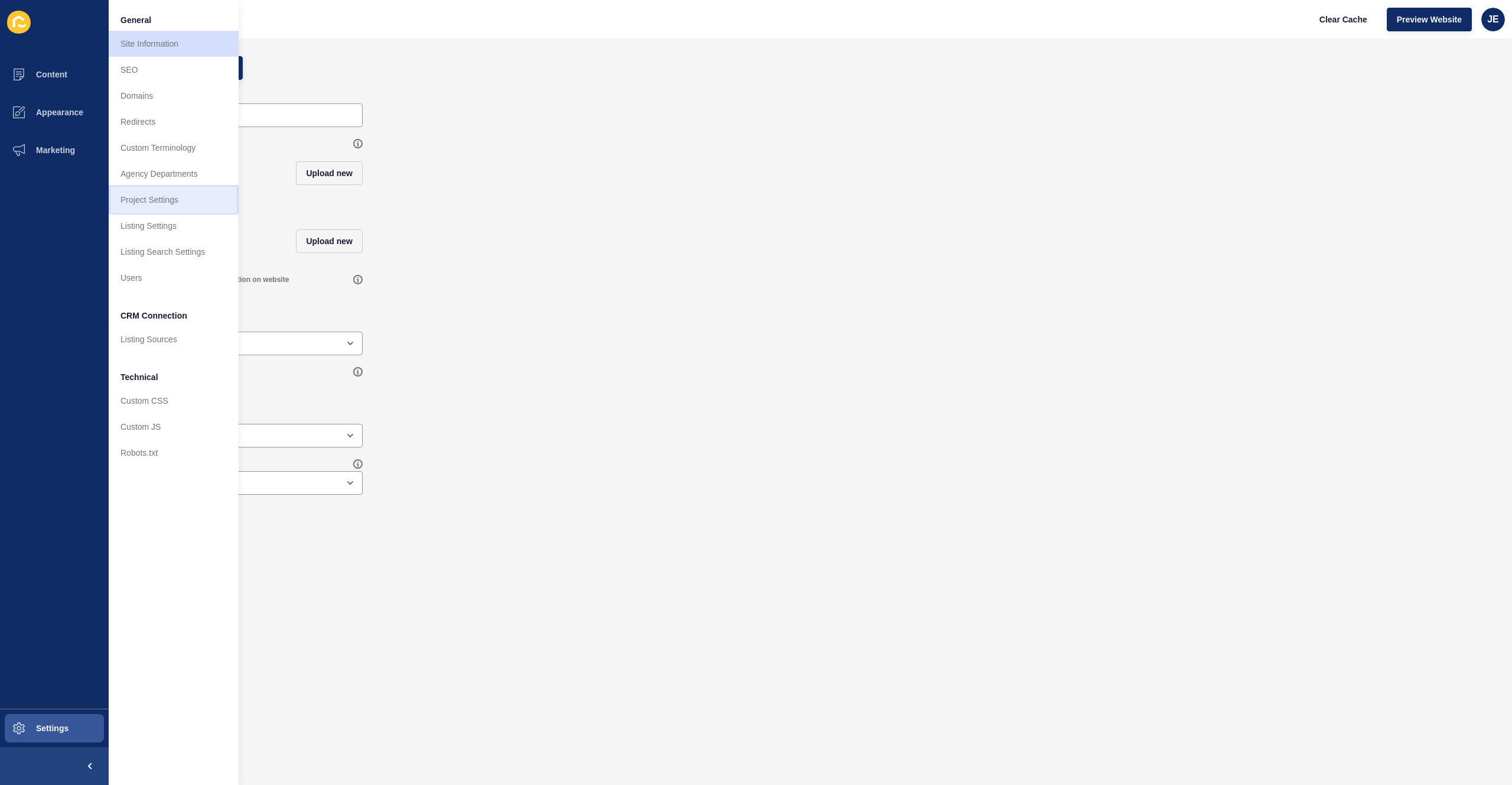
click at [145, 196] on link "Project Settings" at bounding box center [174, 200] width 130 height 26
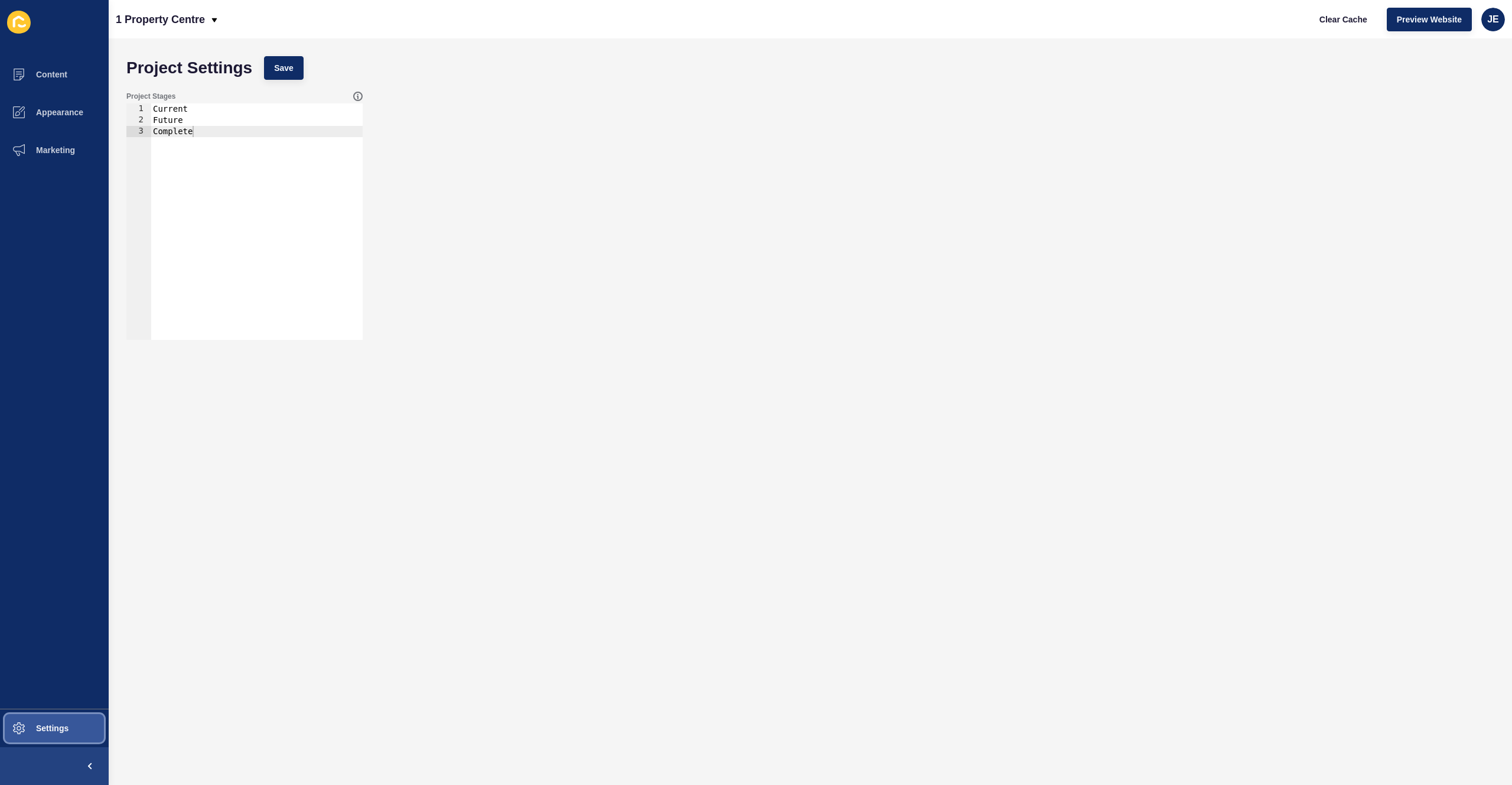
click at [47, 536] on span "Settings" at bounding box center [33, 728] width 70 height 9
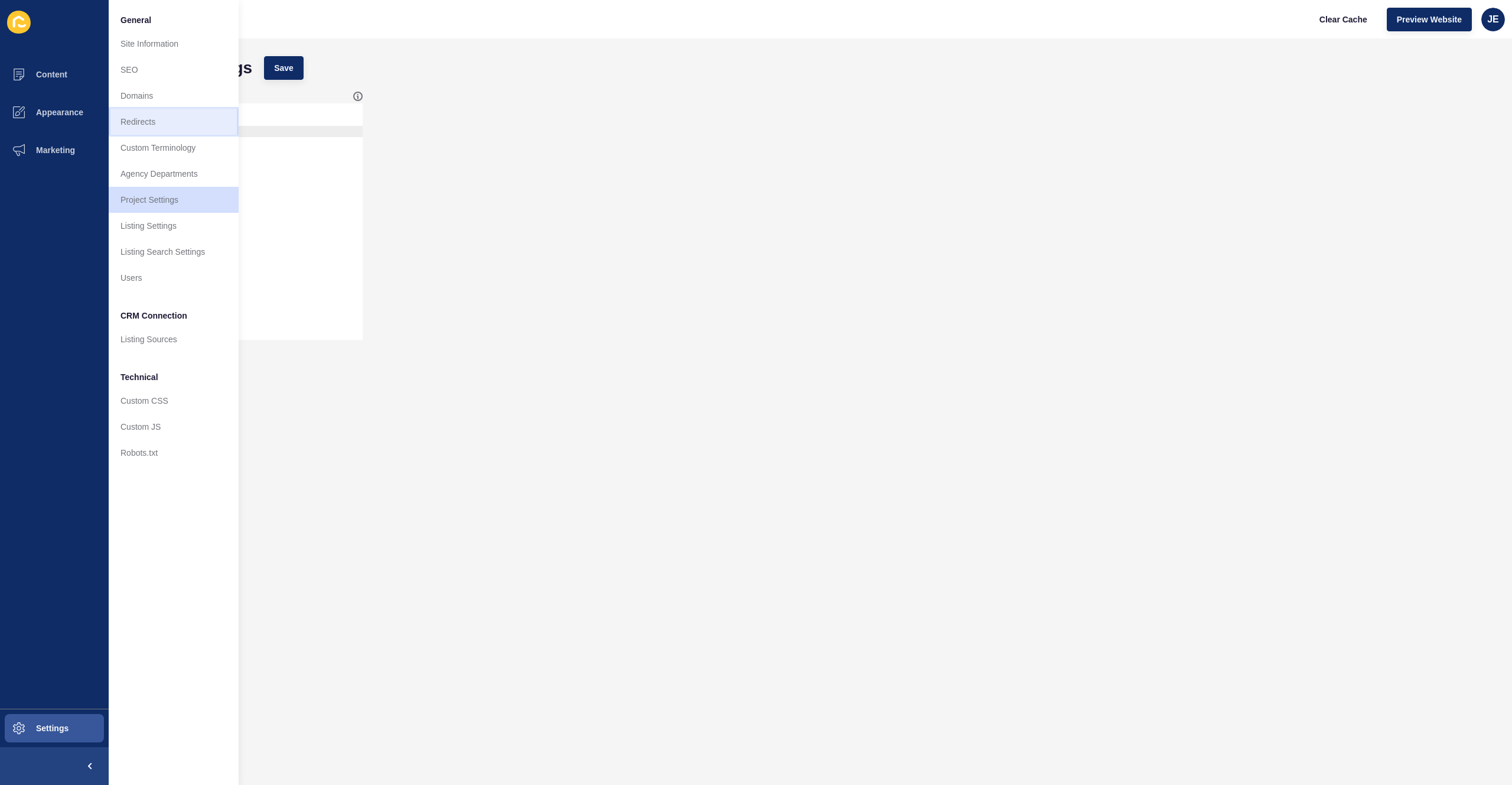
click at [170, 128] on link "Redirects" at bounding box center [174, 121] width 130 height 26
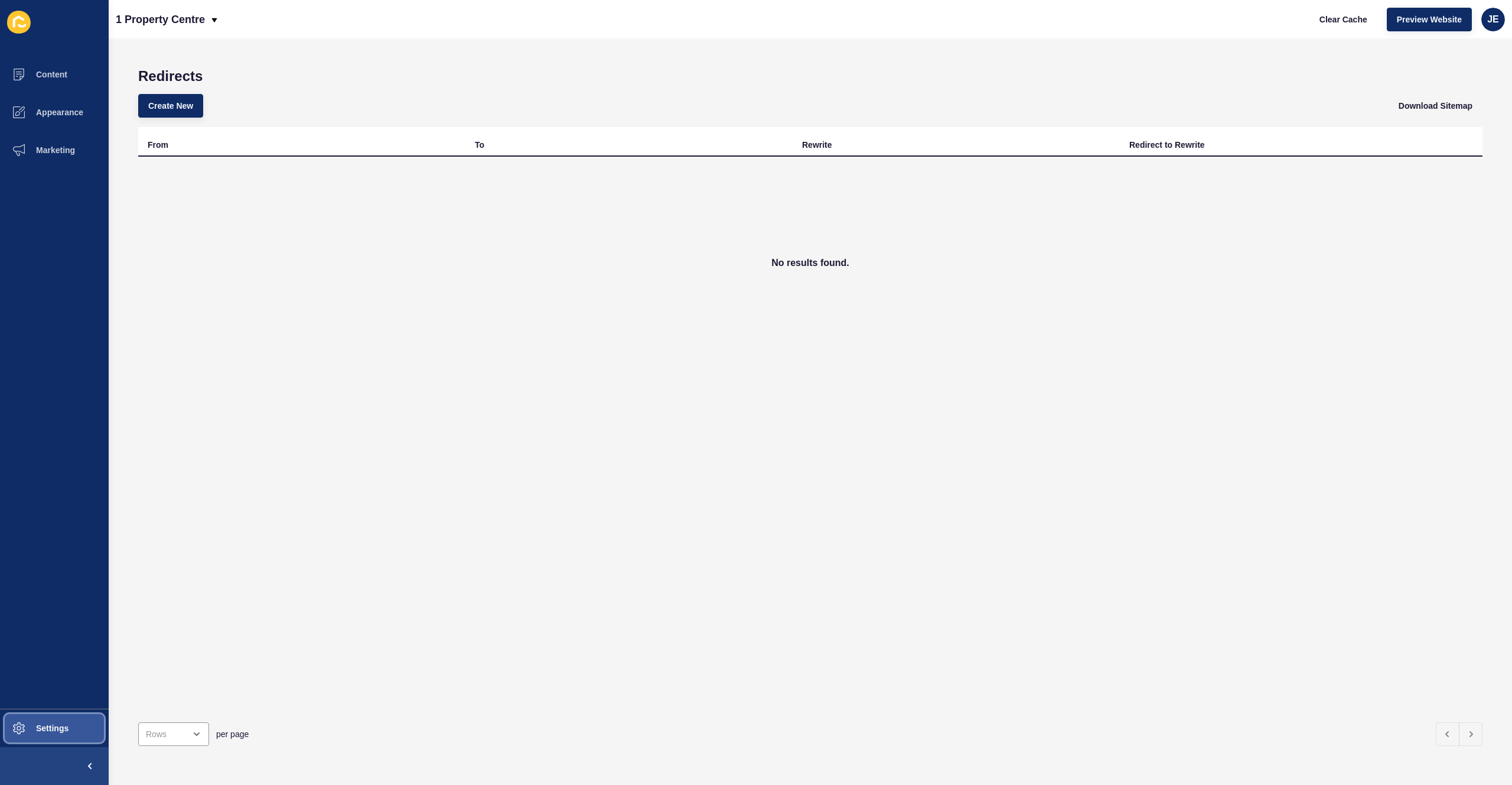
click at [55, 536] on button "Settings" at bounding box center [54, 728] width 109 height 38
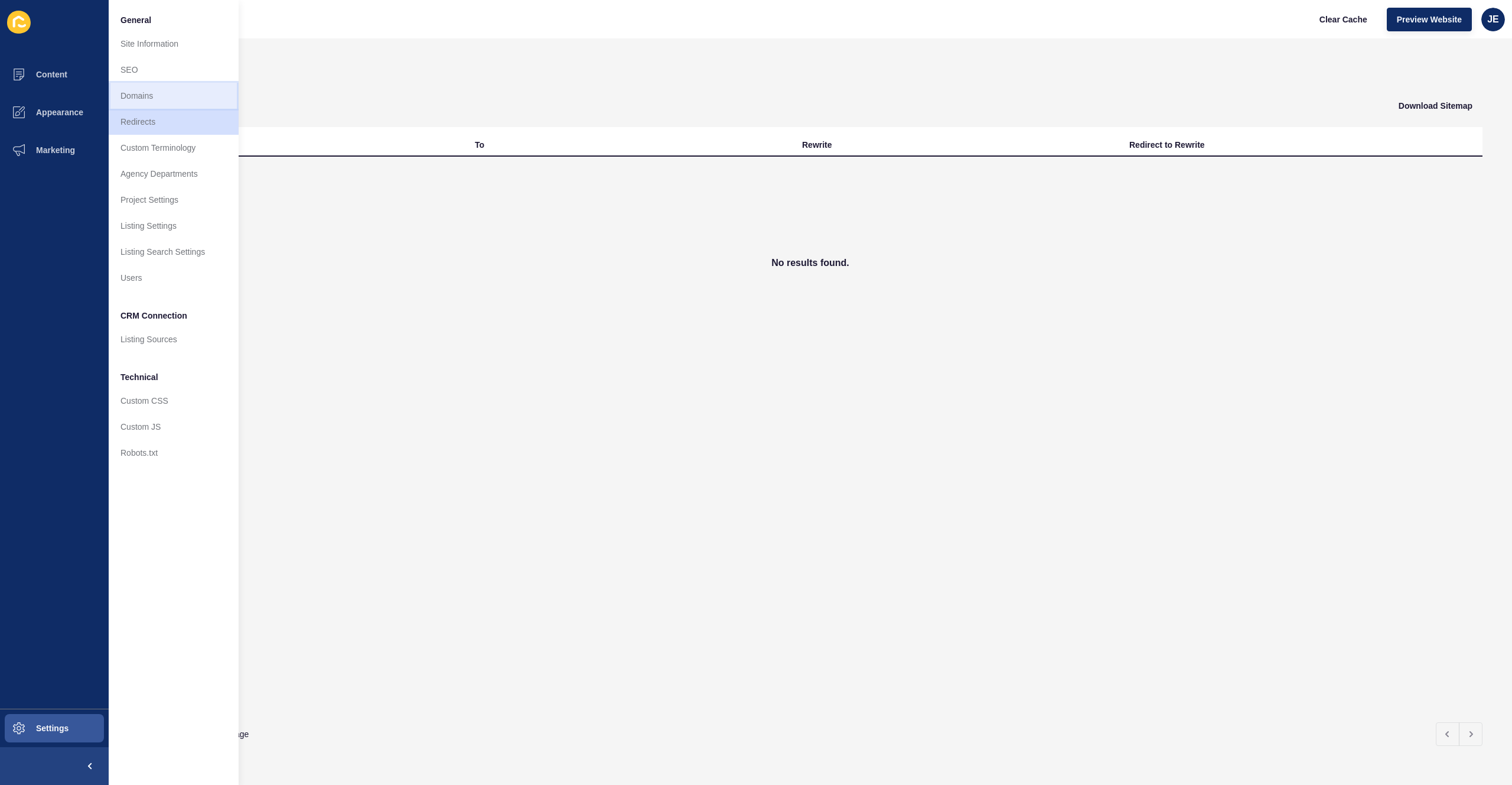
click at [135, 95] on link "Domains" at bounding box center [174, 95] width 130 height 26
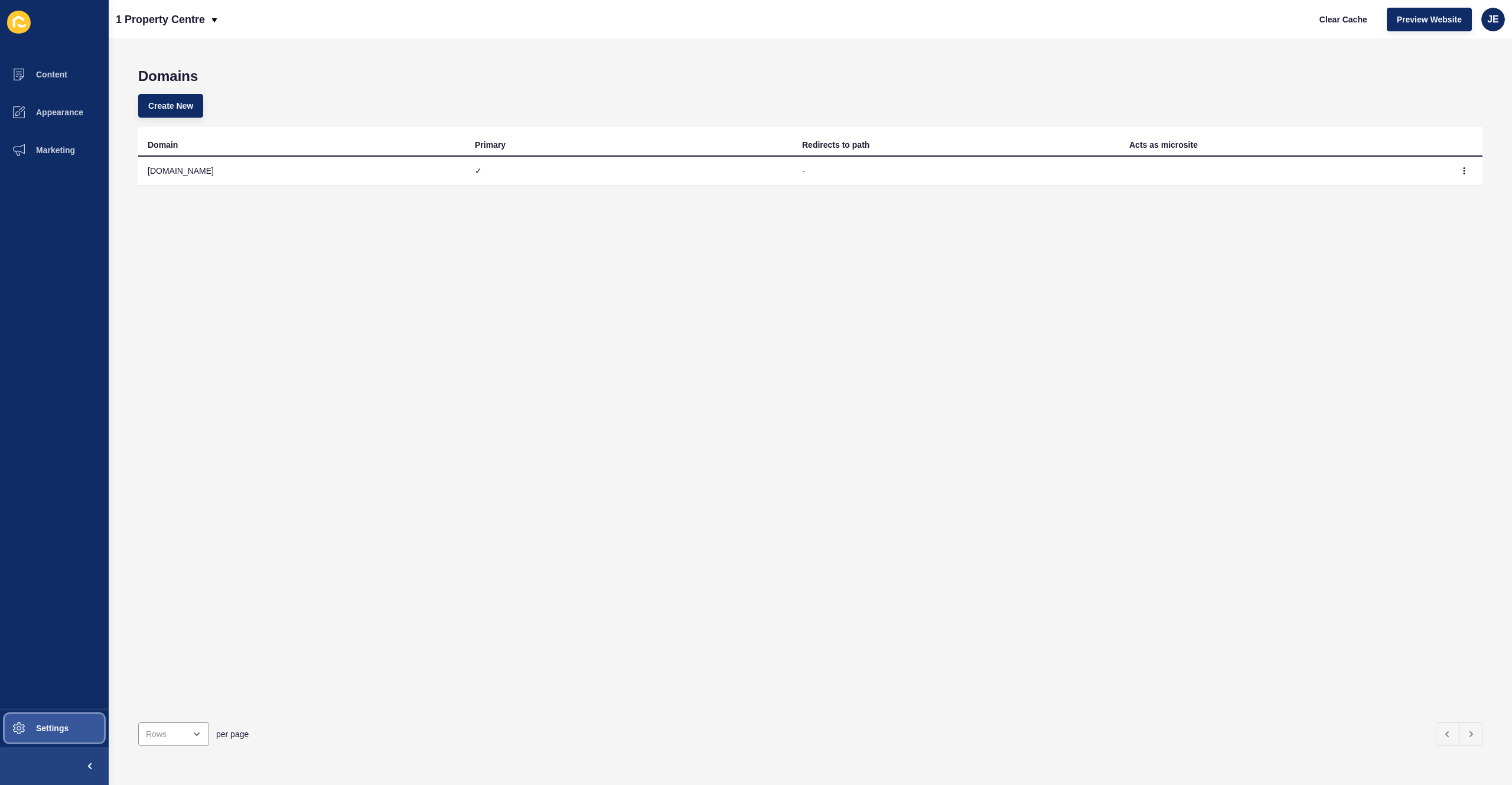
click at [48, 536] on button "Settings" at bounding box center [54, 728] width 109 height 38
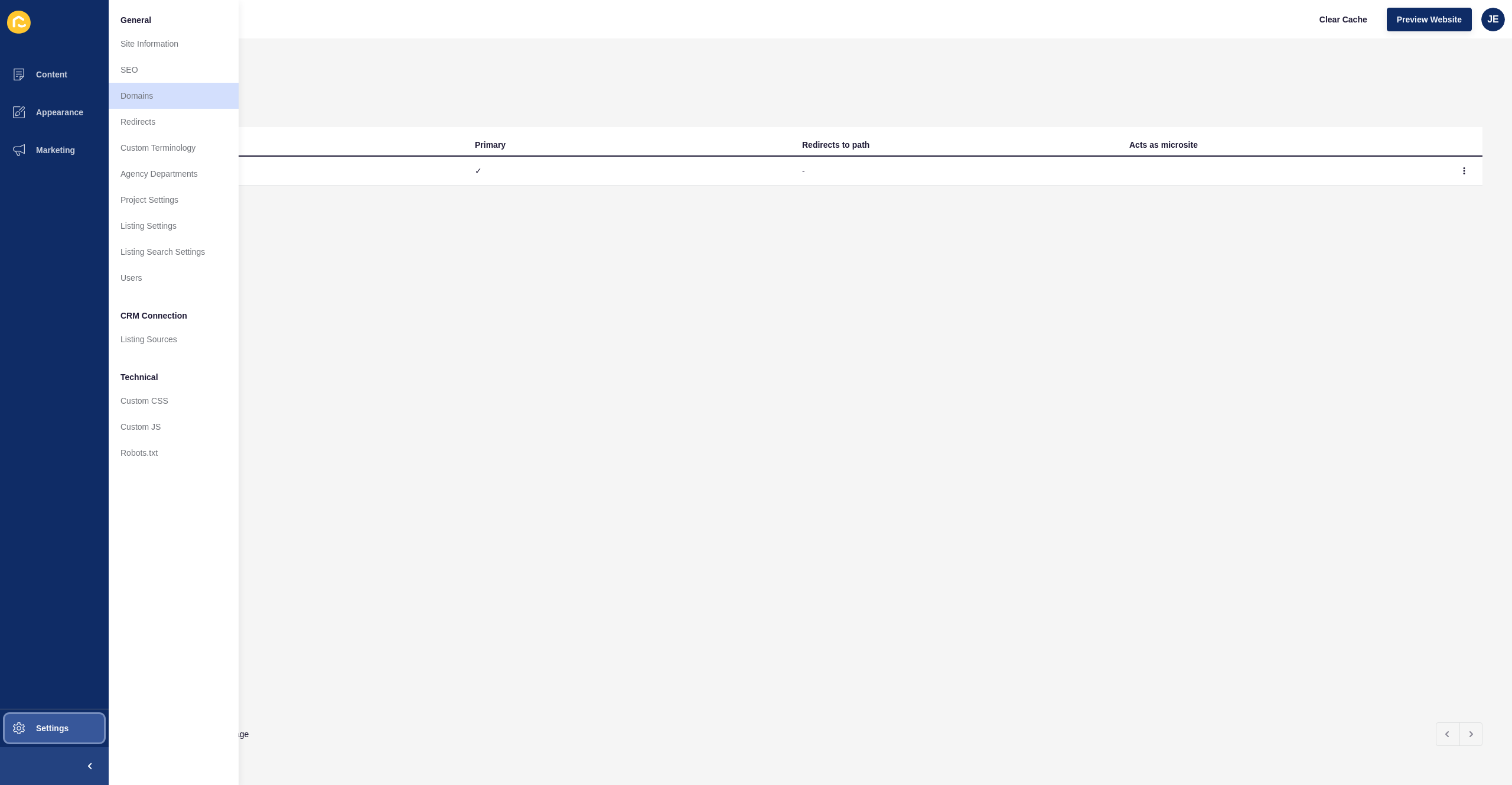
click at [48, 536] on button "Settings" at bounding box center [54, 728] width 109 height 38
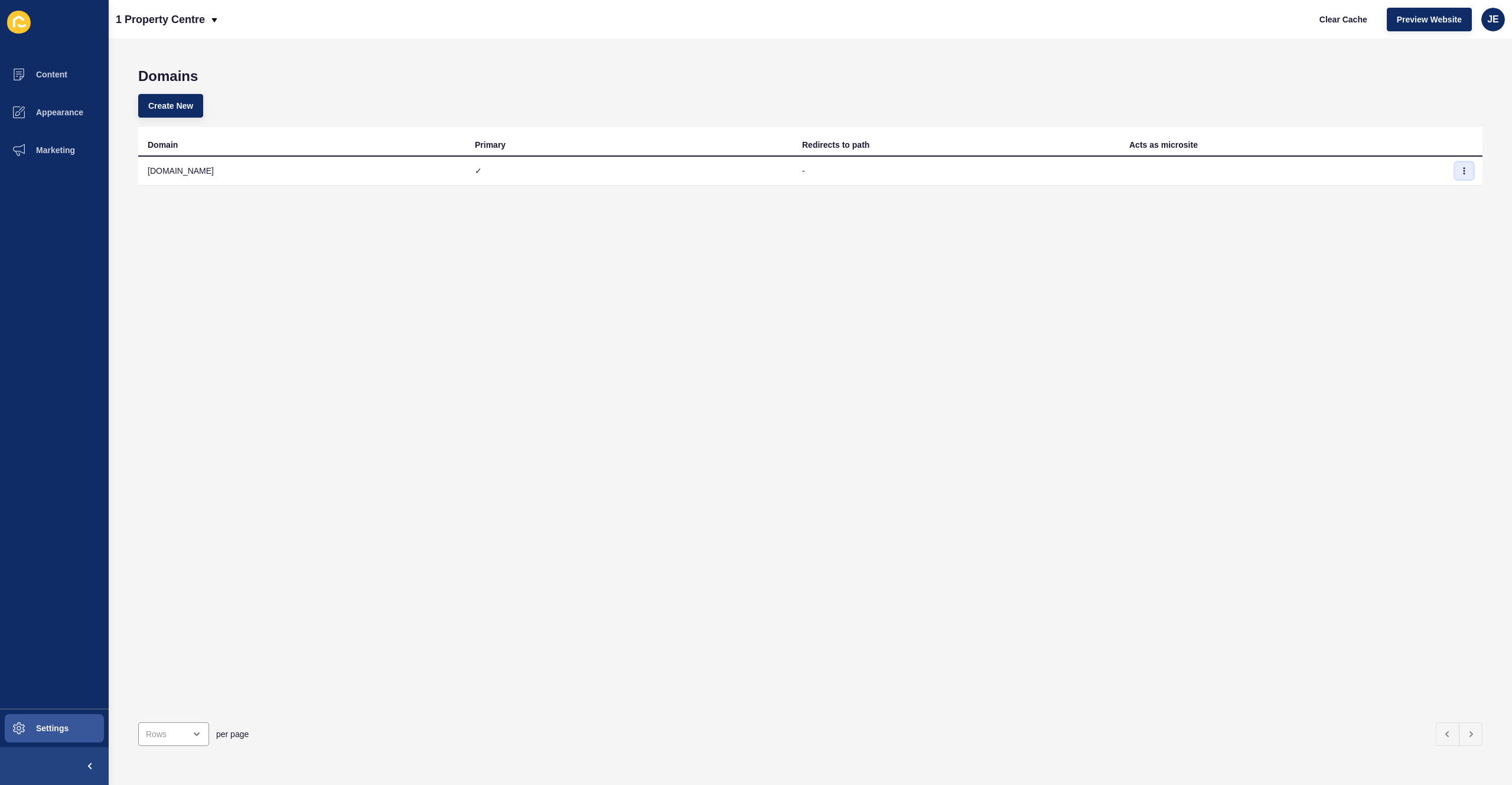
click at [1020, 169] on icon "button" at bounding box center [1464, 170] width 7 height 7
click at [564, 352] on div "Domain Primary Redirects to path Acts as microsite 94ccd28e-532a-11f0-8b89-3ee2…" at bounding box center [810, 420] width 1345 height 585
click at [1020, 22] on span "JE" at bounding box center [1493, 19] width 12 height 12
click at [1020, 92] on link "Logout" at bounding box center [1465, 99] width 87 height 26
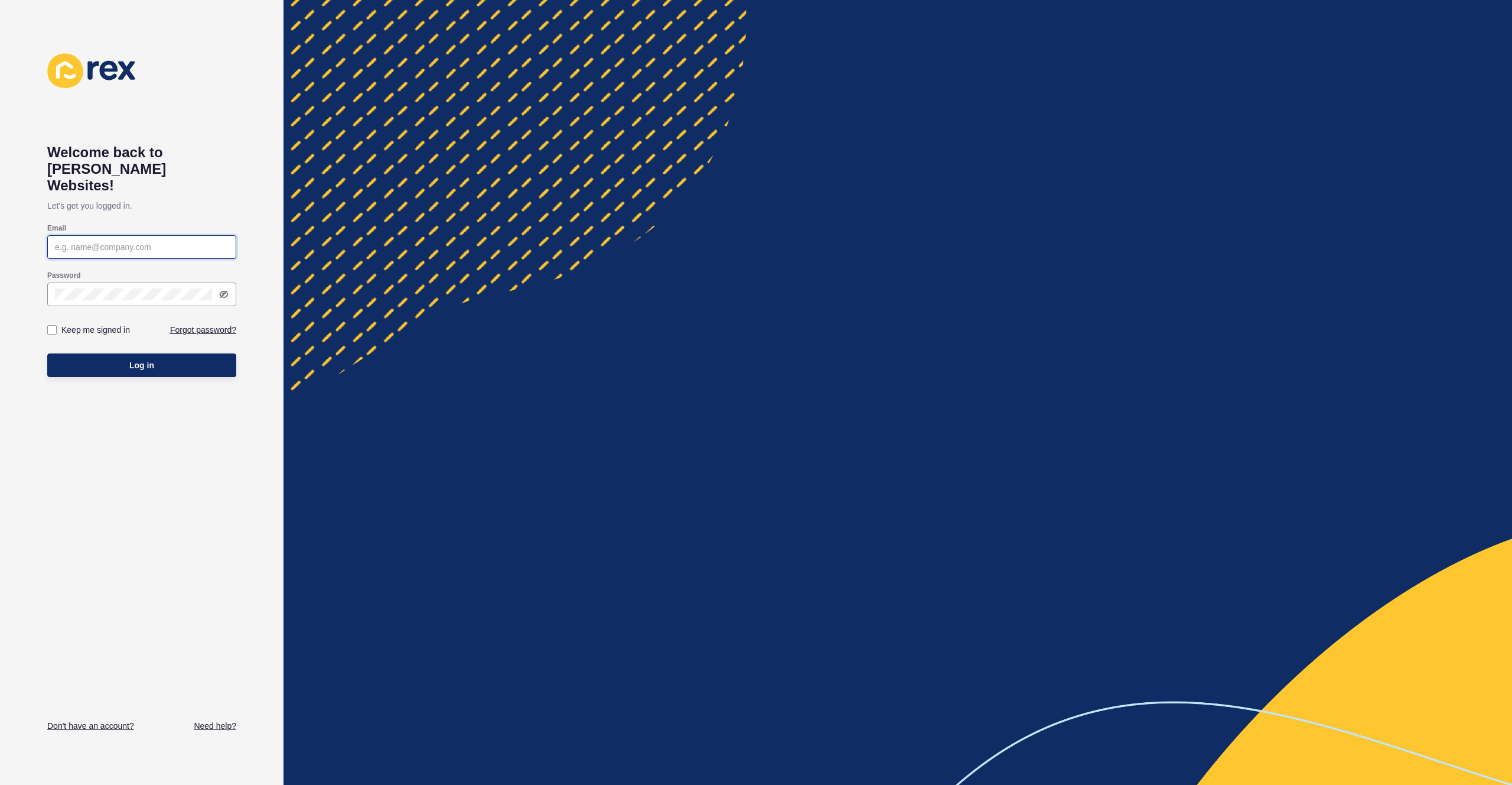
type input "[EMAIL_ADDRESS][PERSON_NAME][DOMAIN_NAME]"
click at [188, 353] on button "Log in" at bounding box center [142, 365] width 189 height 24
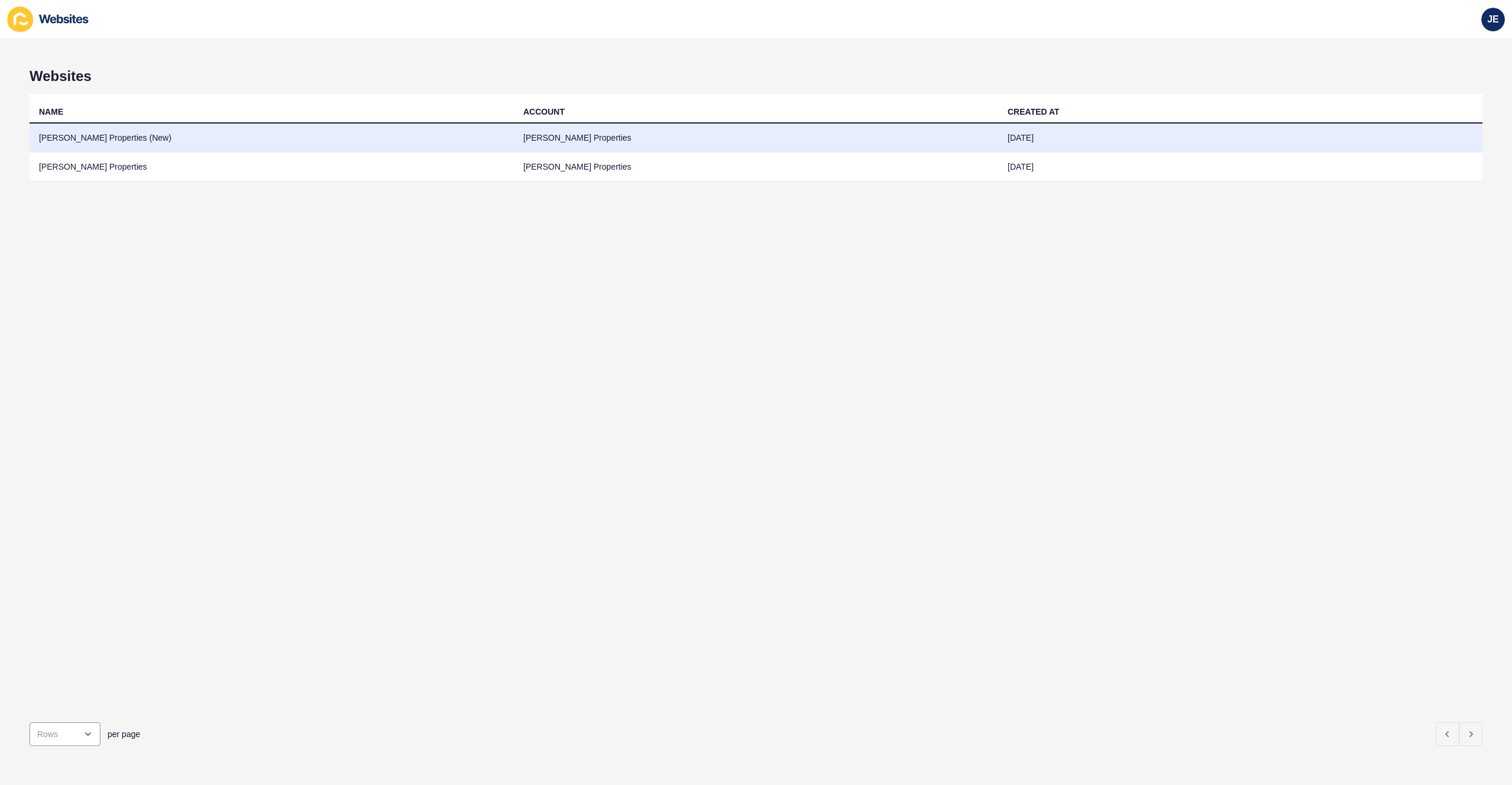
click at [195, 141] on td "Novak Properties (New)" at bounding box center [271, 138] width 484 height 29
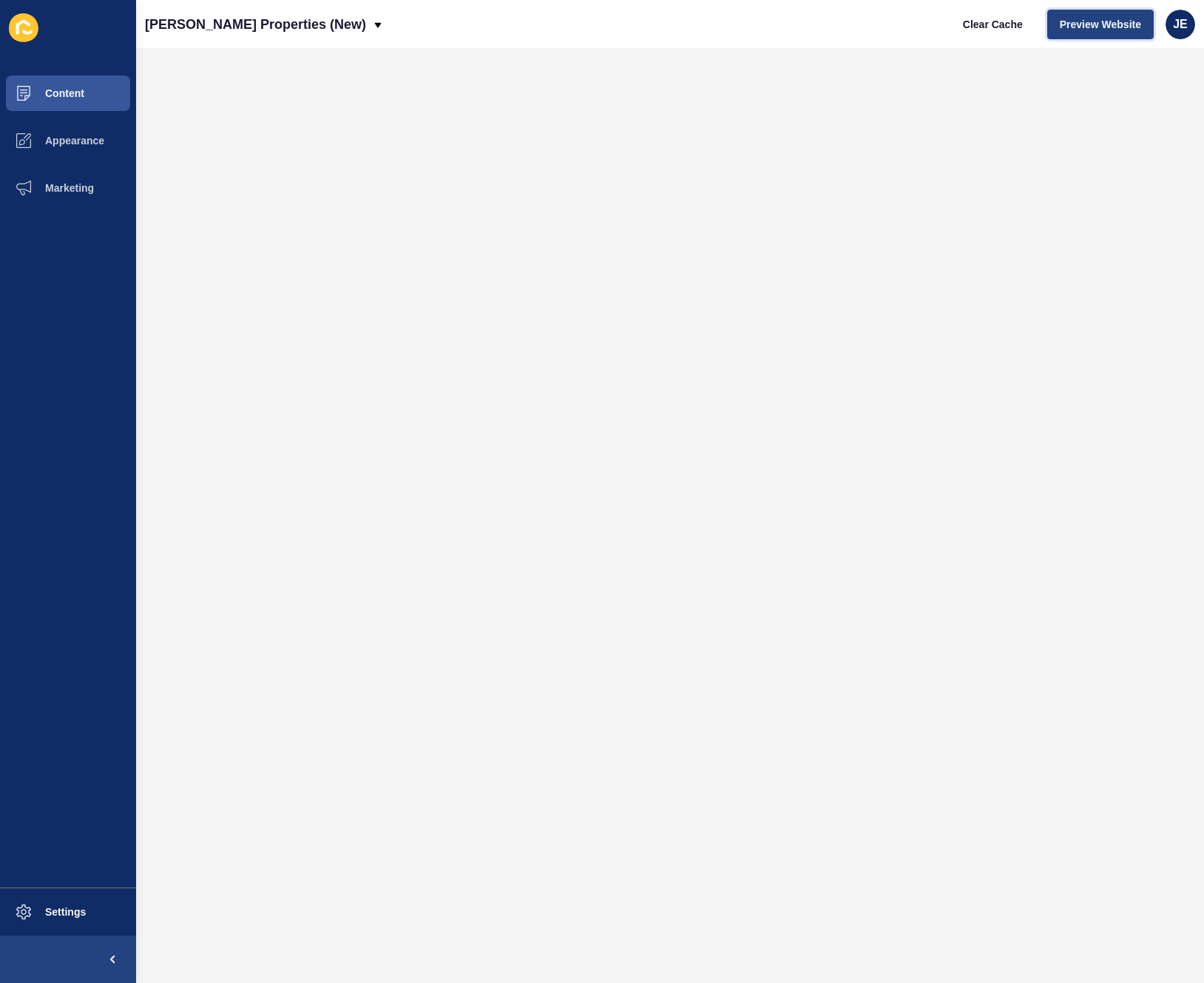
click at [1083, 25] on span "Preview Website" at bounding box center [1100, 24] width 81 height 15
click at [1186, 24] on span "JE" at bounding box center [1180, 24] width 15 height 15
click at [1152, 123] on link "Logout" at bounding box center [1146, 123] width 109 height 33
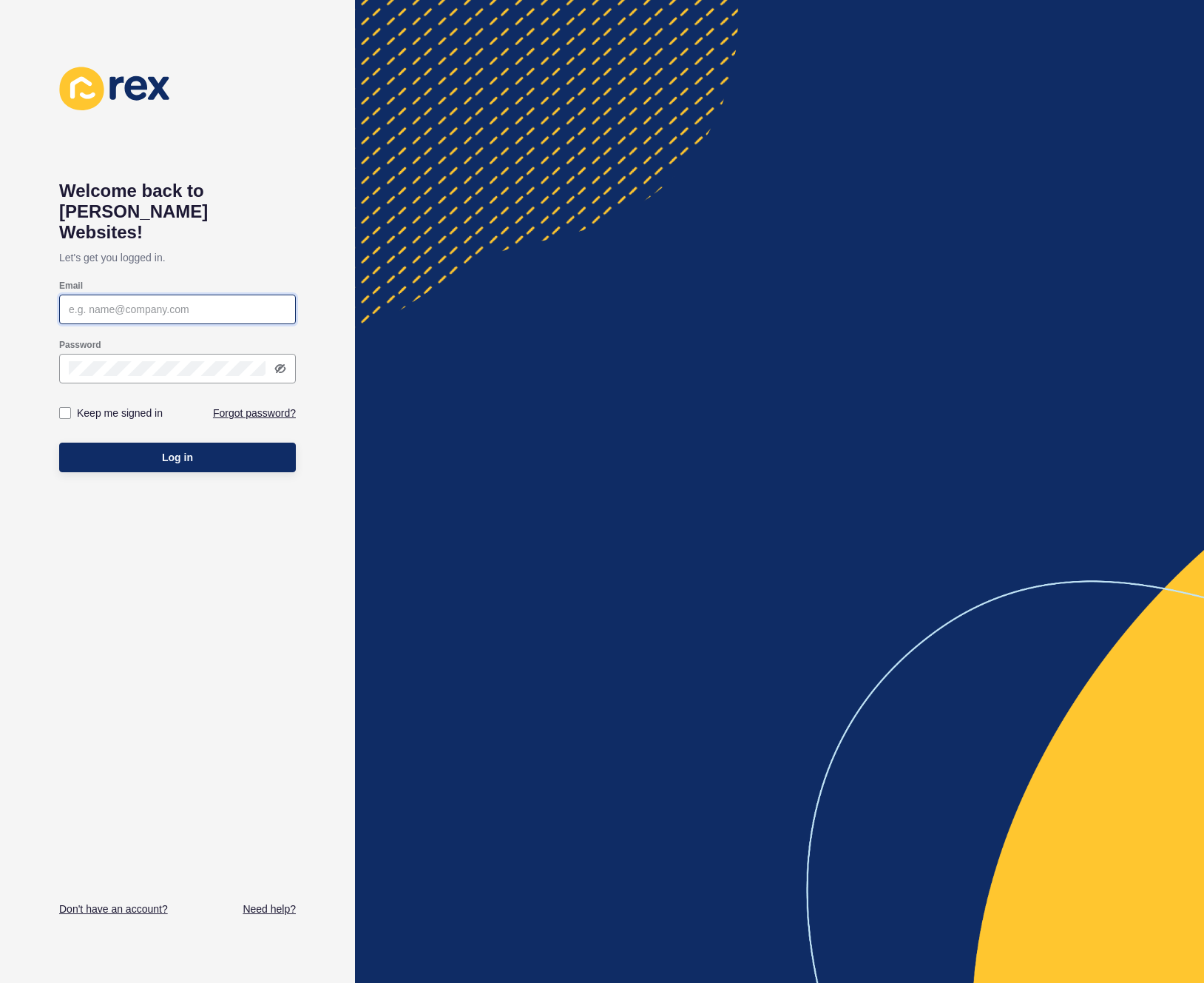
type input "[EMAIL_ADDRESS][PERSON_NAME][DOMAIN_NAME]"
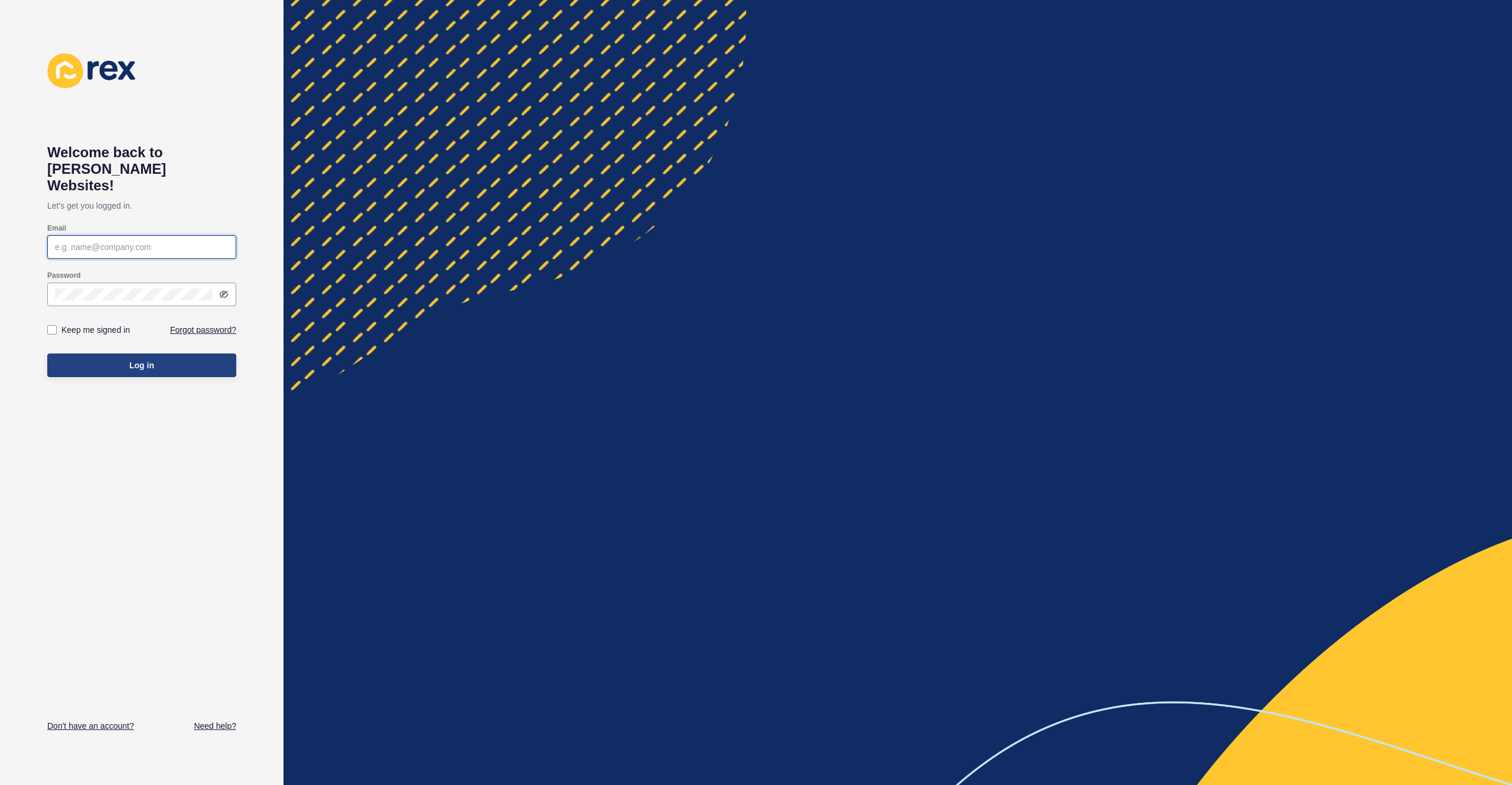
type input "[EMAIL_ADDRESS][PERSON_NAME][DOMAIN_NAME]"
click at [201, 353] on button "Log in" at bounding box center [142, 365] width 189 height 24
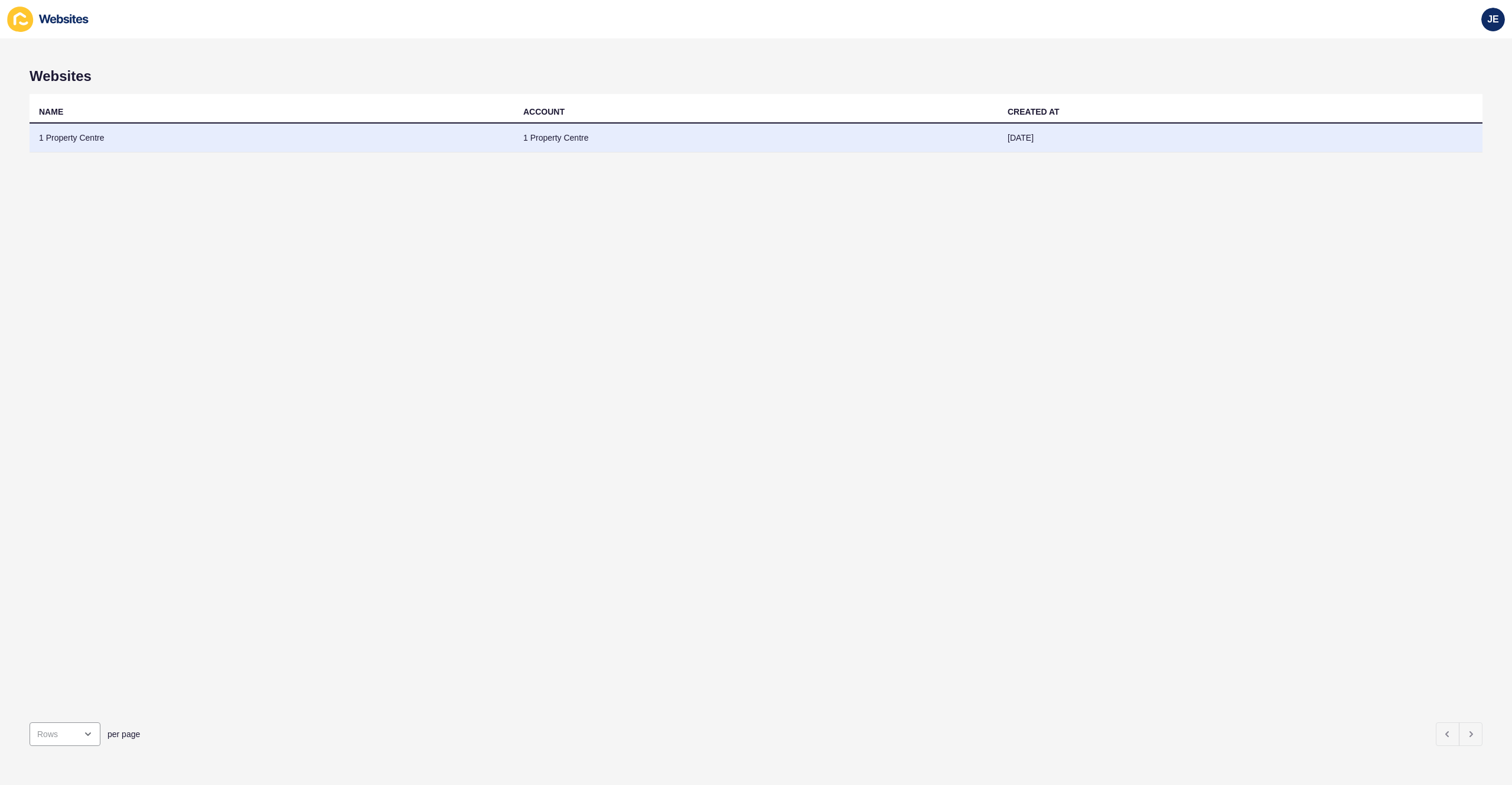
click at [528, 142] on td "1 Property Centre" at bounding box center [756, 138] width 484 height 29
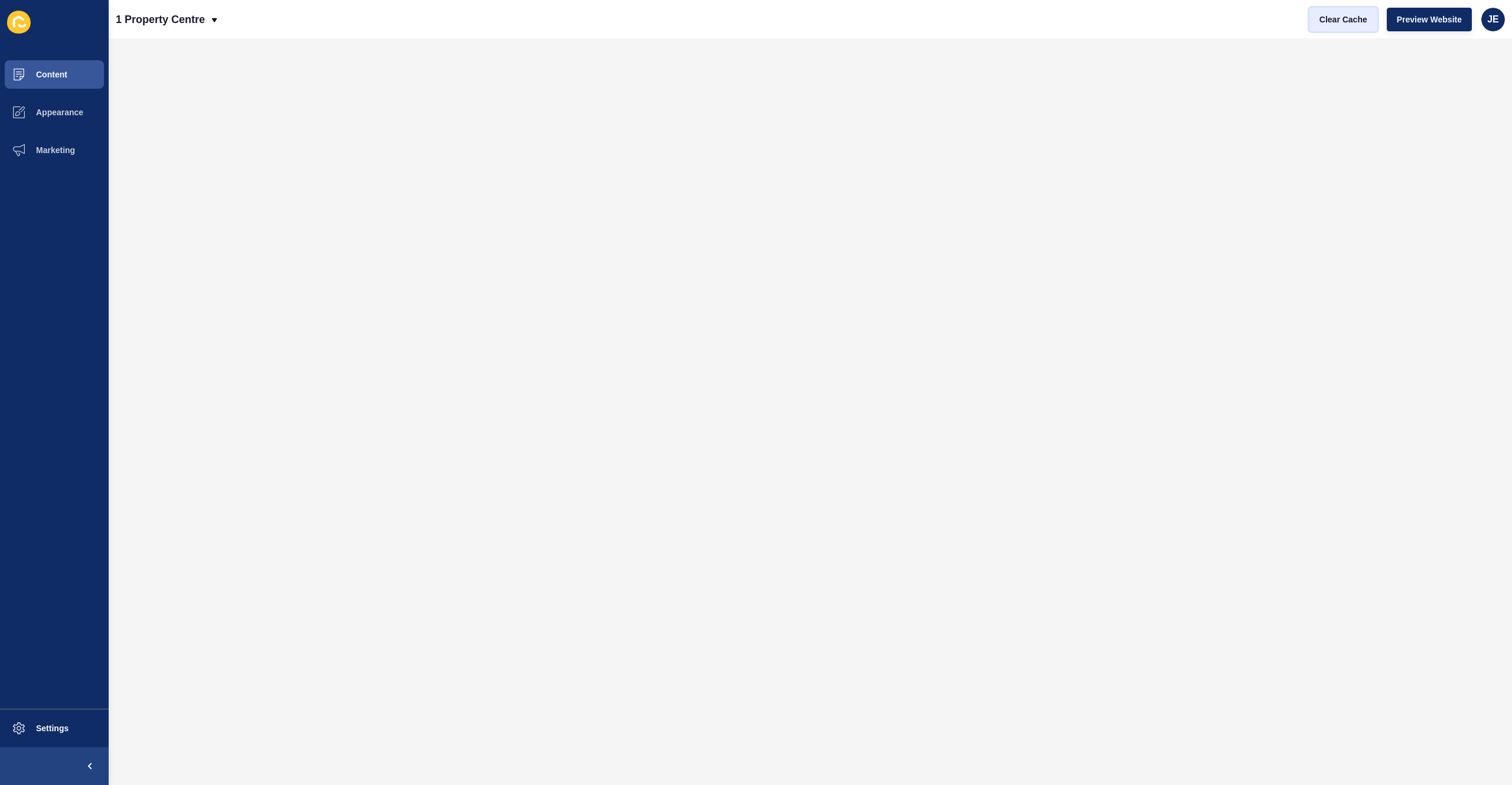
click at [1353, 20] on span "Clear Cache" at bounding box center [1343, 19] width 48 height 12
click at [1412, 17] on span "Preview Website" at bounding box center [1429, 19] width 65 height 12
click at [60, 720] on button "Settings" at bounding box center [54, 728] width 109 height 38
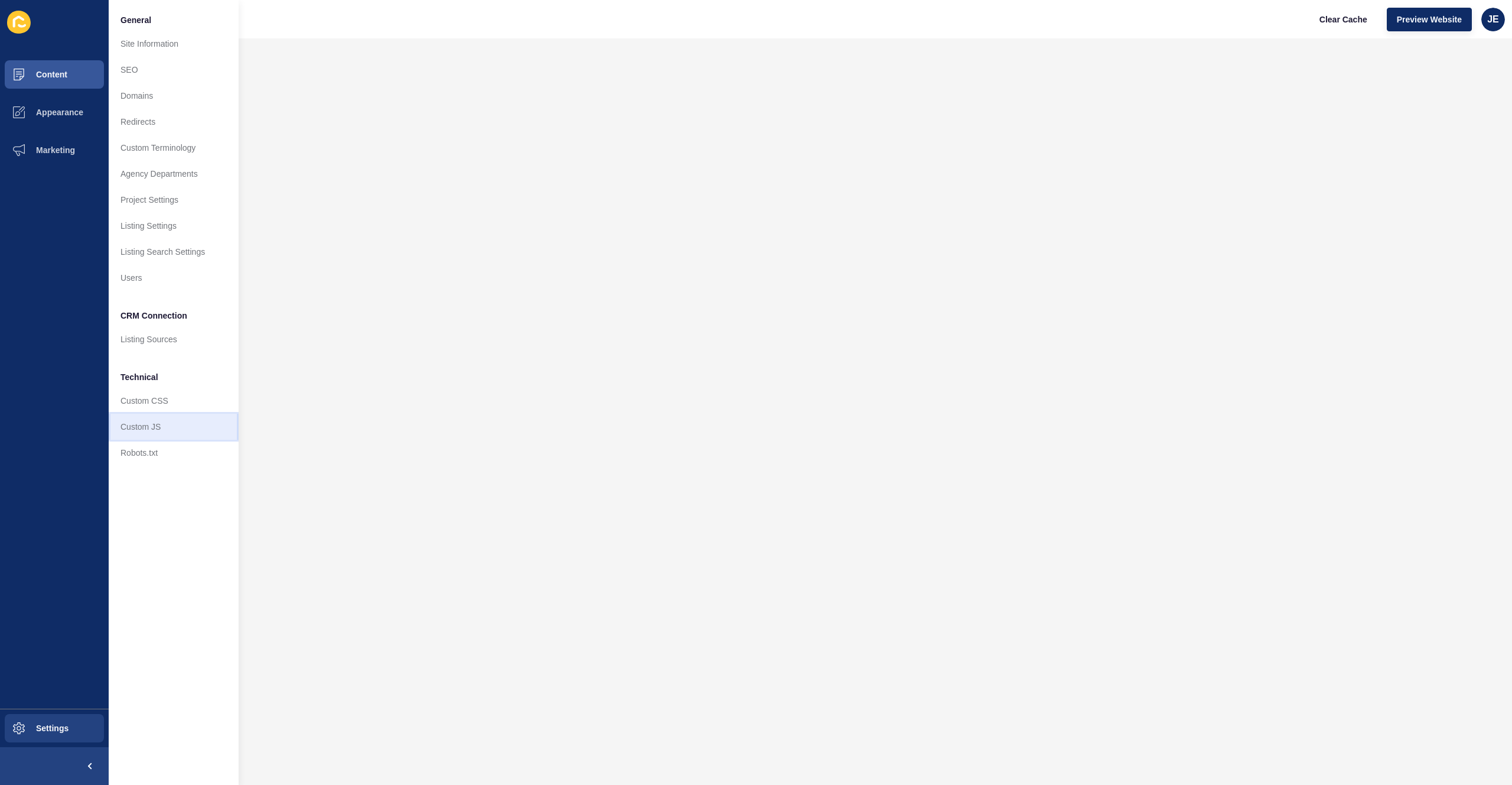
click at [166, 427] on link "Custom JS" at bounding box center [174, 426] width 130 height 26
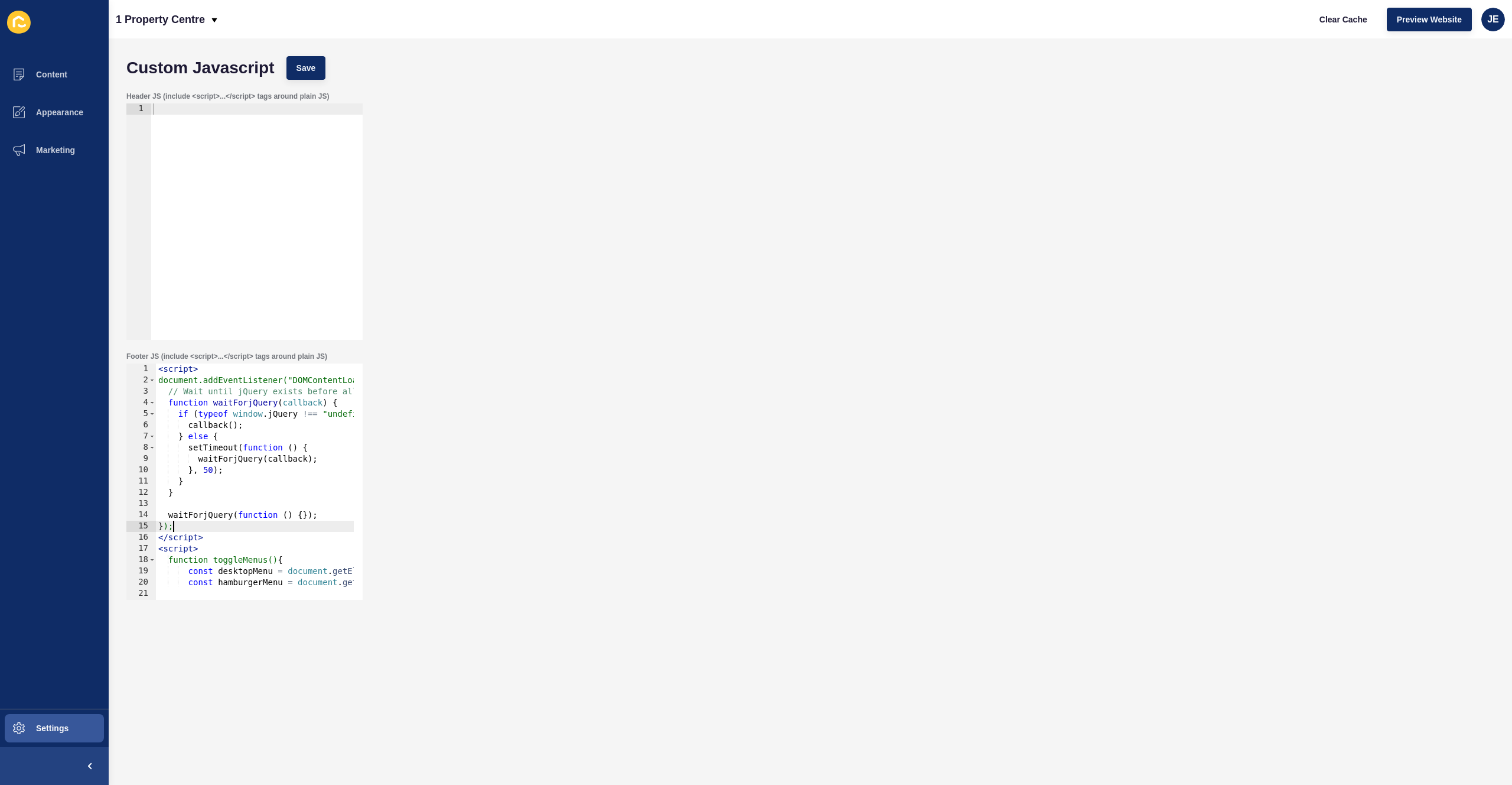
click at [215, 529] on div "< script > document.addEventListener("DOMContentLoaded", function () { // Wait …" at bounding box center [332, 488] width 352 height 250
click at [218, 533] on div "< script > document.addEventListener("DOMContentLoaded", function () { // Wait …" at bounding box center [332, 488] width 352 height 250
type textarea "</script>"
click at [302, 517] on div "< script > document.addEventListener("DOMContentLoaded", function () { // Wait …" at bounding box center [332, 488] width 352 height 250
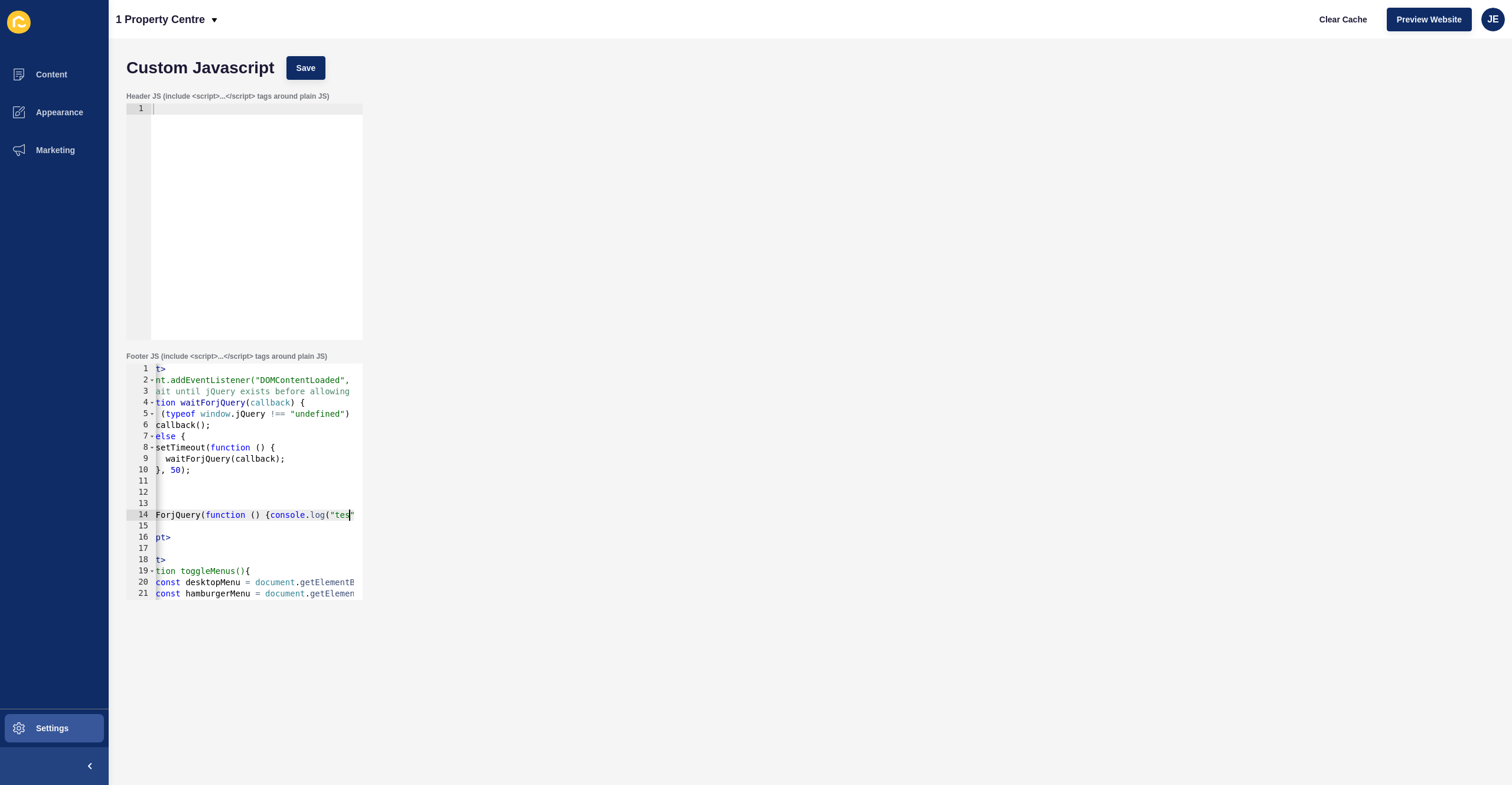
scroll to position [0, 38]
click at [293, 67] on button "Save" at bounding box center [306, 68] width 39 height 24
type textarea "</script>"
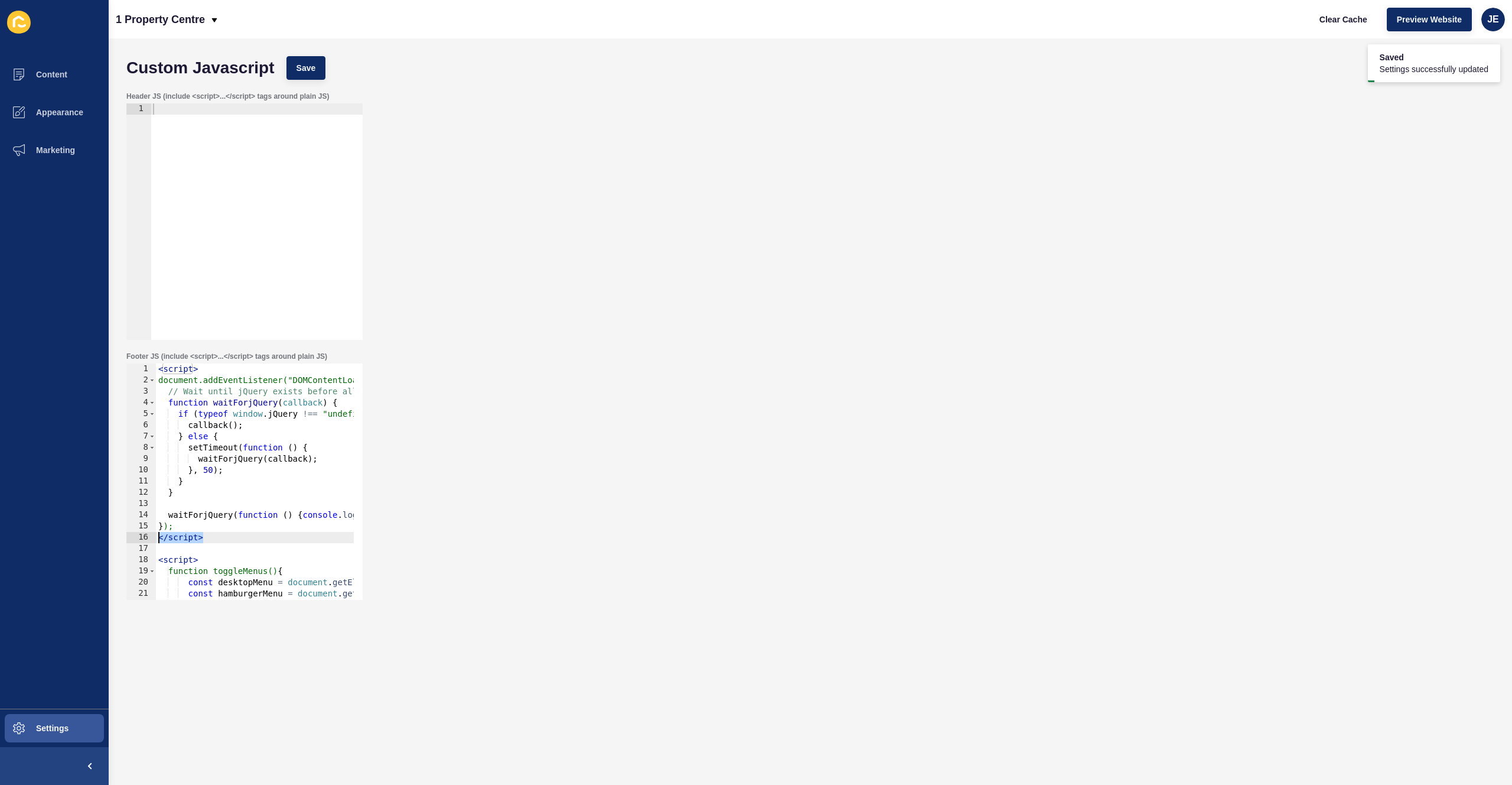
drag, startPoint x: 239, startPoint y: 543, endPoint x: 136, endPoint y: 543, distance: 103.0
click at [136, 543] on div "</script> 1 2 3 4 5 6 7 8 9 10 11 12 13 14 15 16 17 18 19 20 21 22 23 < script …" at bounding box center [245, 482] width 237 height 237
click at [1327, 19] on span "Clear Cache" at bounding box center [1343, 19] width 48 height 12
click at [1447, 19] on span "Preview Website" at bounding box center [1429, 19] width 65 height 12
click at [203, 178] on div at bounding box center [256, 233] width 212 height 259
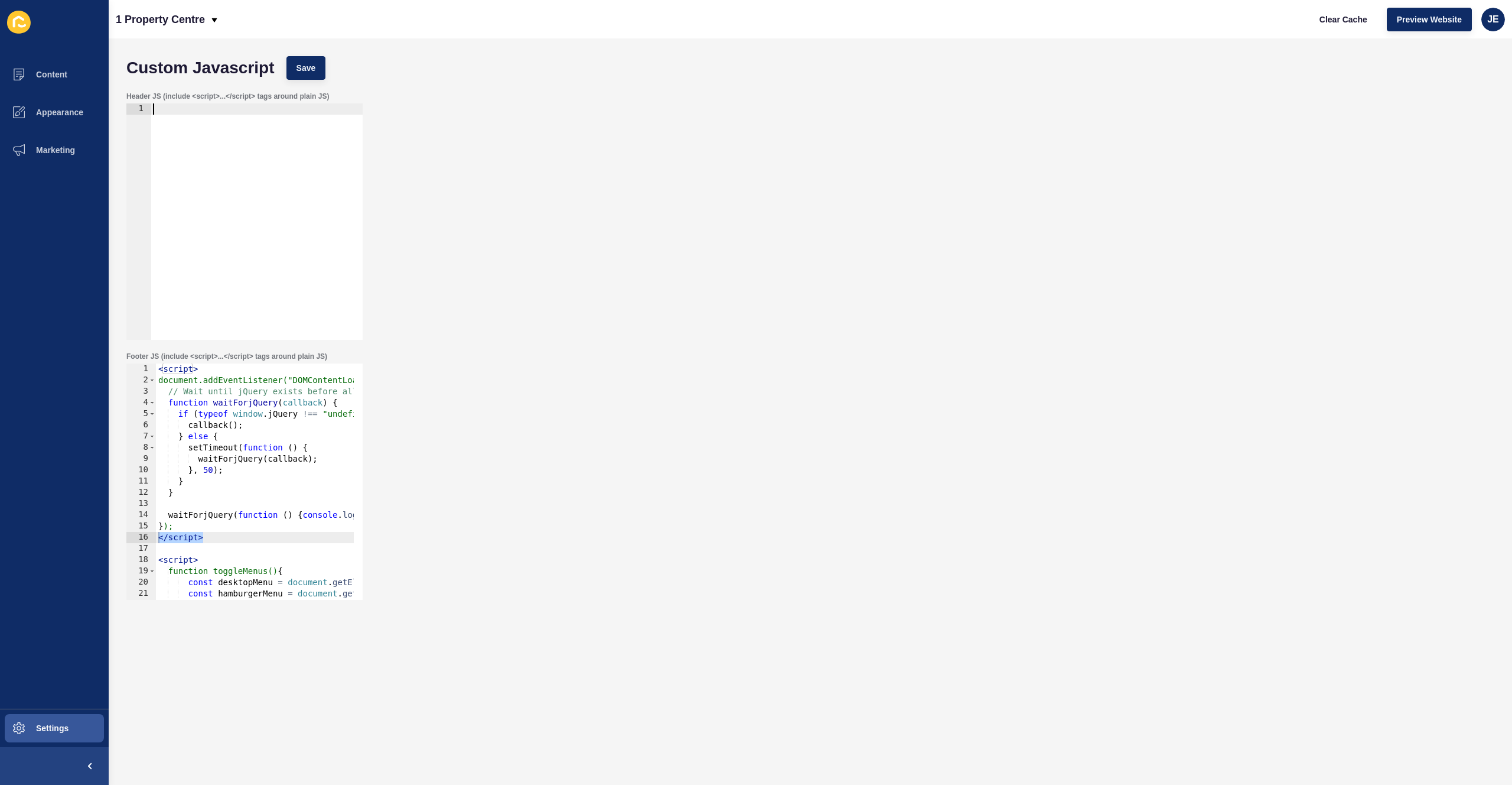
paste textarea "</script>"
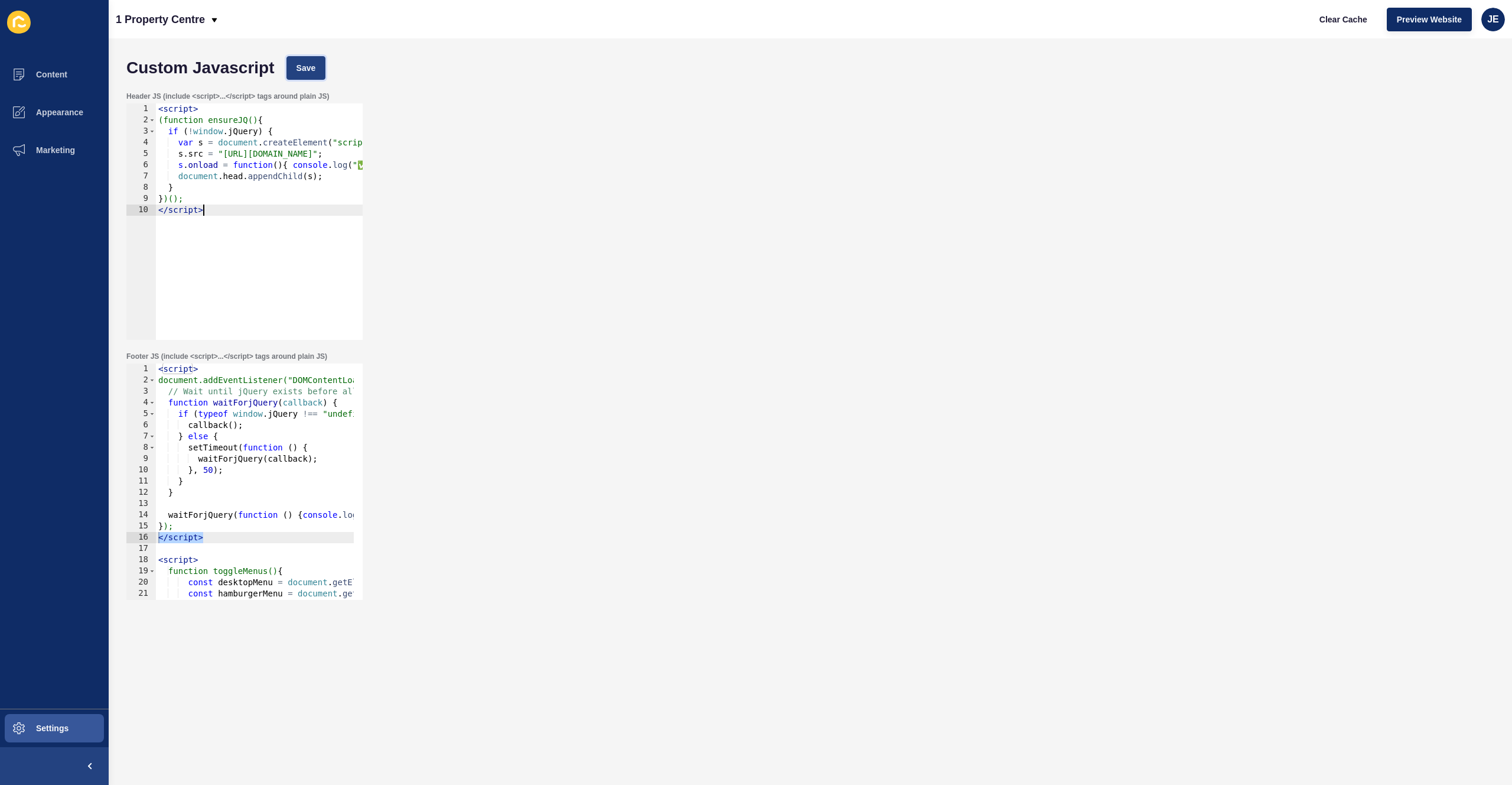
click at [303, 65] on span "Save" at bounding box center [306, 68] width 20 height 12
click at [1339, 22] on span "Clear Cache" at bounding box center [1343, 19] width 48 height 12
click at [1422, 22] on span "Preview Website" at bounding box center [1429, 19] width 65 height 12
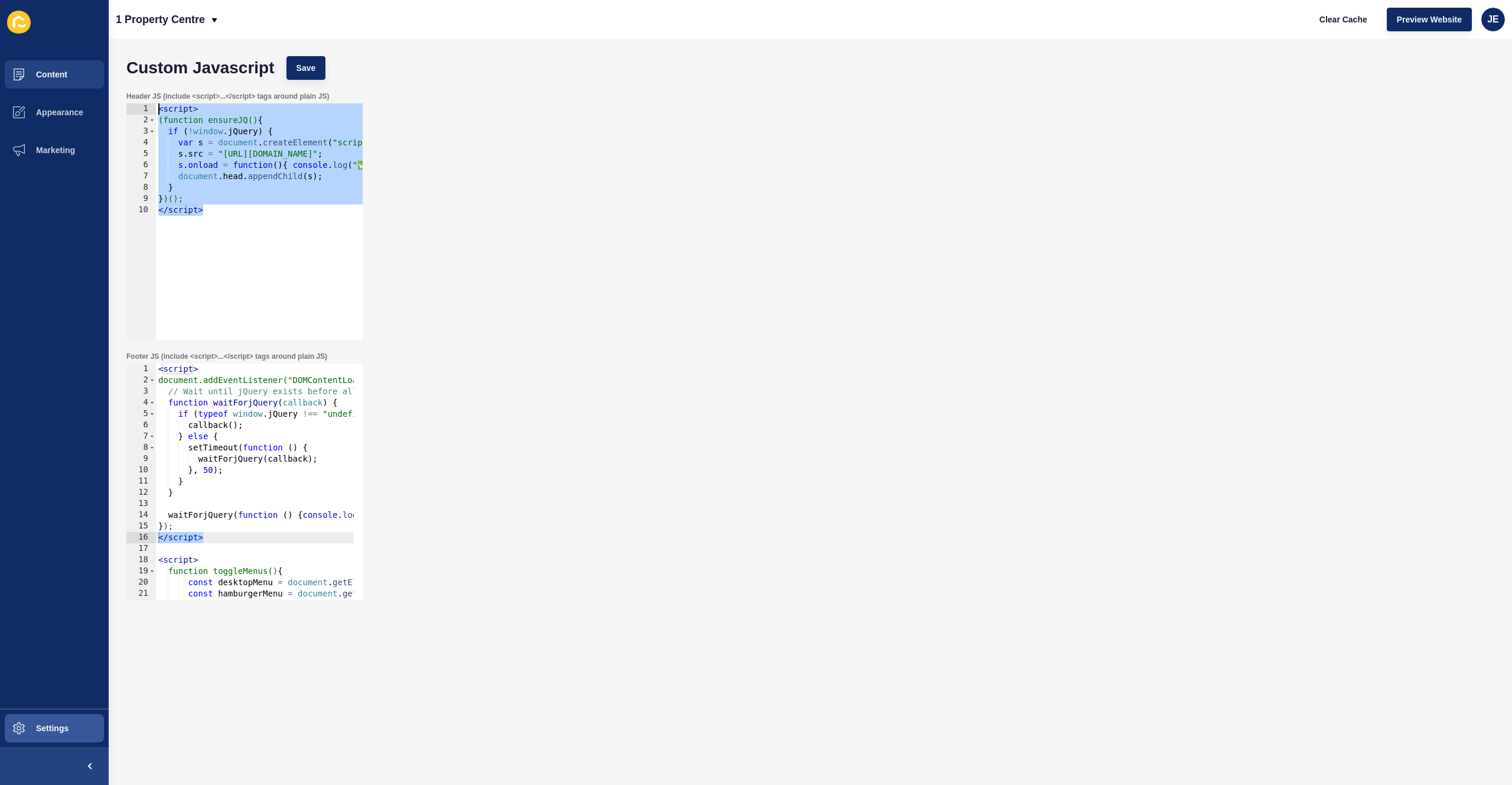
drag, startPoint x: 232, startPoint y: 249, endPoint x: 0, endPoint y: 83, distance: 285.3
click at [0, 83] on div "Content Appearance Marketing Settings 1 Property Centre Clear Cache Preview Web…" at bounding box center [756, 392] width 1512 height 785
type textarea "<script> (function ensureJQ(){"
click at [216, 536] on div "< script > document.addEventListener("DOMContentLoaded", function () { // Wait …" at bounding box center [332, 488] width 352 height 250
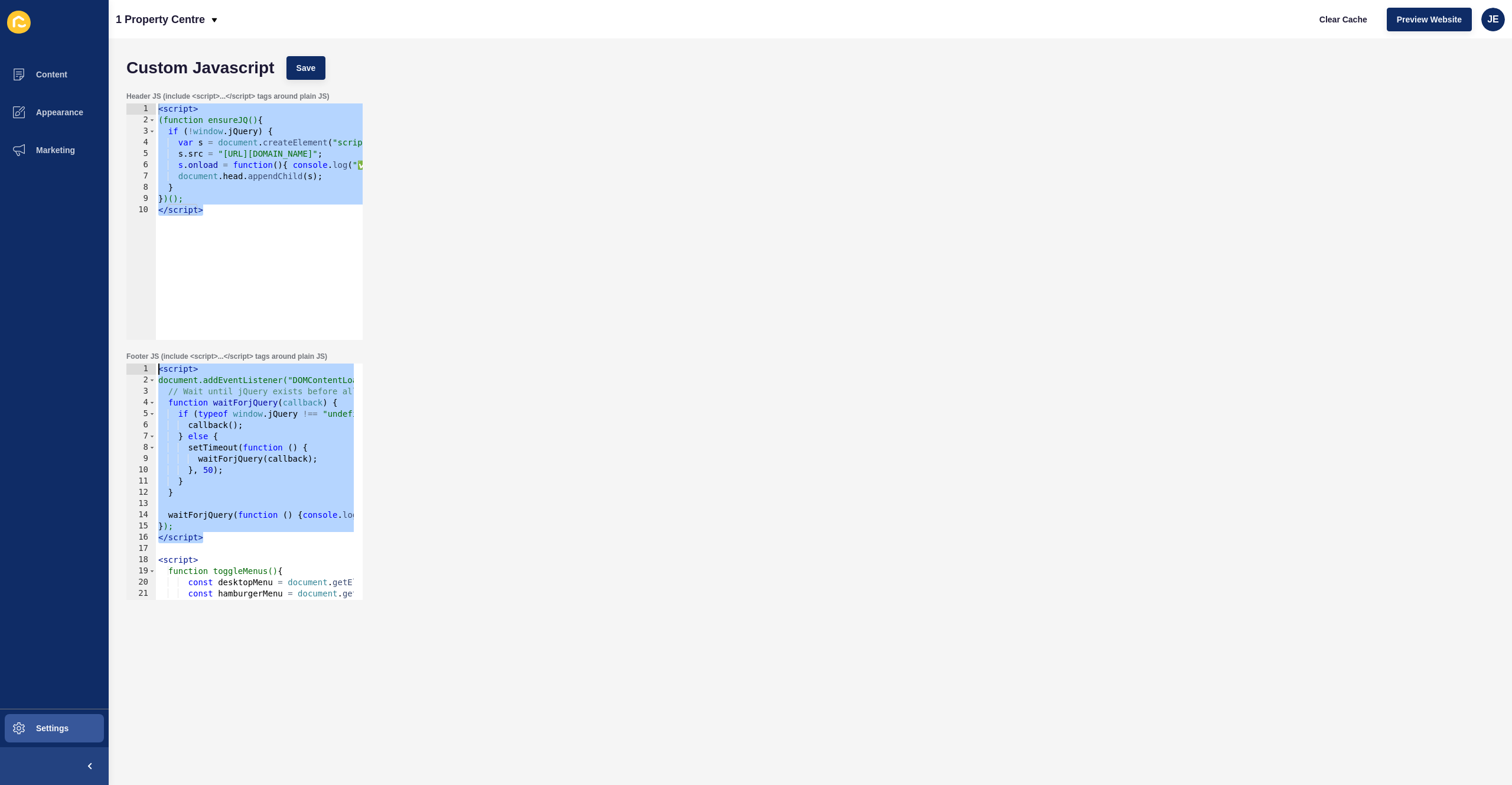
drag, startPoint x: 221, startPoint y: 538, endPoint x: 142, endPoint y: 359, distance: 195.7
click at [142, 359] on div "Footer JS (include <script>...</script> tags around plain JS) </script> 1 2 3 4…" at bounding box center [245, 476] width 239 height 251
type textarea "<script> document.addEventListener("DOMContentLoaded", function () {"
click at [203, 240] on div "< script > (function ensureJQ() { if ( ! window . jQuery ) { var s = document .…" at bounding box center [315, 228] width 317 height 250
type textarea "</script>"
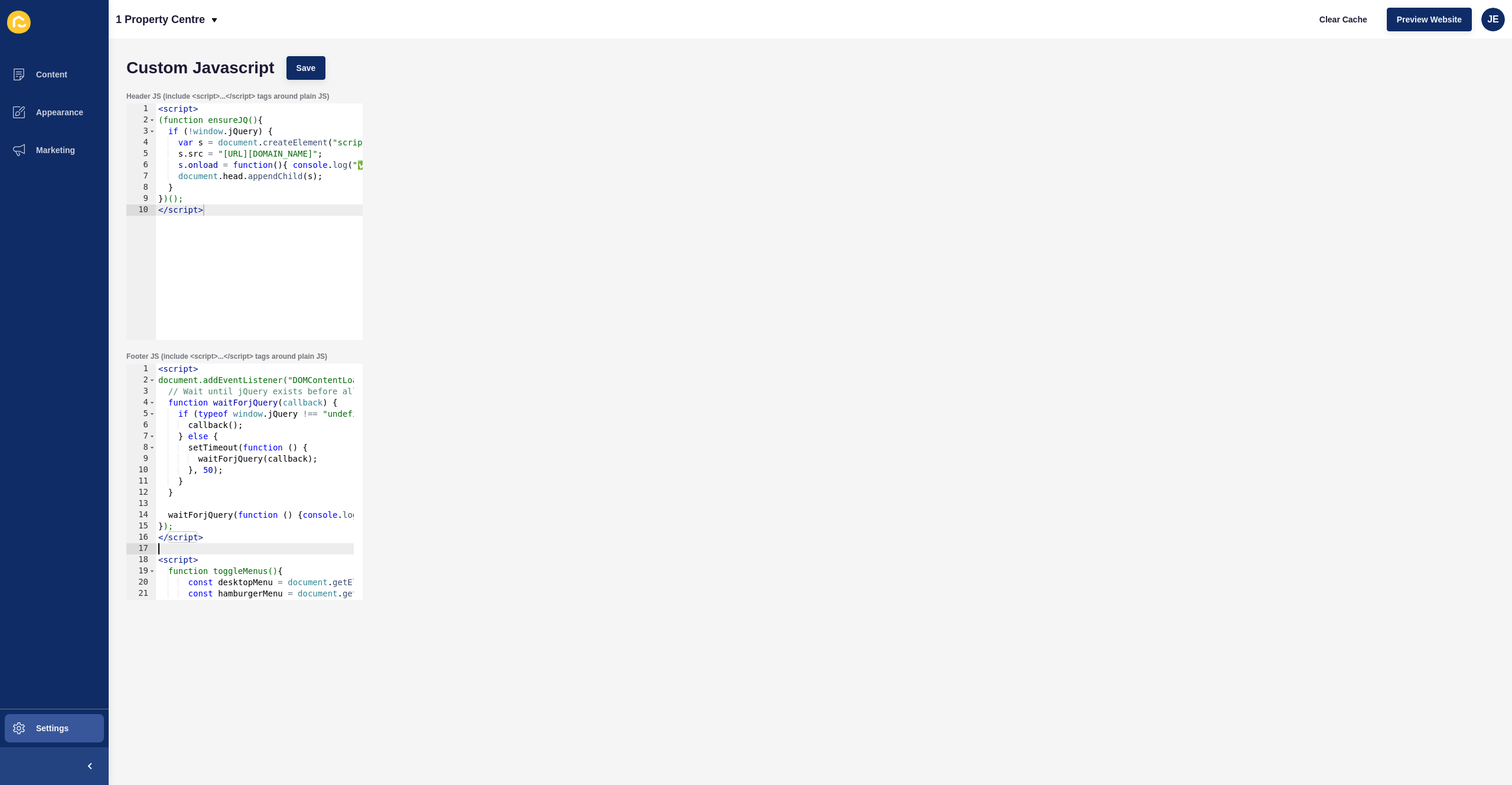
click at [223, 548] on div "< script > document.addEventListener("DOMContentLoaded", function () { // Wait …" at bounding box center [332, 488] width 352 height 250
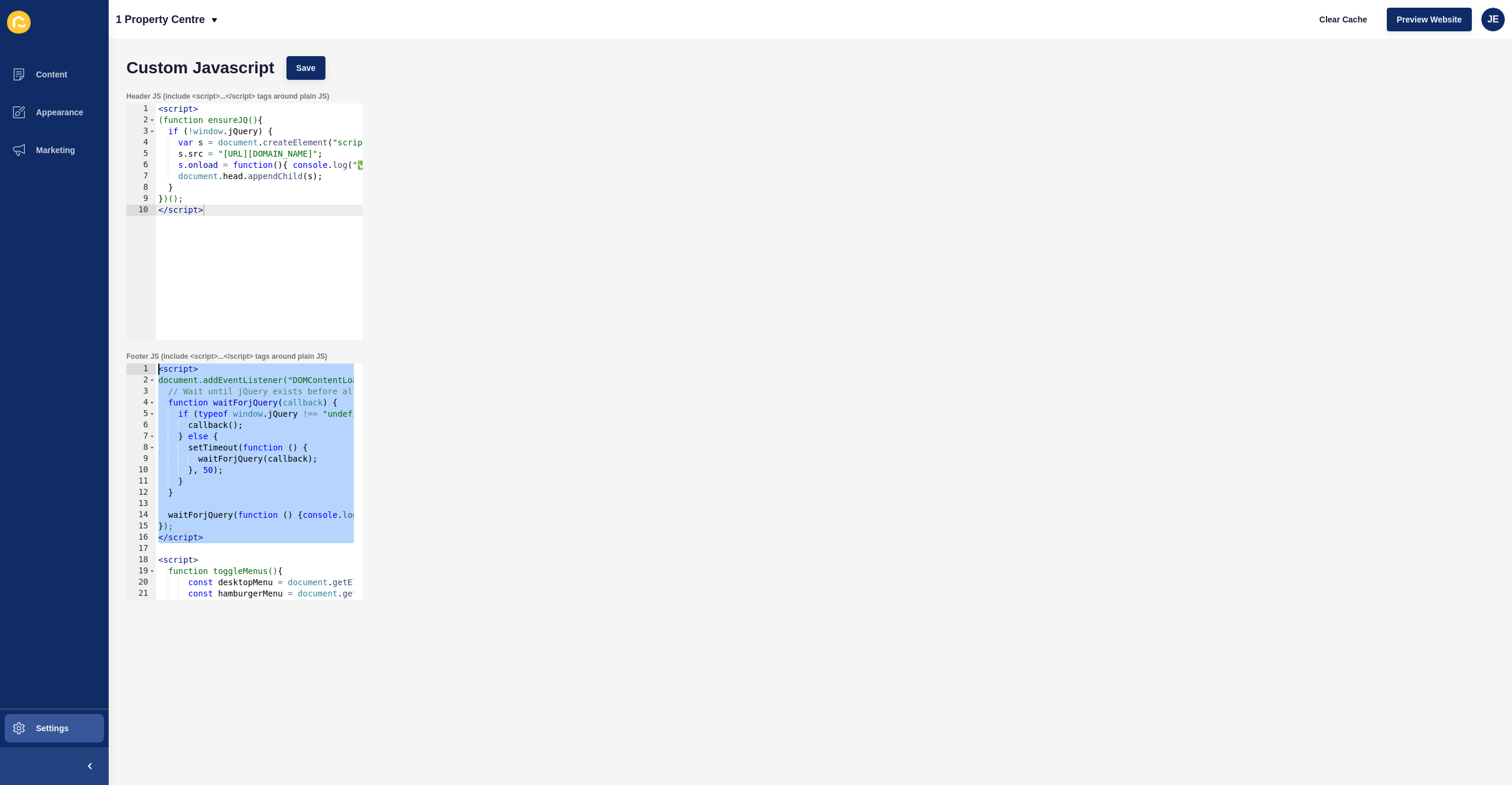
drag, startPoint x: 224, startPoint y: 552, endPoint x: 104, endPoint y: 368, distance: 219.7
click at [104, 368] on div "Content Appearance Marketing Settings 1 Property Centre Clear Cache Preview Web…" at bounding box center [756, 392] width 1512 height 785
type textarea "<script> document.addEventListener("DOMContentLoaded", function () {"
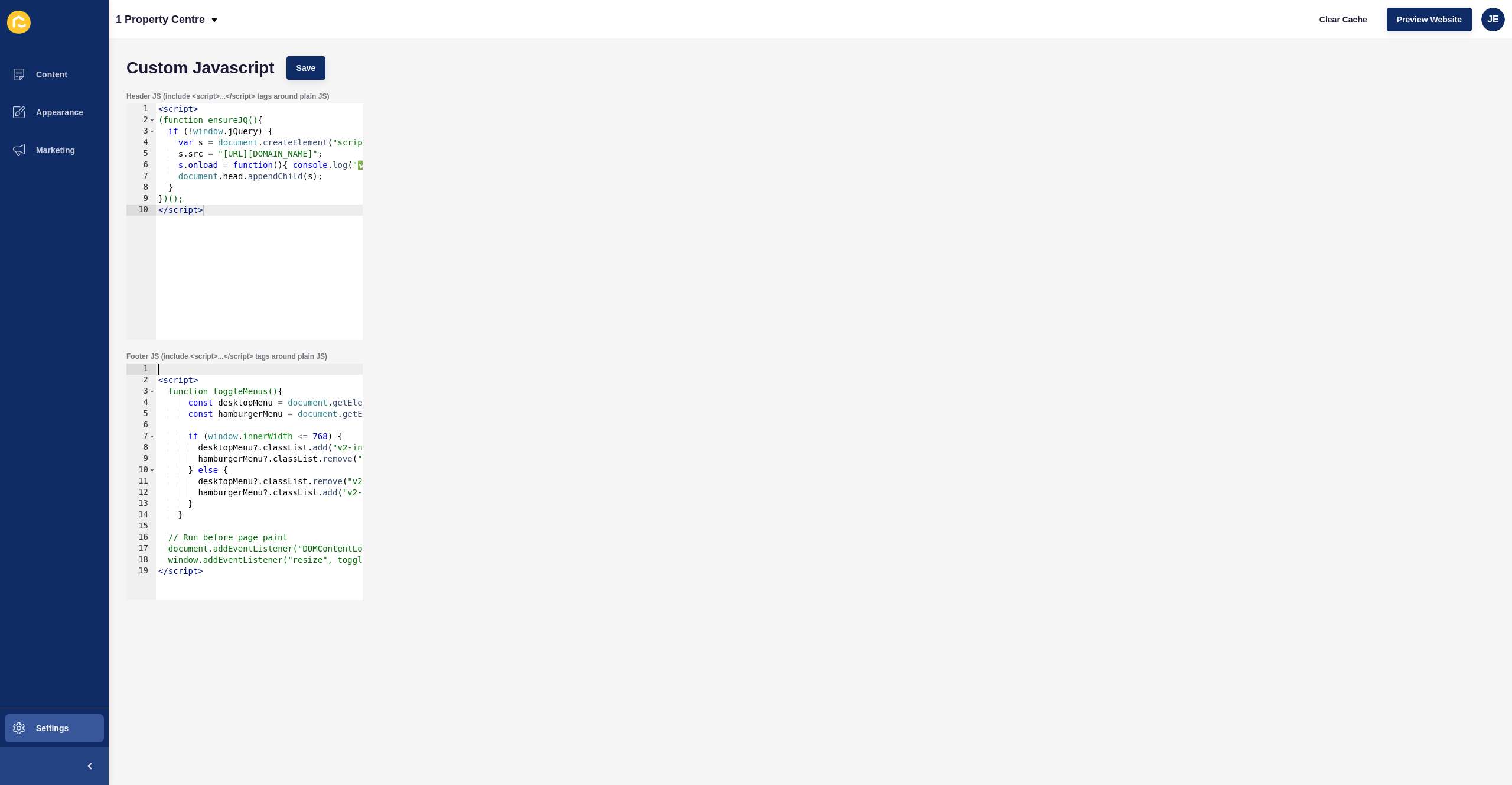
click at [161, 384] on div "< script > function toggleMenus() { const desktopMenu = document . getElementBy…" at bounding box center [332, 488] width 352 height 250
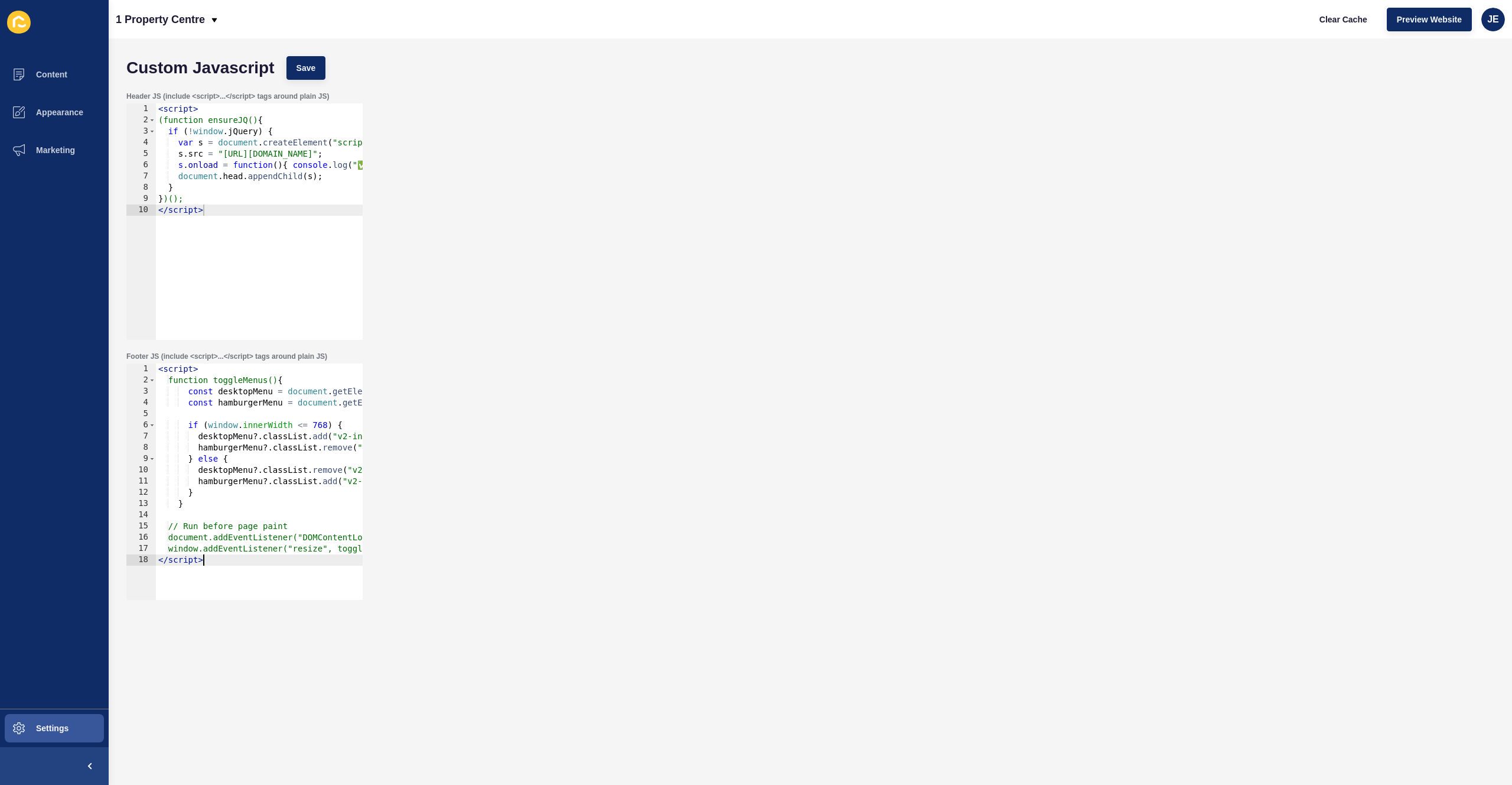
click at [201, 576] on div "< script > function toggleMenus() { const desktopMenu = document . getElementBy…" at bounding box center [332, 488] width 352 height 250
type textarea "</script>"
paste textarea
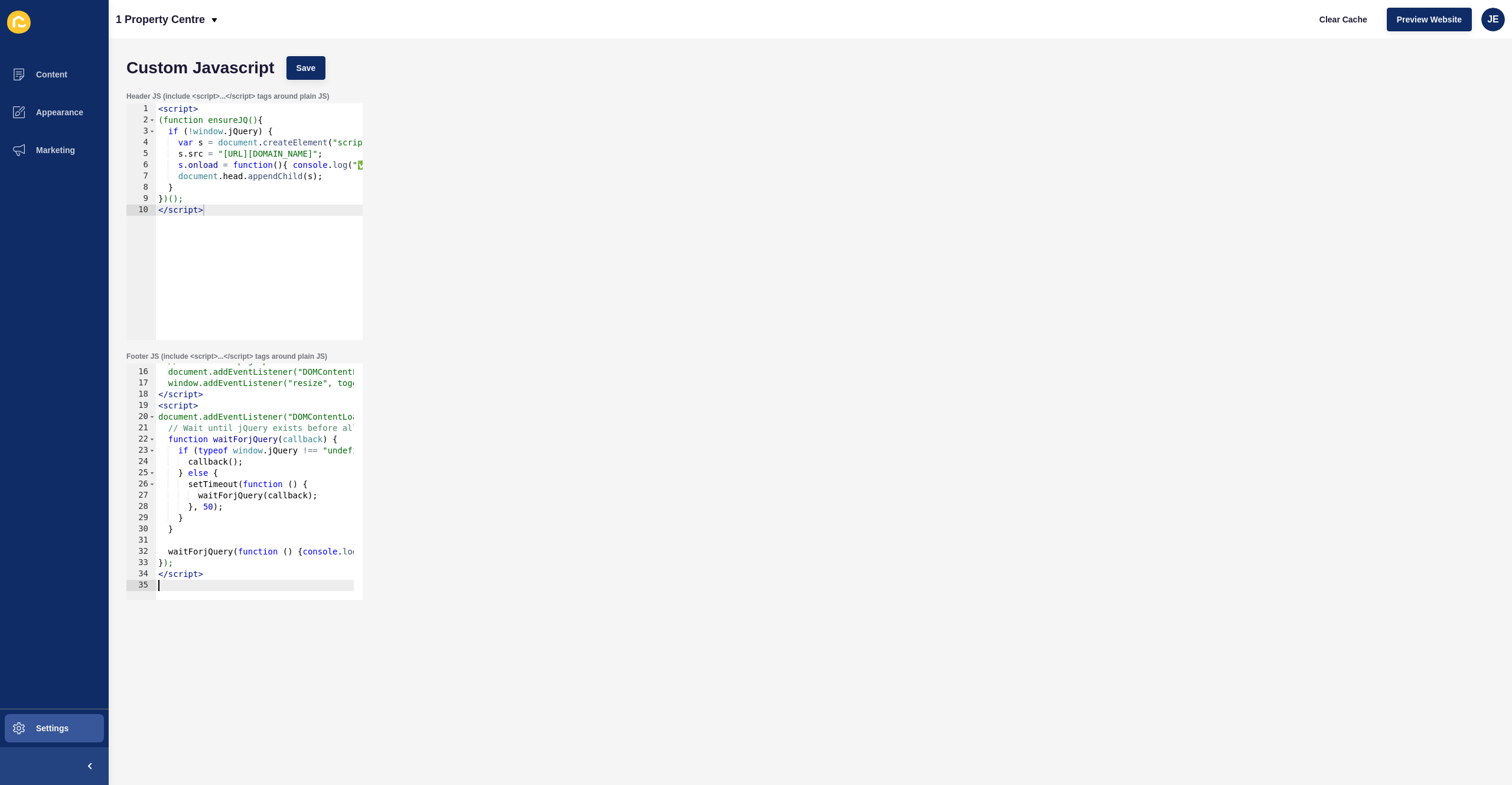
scroll to position [166, 0]
click at [327, 69] on div "Custom Javascript Save" at bounding box center [811, 68] width 1380 height 36
click at [323, 66] on button "Save" at bounding box center [306, 68] width 39 height 24
click at [1358, 23] on span "Clear Cache" at bounding box center [1343, 19] width 48 height 12
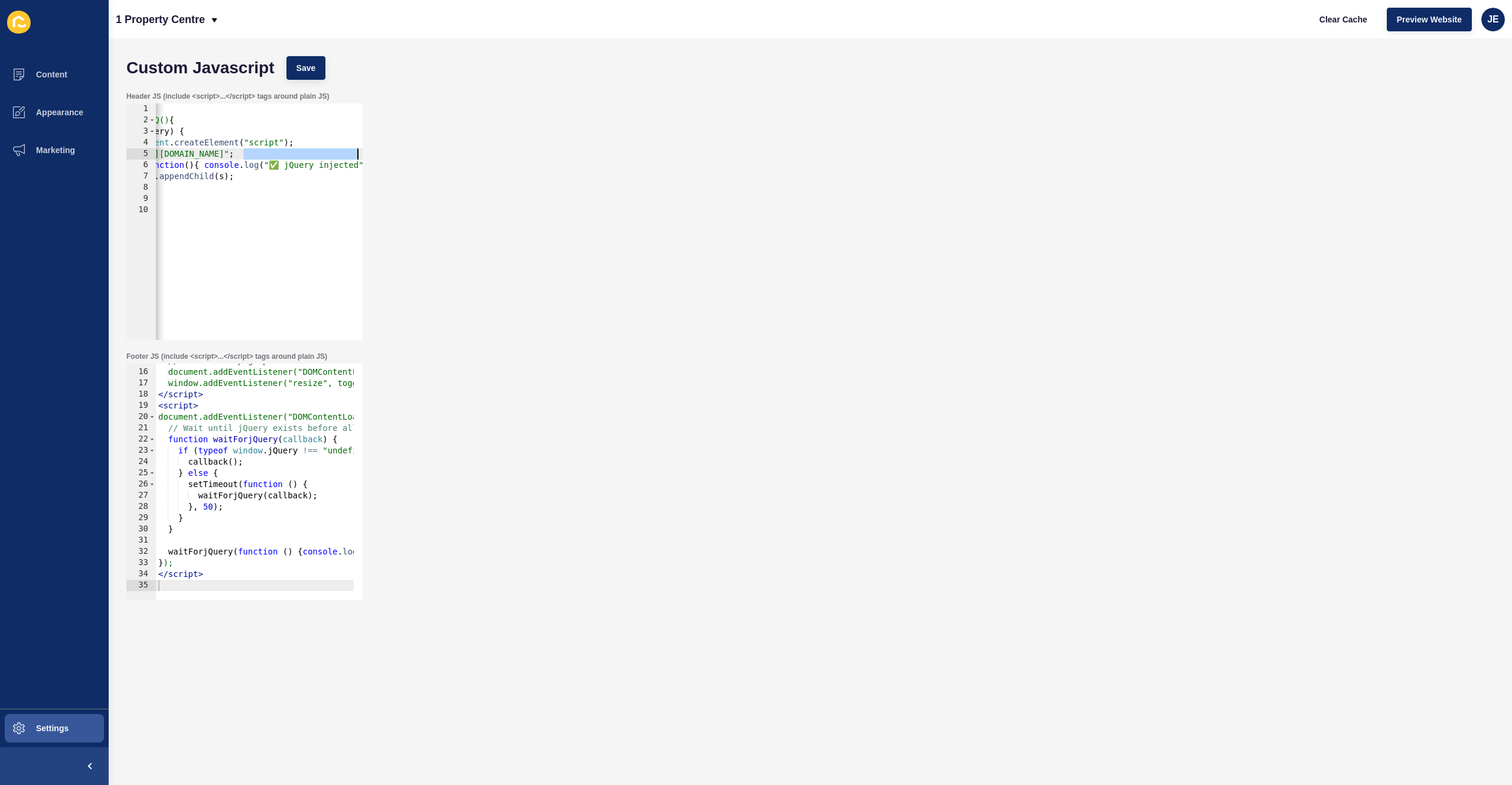
click at [368, 151] on div "Header JS (include <script>...</script> tags around plain JS) s.src = "[URL][DO…" at bounding box center [811, 216] width 1380 height 260
click at [293, 151] on div "< script > (function ensureJQ() { if ( ! window . jQuery ) { var s = document .…" at bounding box center [226, 228] width 317 height 250
click at [303, 64] on span "Save" at bounding box center [306, 68] width 20 height 12
click at [314, 156] on div "< script > (function ensureJQ() { if ( ! window . jQuery ) { var s = document .…" at bounding box center [226, 228] width 317 height 250
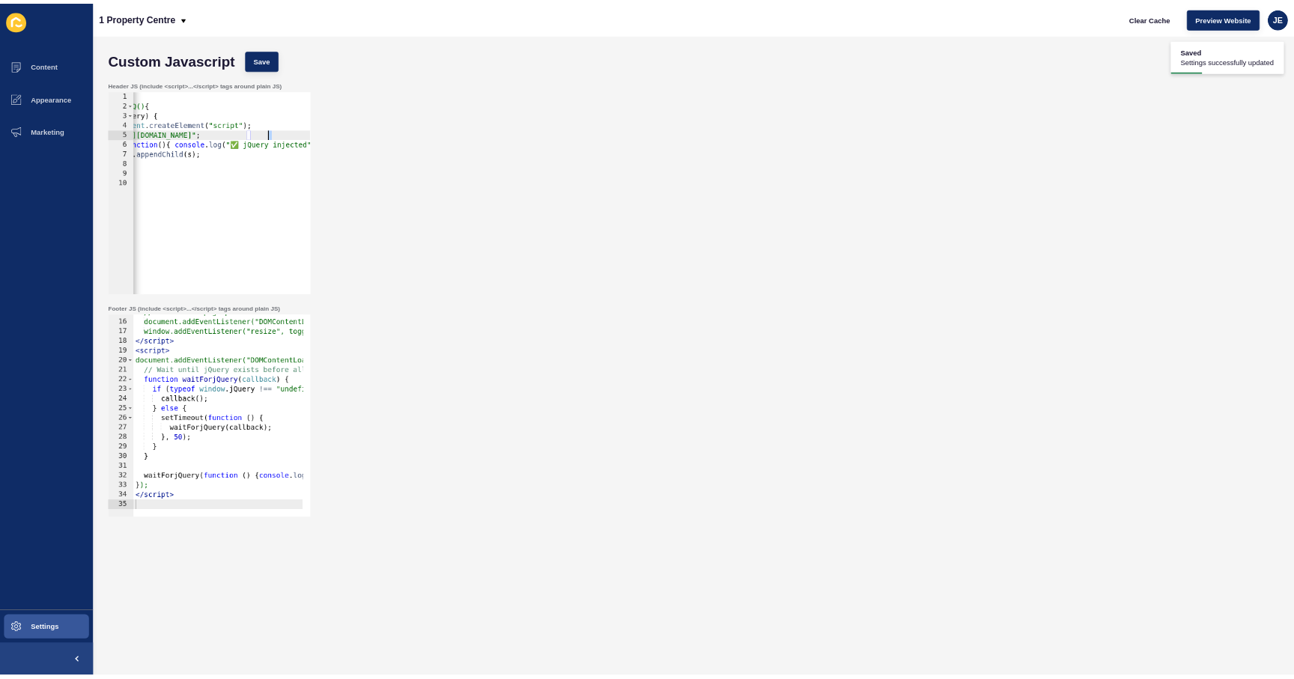
scroll to position [0, 22]
type textarea "s.src = "[URL][DOMAIN_NAME]";"
click at [376, 94] on button "Save" at bounding box center [388, 86] width 50 height 30
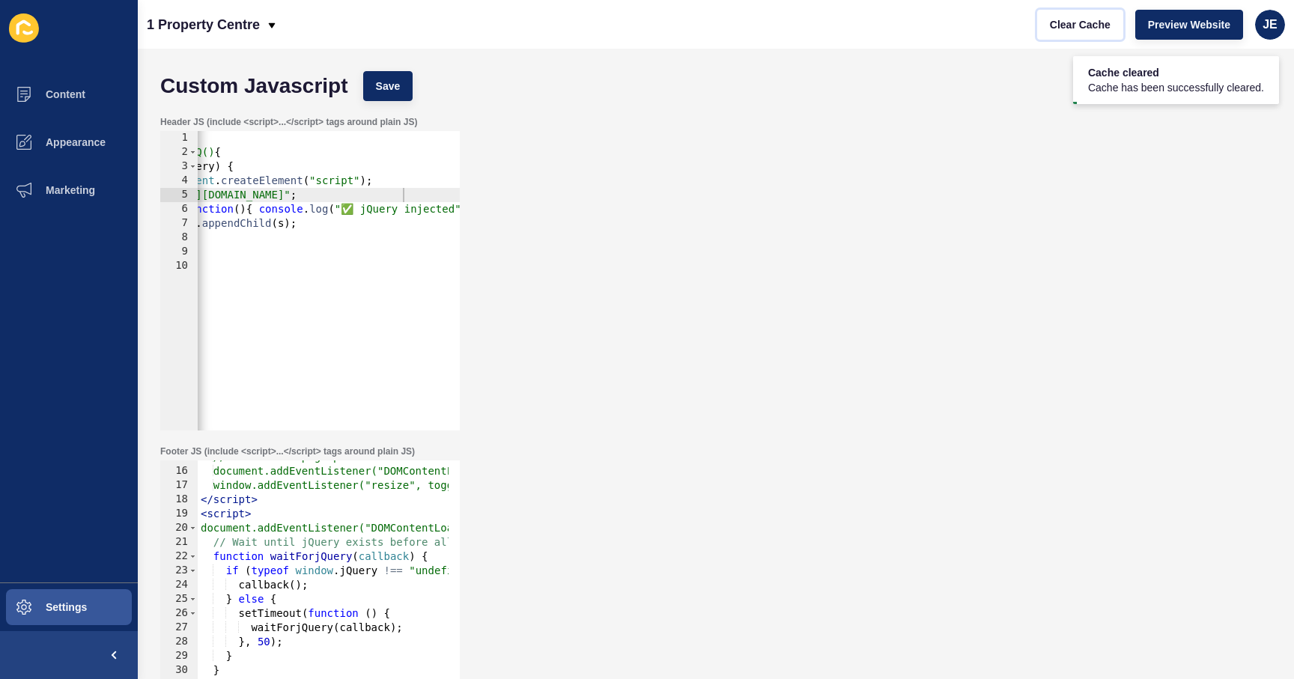
scroll to position [210, 0]
